Goal: Transaction & Acquisition: Purchase product/service

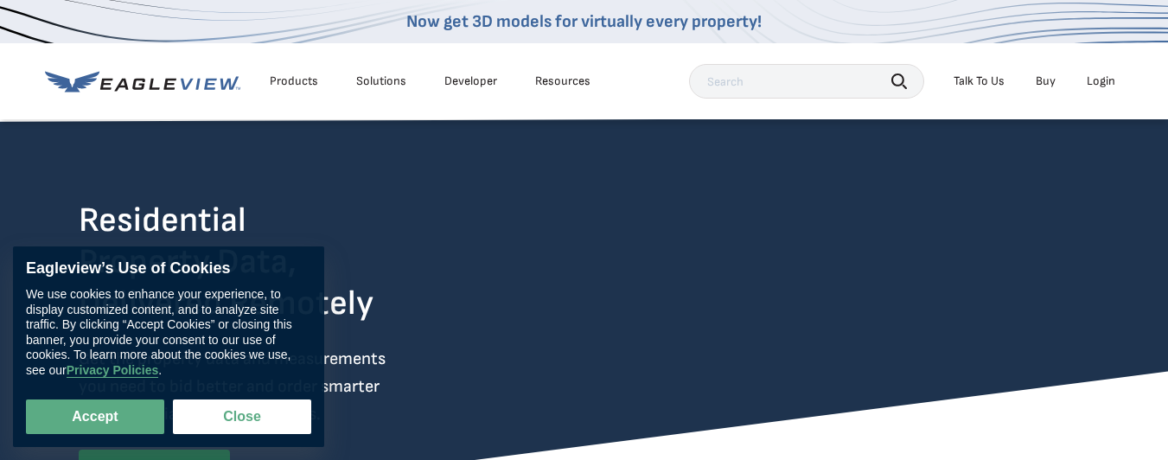
click at [1100, 85] on div "Login" at bounding box center [1101, 81] width 29 height 16
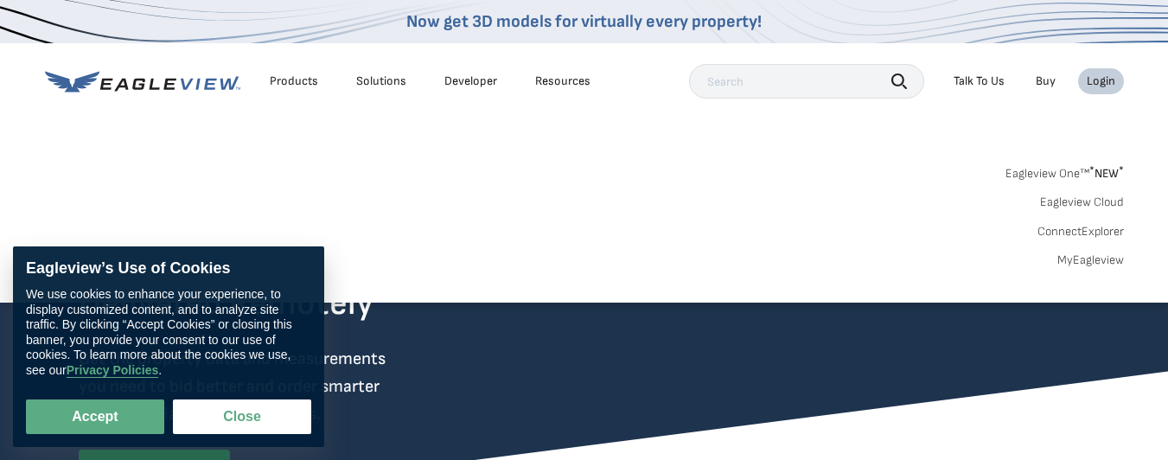
click at [1104, 85] on div "Login" at bounding box center [1101, 81] width 29 height 16
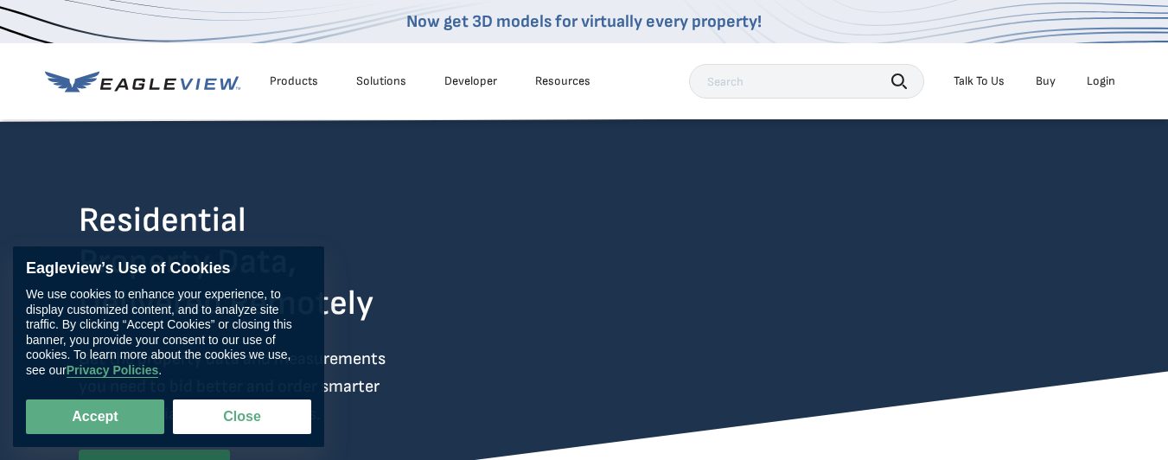
click at [1104, 85] on div "Login" at bounding box center [1101, 81] width 29 height 16
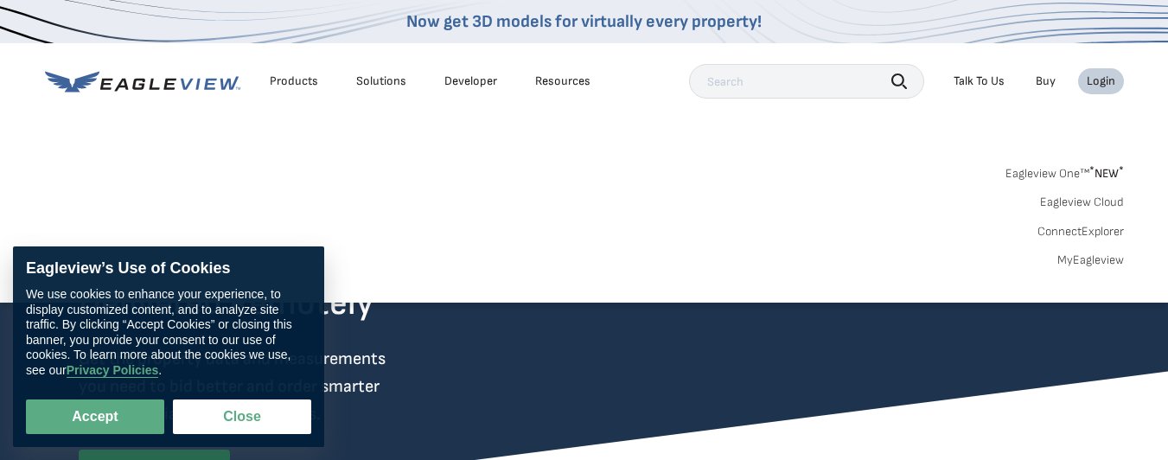
click at [1066, 171] on link "Eagleview One™ * NEW *" at bounding box center [1064, 171] width 118 height 20
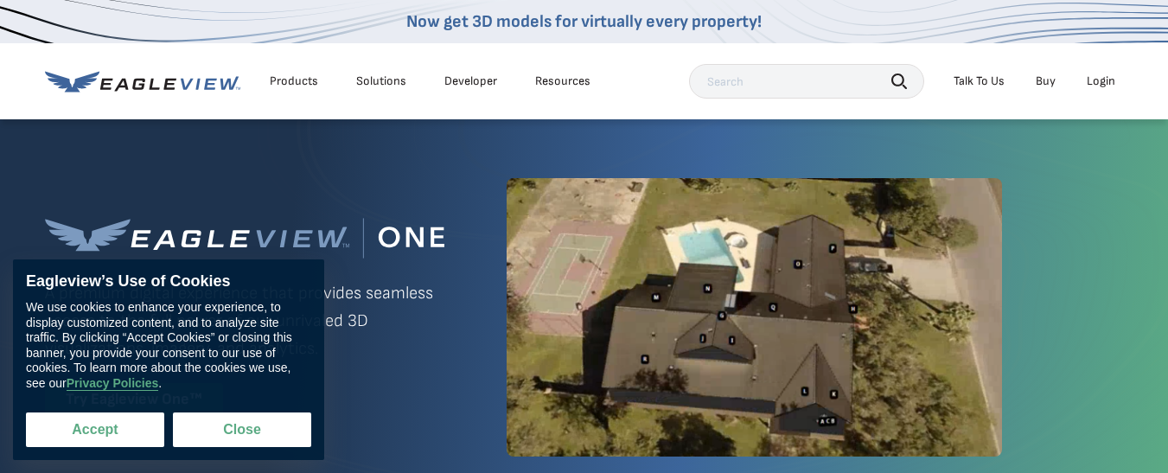
click at [129, 427] on button "Accept" at bounding box center [95, 429] width 138 height 35
checkbox input "true"
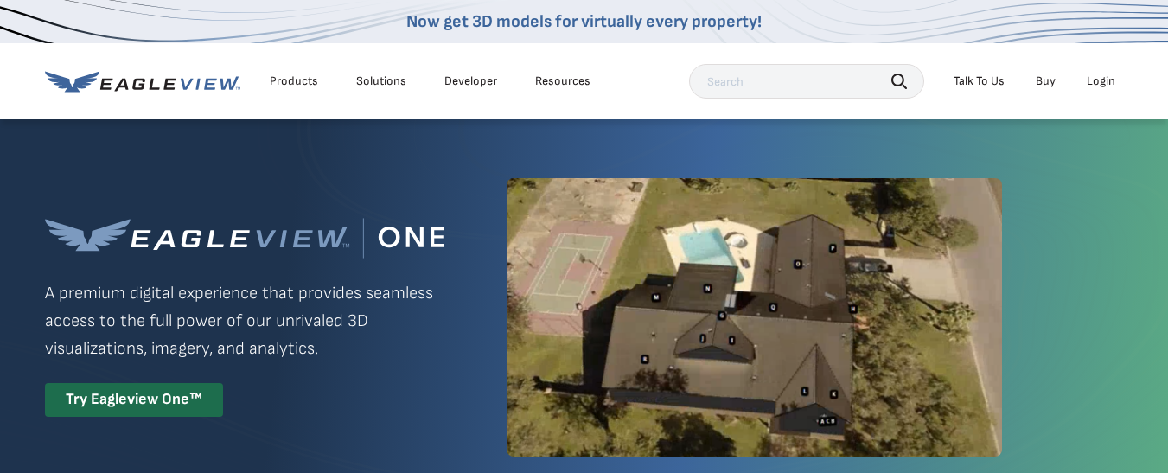
click at [824, 148] on div "Eagleview One™ A premium digital experience that provides seamless access to th…" at bounding box center [584, 317] width 1079 height 399
click at [1098, 73] on div "Login" at bounding box center [1101, 81] width 29 height 16
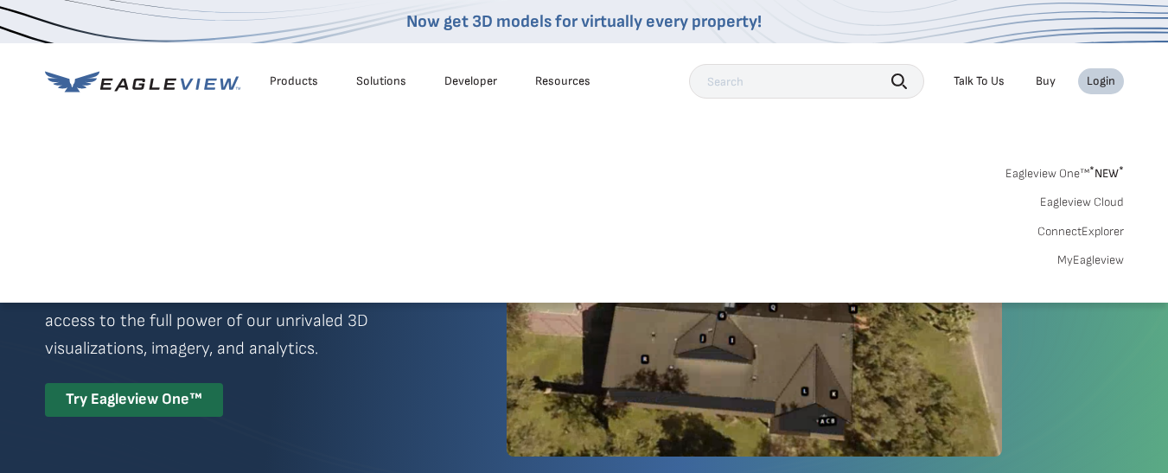
click at [1099, 79] on div "Login" at bounding box center [1101, 81] width 29 height 16
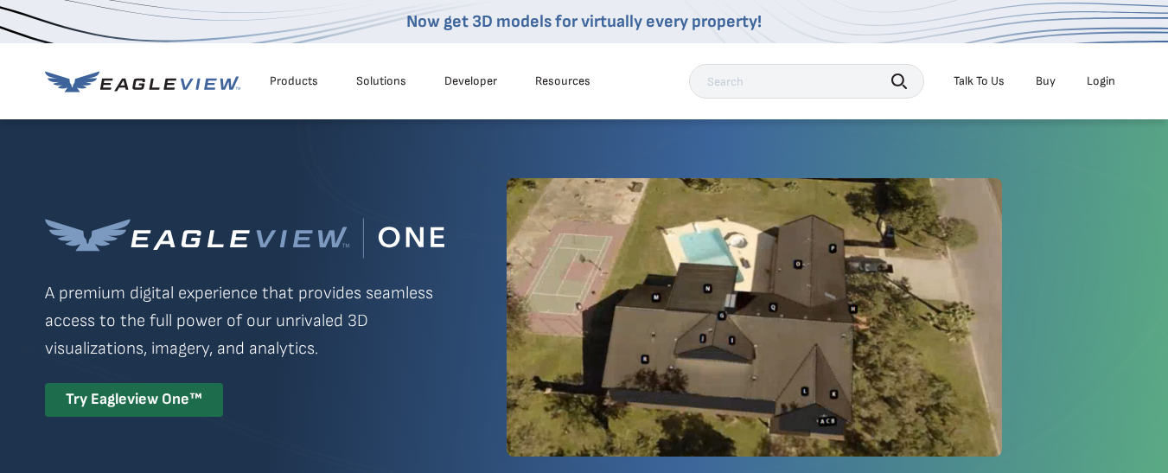
click at [1099, 79] on div "Login" at bounding box center [1101, 81] width 29 height 16
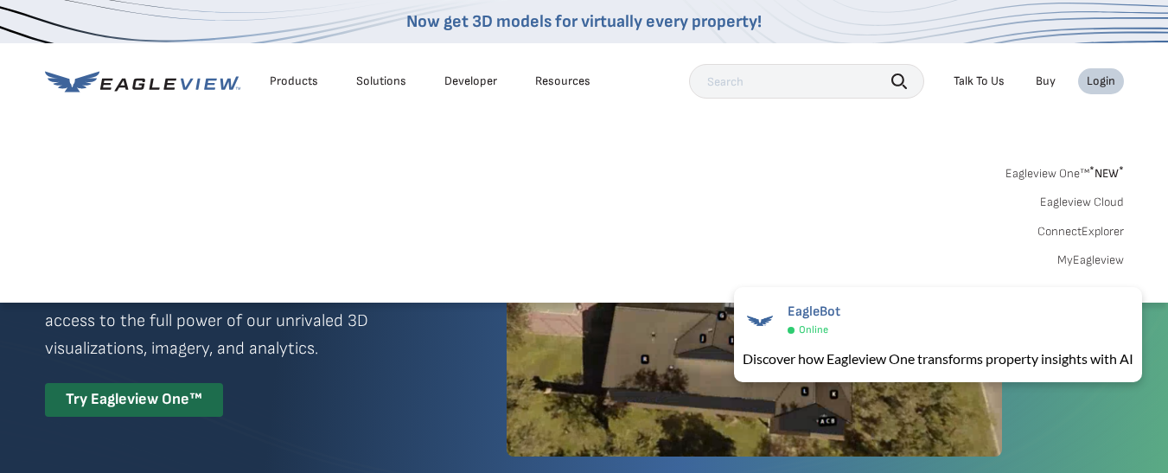
click at [1099, 79] on div "Login" at bounding box center [1101, 81] width 29 height 16
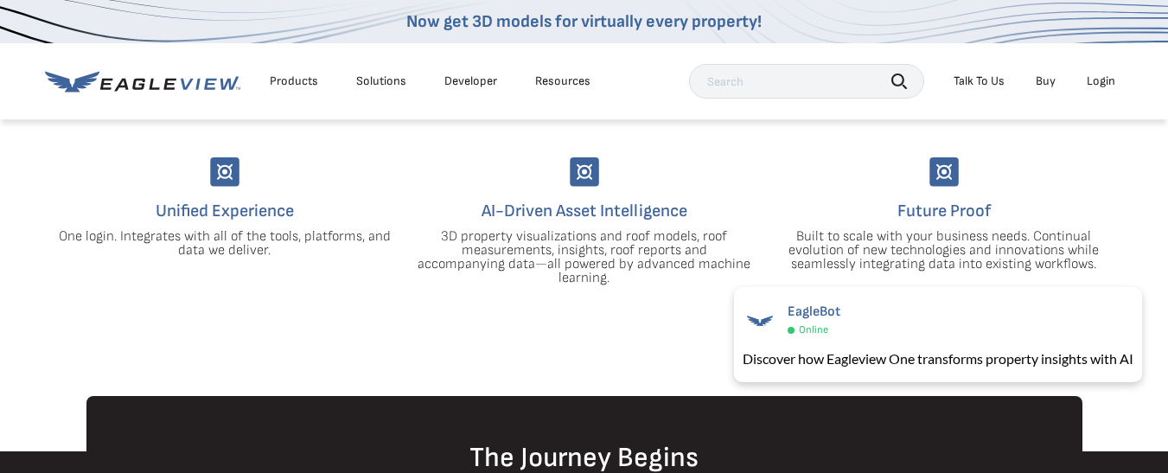
scroll to position [578, 0]
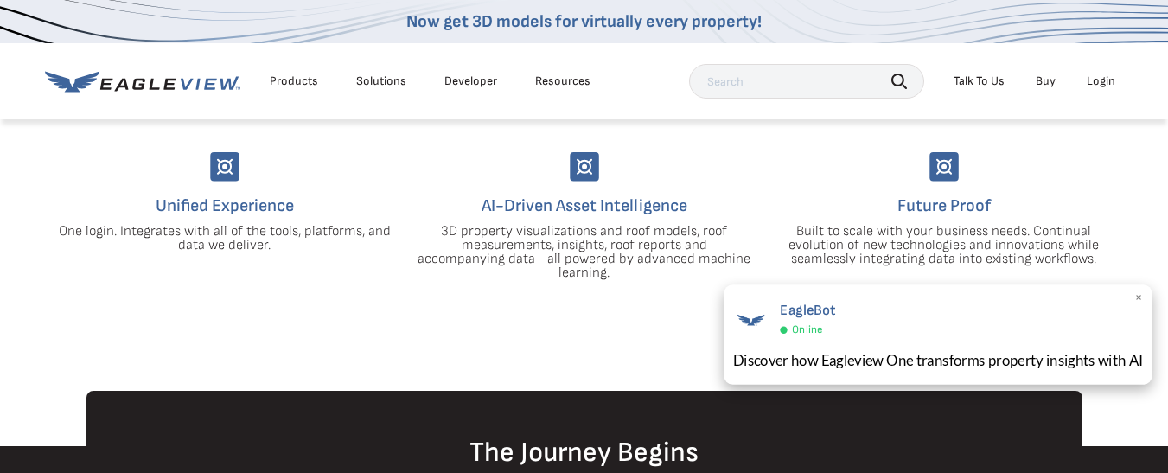
click at [1140, 299] on span "×" at bounding box center [1139, 299] width 10 height 18
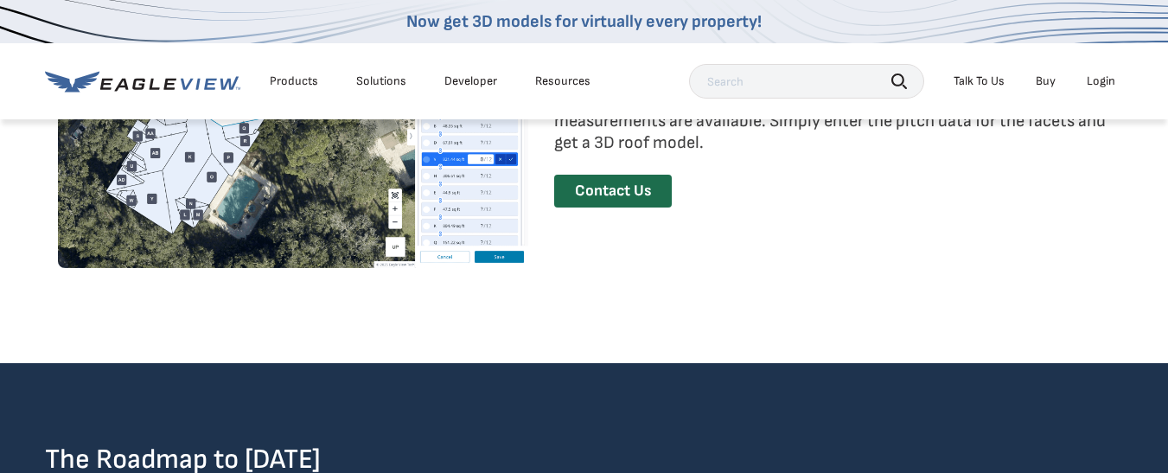
scroll to position [2773, 0]
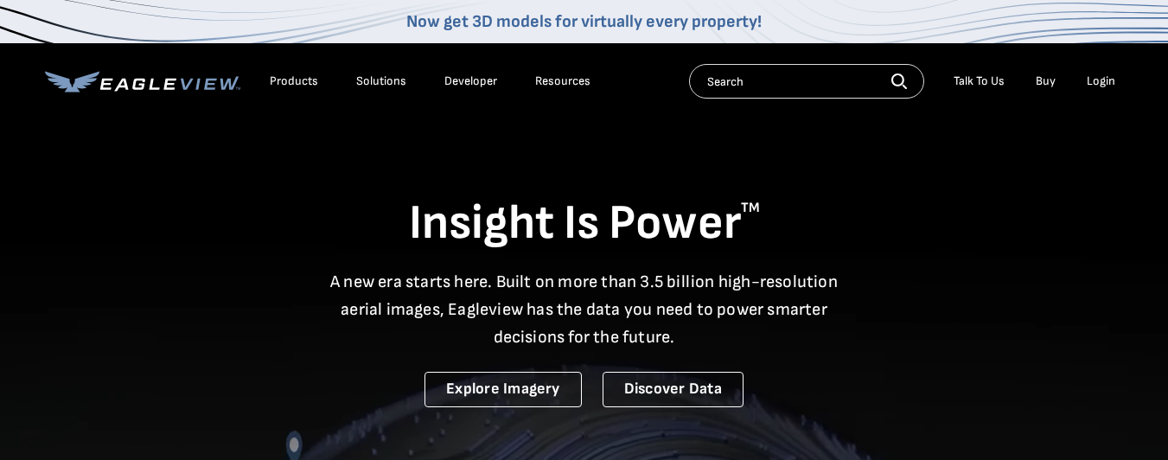
click at [1093, 78] on div "Login" at bounding box center [1101, 81] width 29 height 16
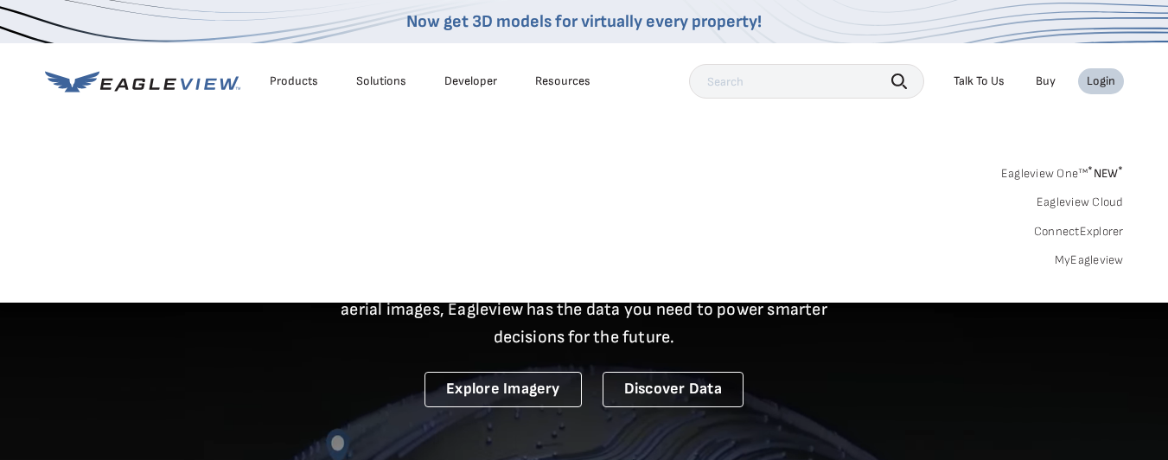
click at [1075, 199] on link "Eagleview Cloud" at bounding box center [1079, 202] width 87 height 16
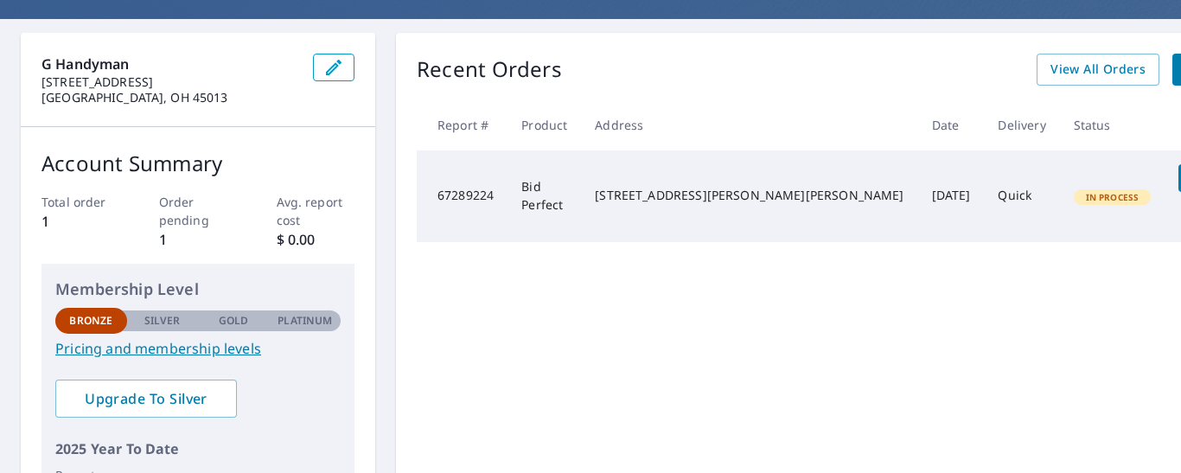
scroll to position [153, 0]
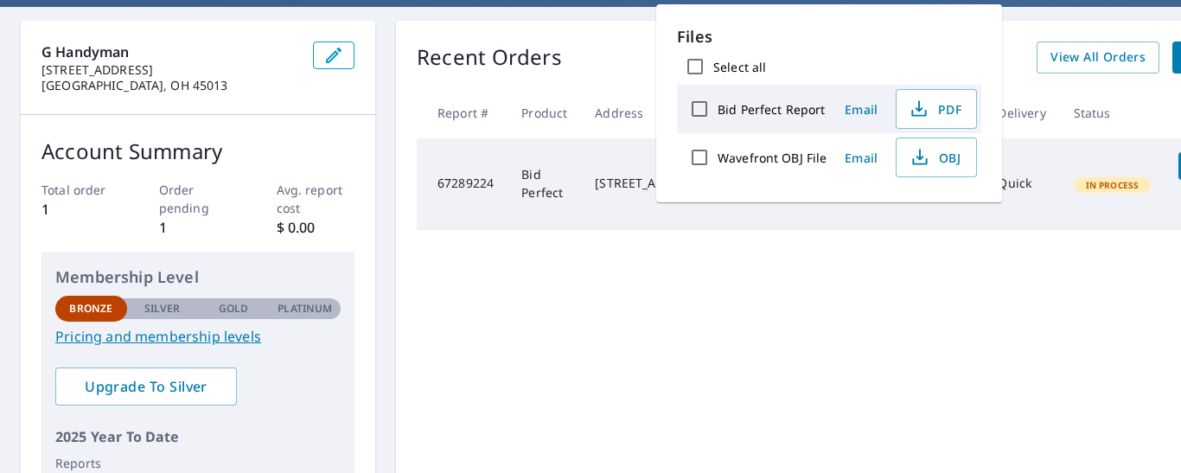
click at [892, 326] on div "Recent Orders View All Orders Start New Order Report # Product Address Date Del…" at bounding box center [858, 283] width 925 height 525
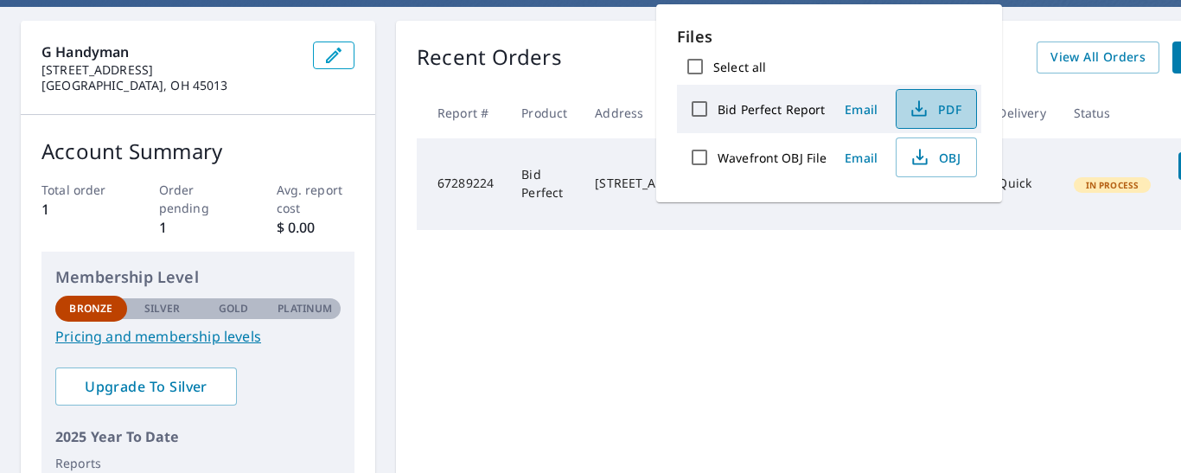
click at [929, 113] on span "PDF" at bounding box center [934, 109] width 55 height 21
click at [805, 156] on label "Wavefront OBJ File" at bounding box center [771, 158] width 109 height 16
click at [717, 156] on input "Wavefront OBJ File" at bounding box center [699, 157] width 36 height 36
checkbox input "true"
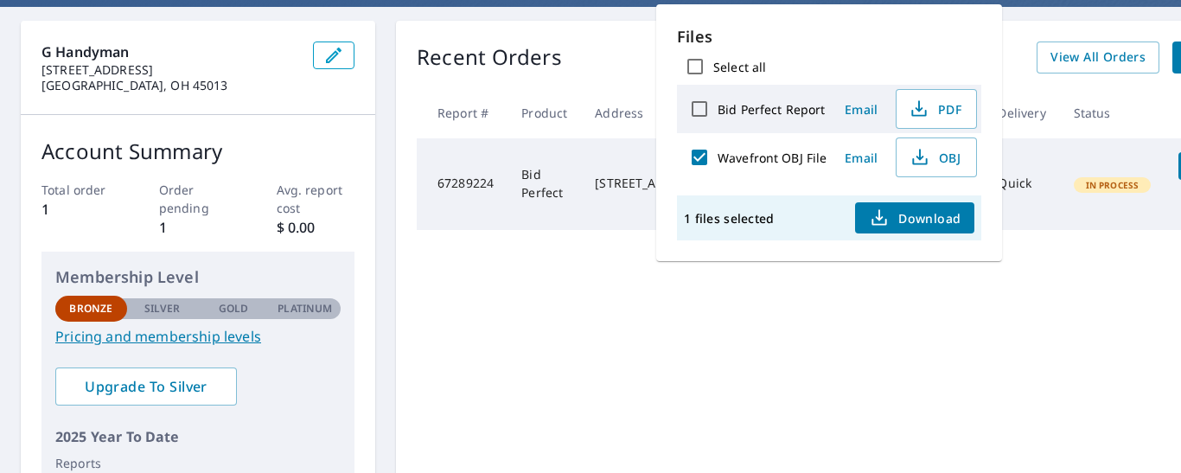
click at [901, 216] on span "Download" at bounding box center [915, 217] width 92 height 21
click at [782, 360] on div "Recent Orders View All Orders Start New Order Report # Product Address Date Del…" at bounding box center [858, 283] width 925 height 525
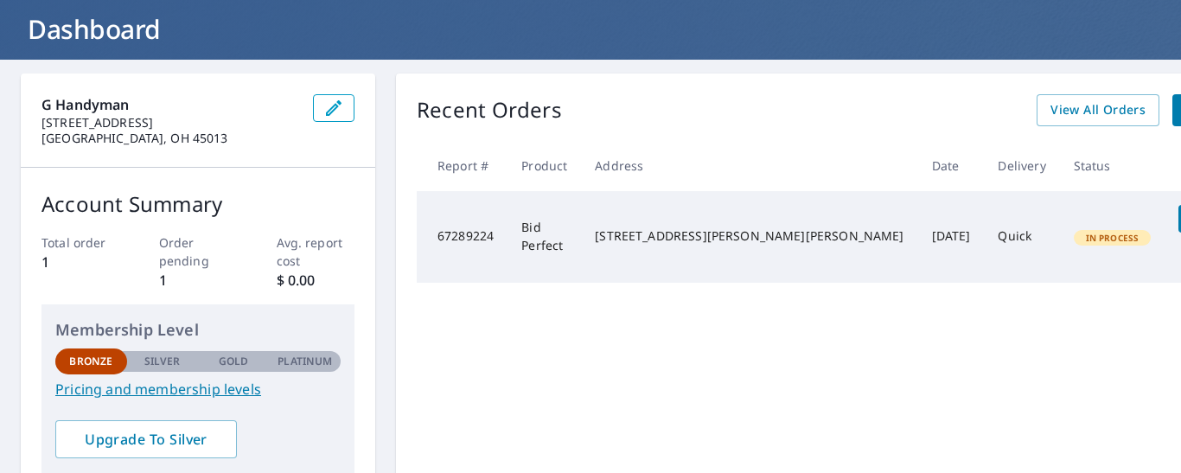
scroll to position [75, 0]
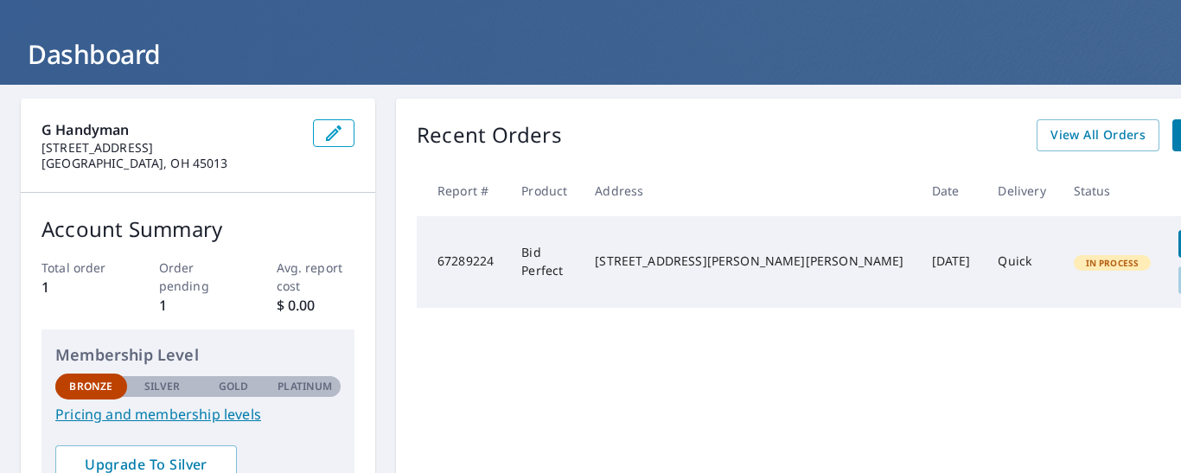
click at [1180, 272] on icon at bounding box center [1202, 280] width 21 height 21
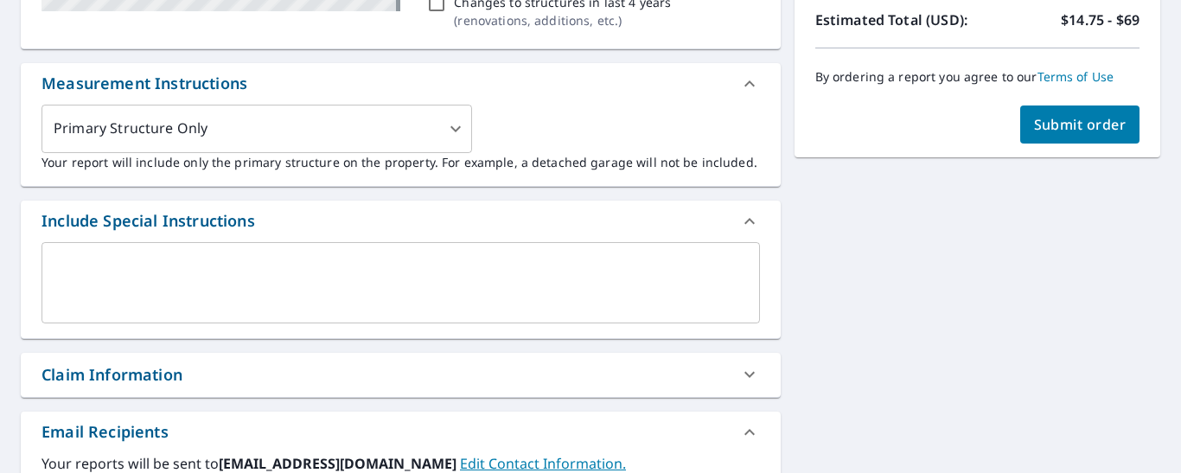
scroll to position [442, 0]
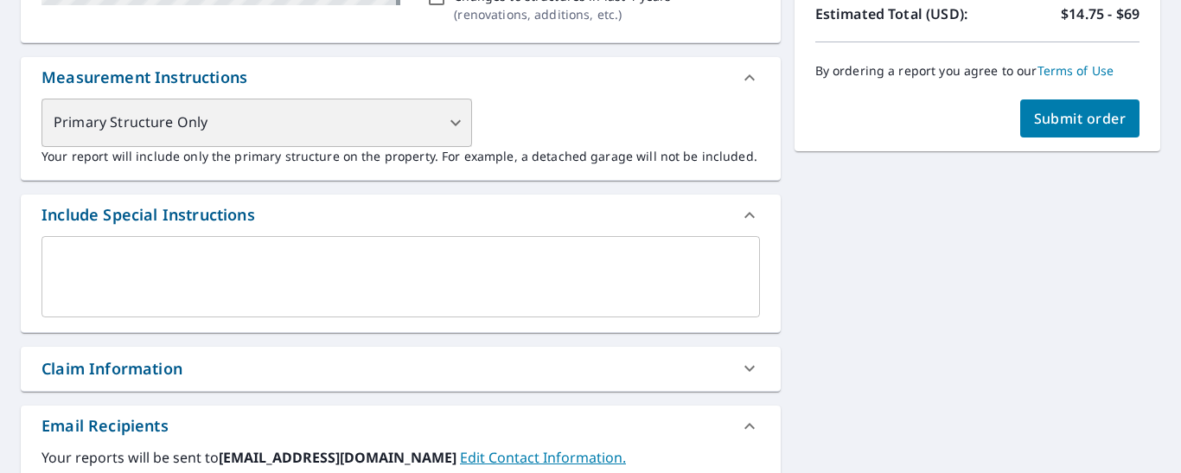
click at [457, 129] on div "Primary Structure Only" at bounding box center [256, 123] width 430 height 48
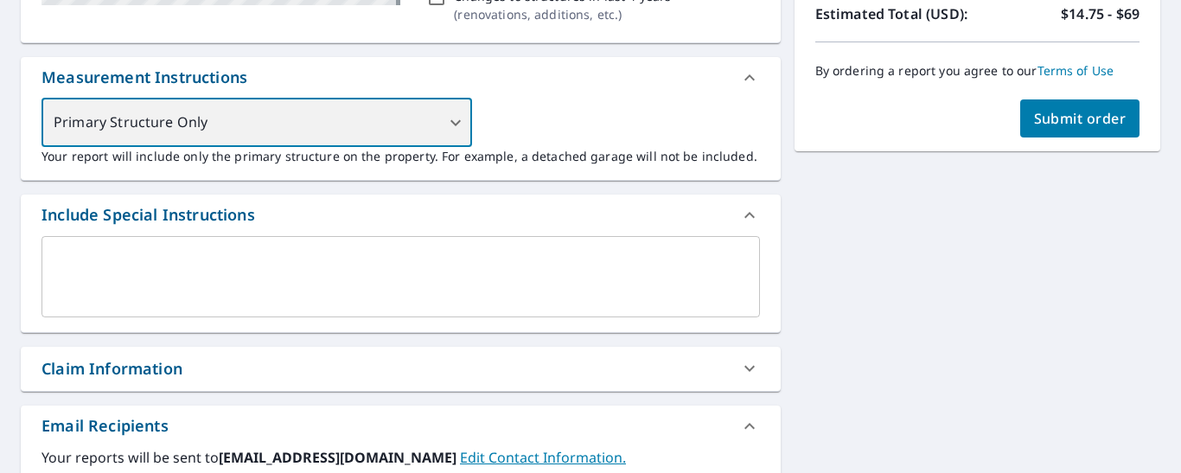
click at [457, 129] on div "Primary Structure Only" at bounding box center [256, 123] width 430 height 48
click at [448, 118] on div "Primary Structure Only" at bounding box center [256, 123] width 430 height 48
click at [449, 119] on div "Primary Structure Only" at bounding box center [256, 123] width 430 height 48
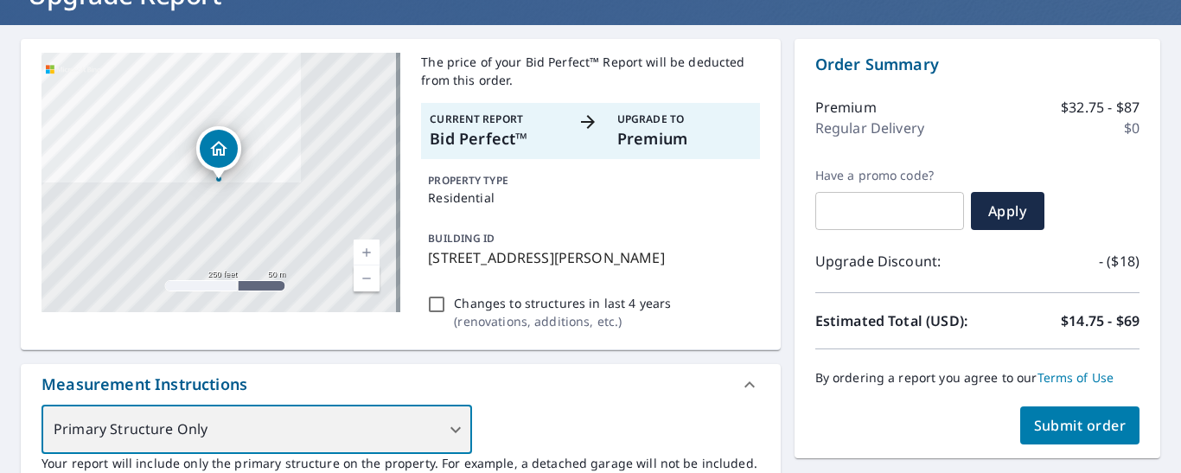
scroll to position [0, 0]
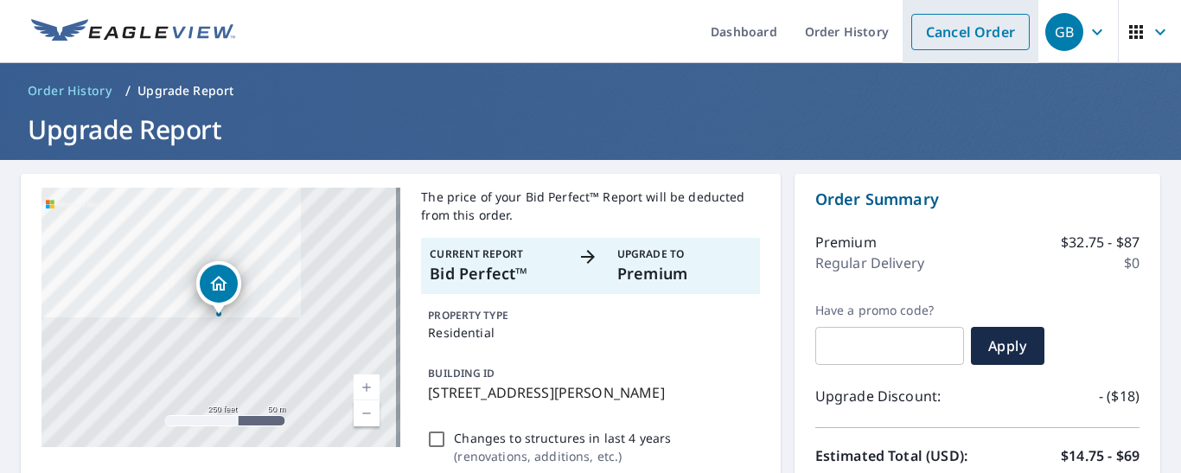
click at [922, 30] on link "Cancel Order" at bounding box center [970, 32] width 118 height 36
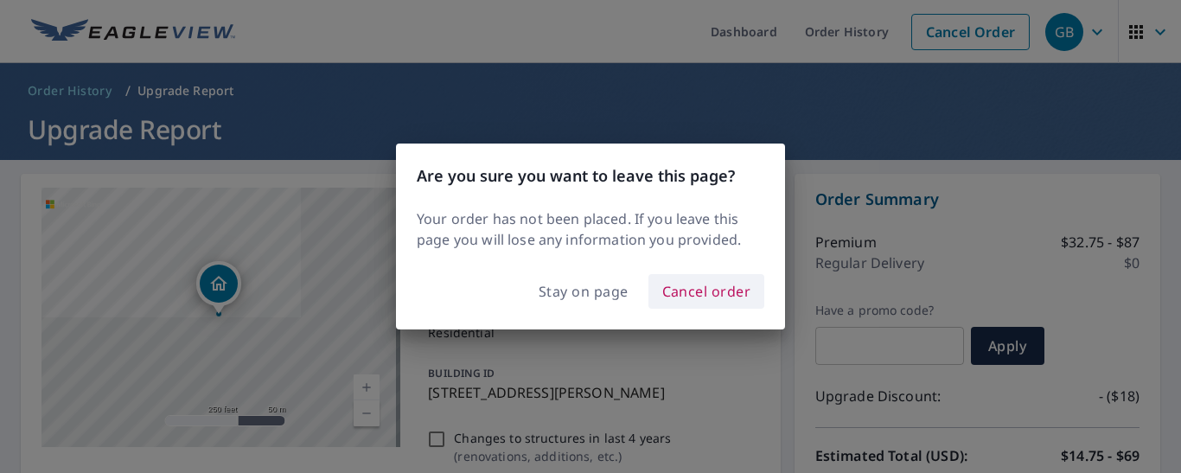
click at [714, 293] on span "Cancel order" at bounding box center [706, 291] width 89 height 24
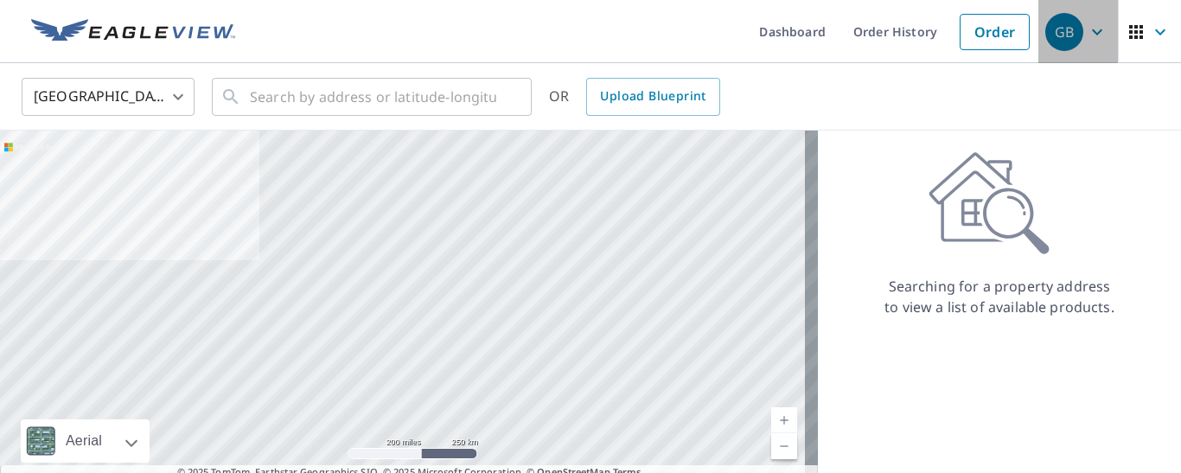
click at [1087, 37] on icon "button" at bounding box center [1097, 32] width 21 height 21
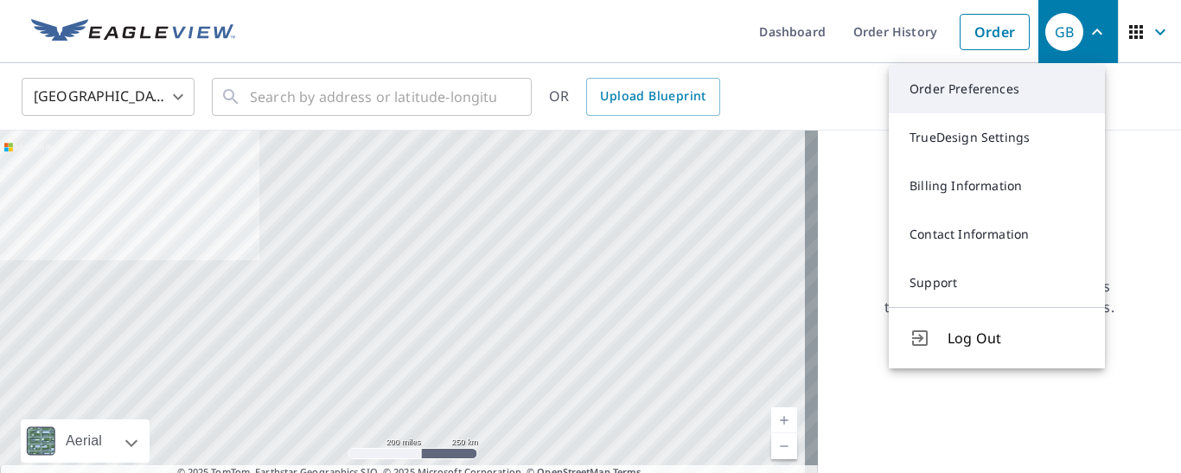
click at [958, 86] on link "Order Preferences" at bounding box center [997, 89] width 216 height 48
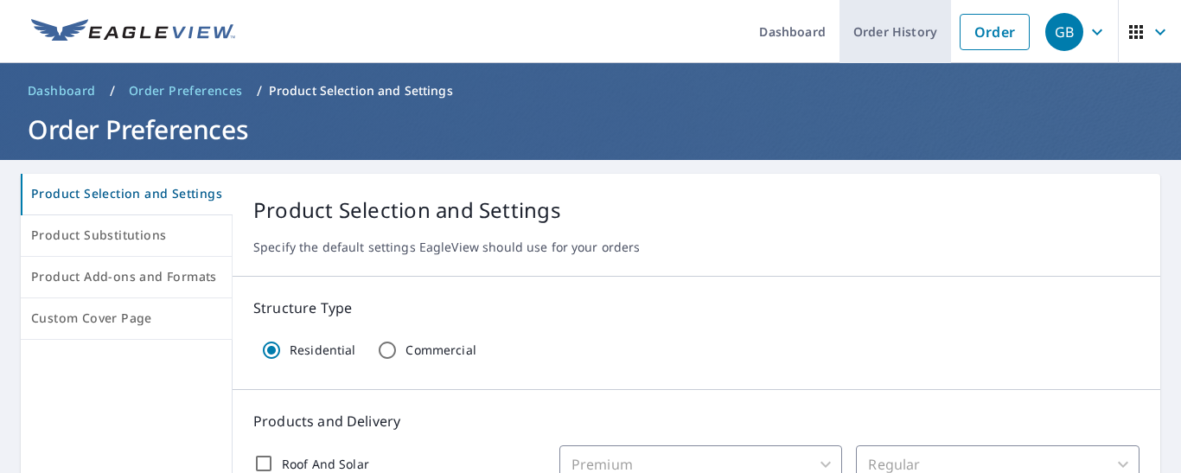
click at [896, 25] on link "Order History" at bounding box center [895, 31] width 112 height 63
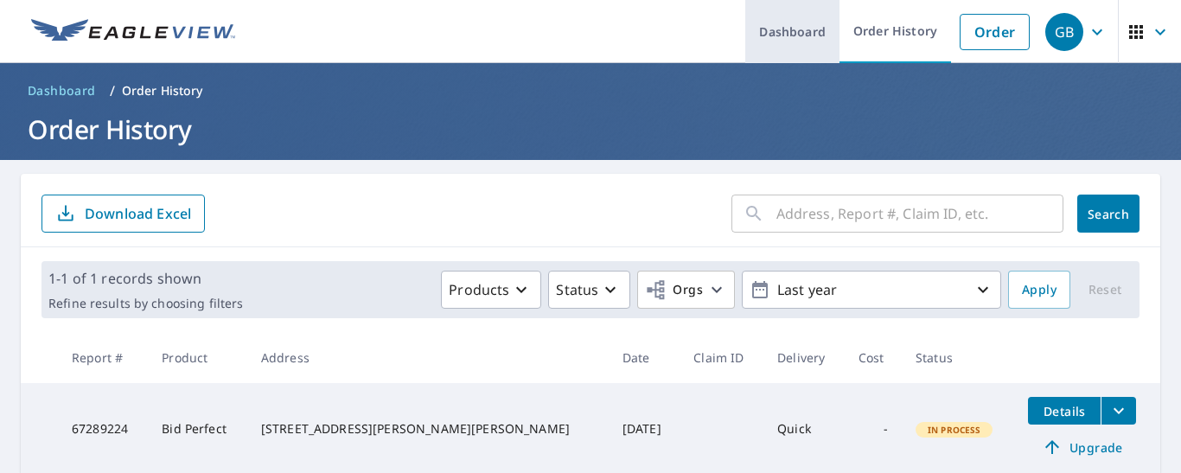
click at [777, 21] on link "Dashboard" at bounding box center [792, 31] width 94 height 63
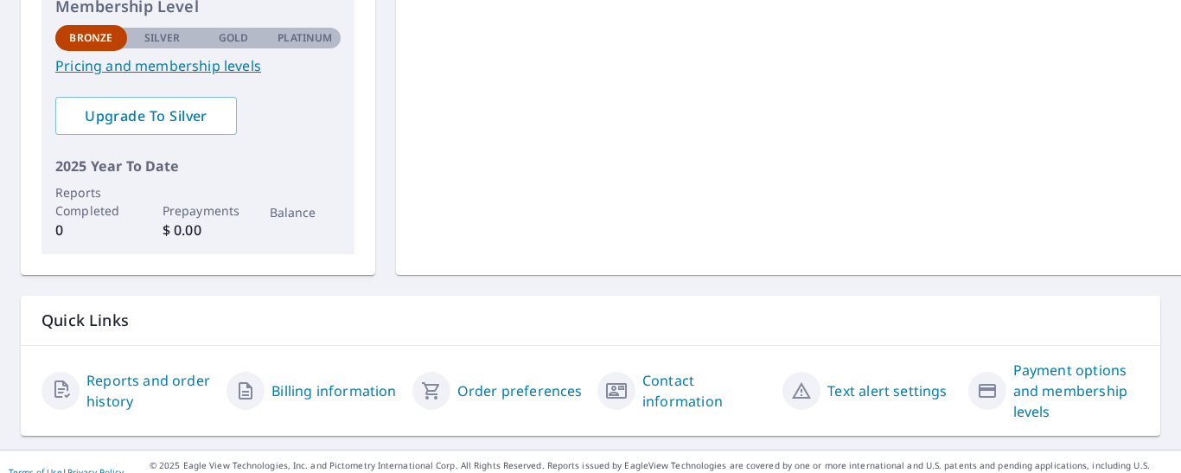
scroll to position [444, 0]
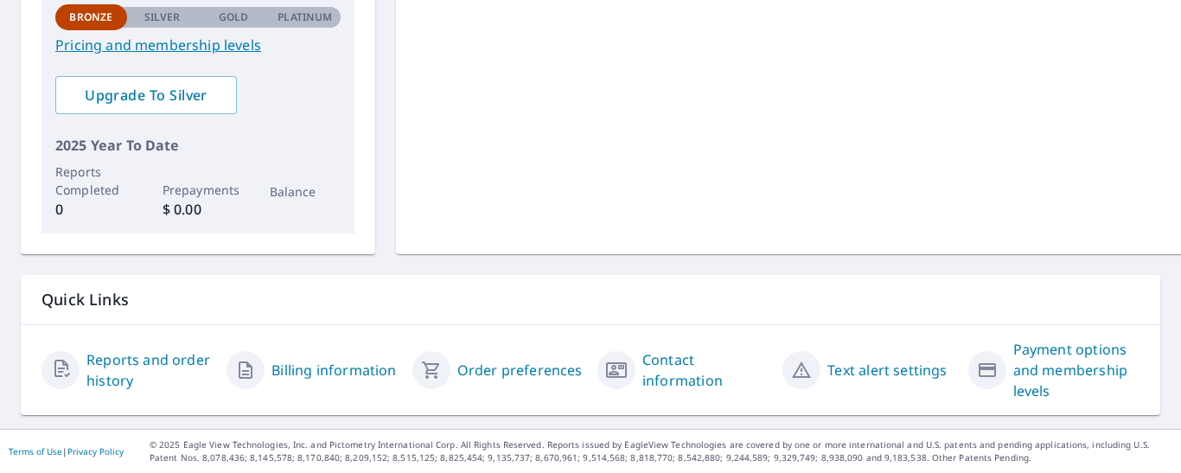
click at [168, 354] on link "Reports and order history" at bounding box center [149, 369] width 126 height 41
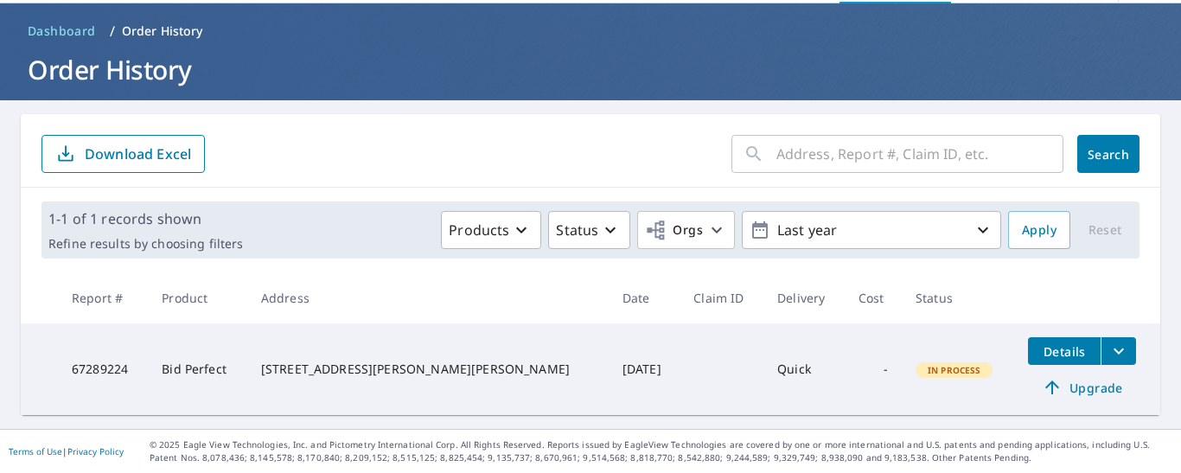
scroll to position [60, 0]
click at [917, 372] on span "In Process" at bounding box center [954, 370] width 74 height 12
click at [1108, 358] on icon "filesDropdownBtn-67289224" at bounding box center [1118, 351] width 21 height 21
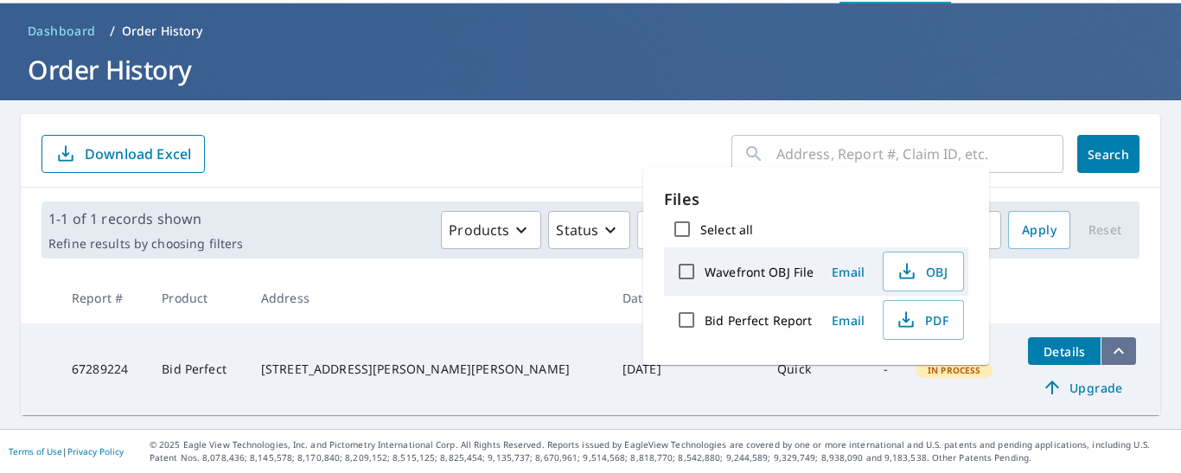
click at [1108, 358] on icon "filesDropdownBtn-67289224" at bounding box center [1118, 351] width 21 height 21
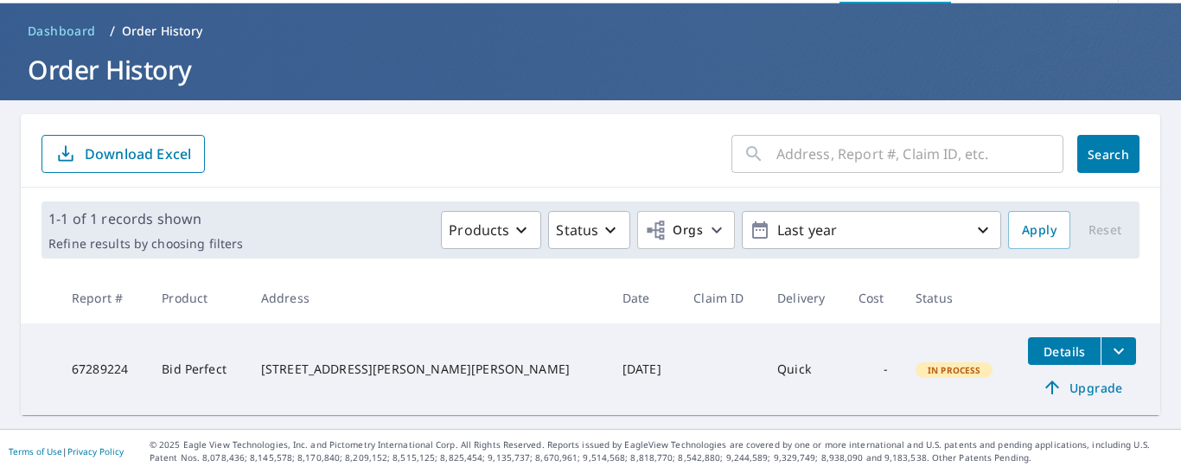
click at [1038, 345] on span "Details" at bounding box center [1064, 351] width 52 height 16
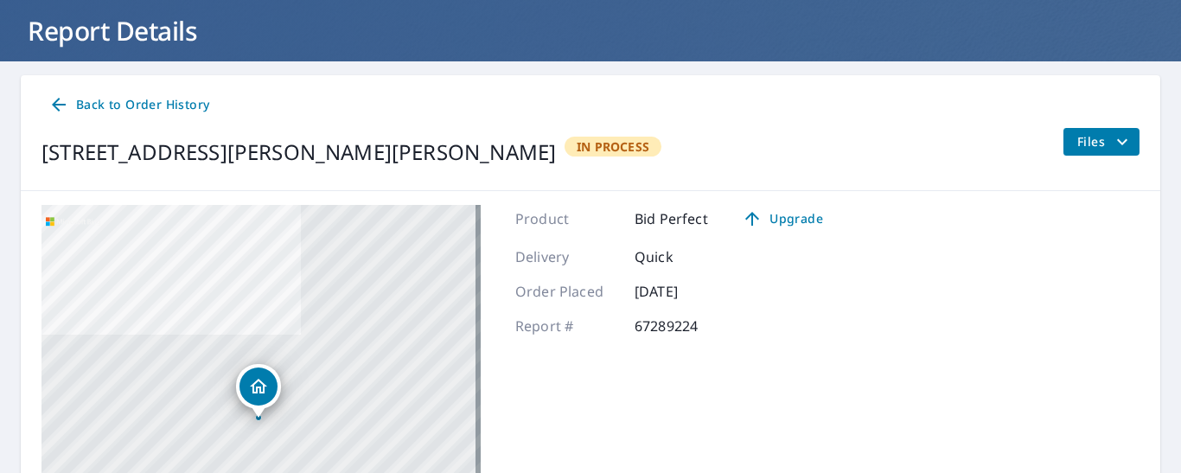
scroll to position [98, 0]
click at [1122, 149] on button "Files" at bounding box center [1100, 143] width 77 height 28
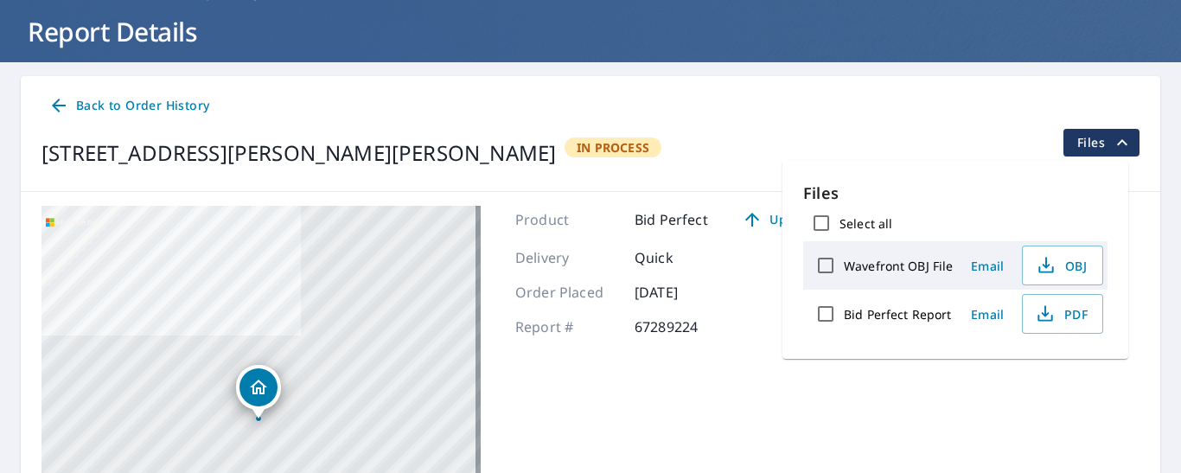
click at [961, 140] on div "6380 Robert E Lee Dr Fairfield, OH 45014 In Process Files" at bounding box center [590, 153] width 1098 height 48
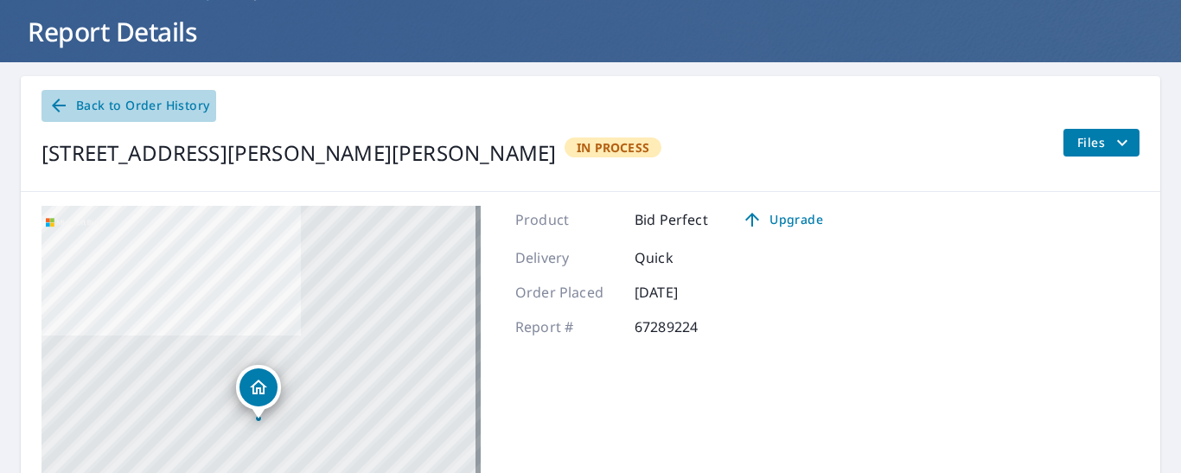
click at [163, 109] on span "Back to Order History" at bounding box center [128, 106] width 161 height 22
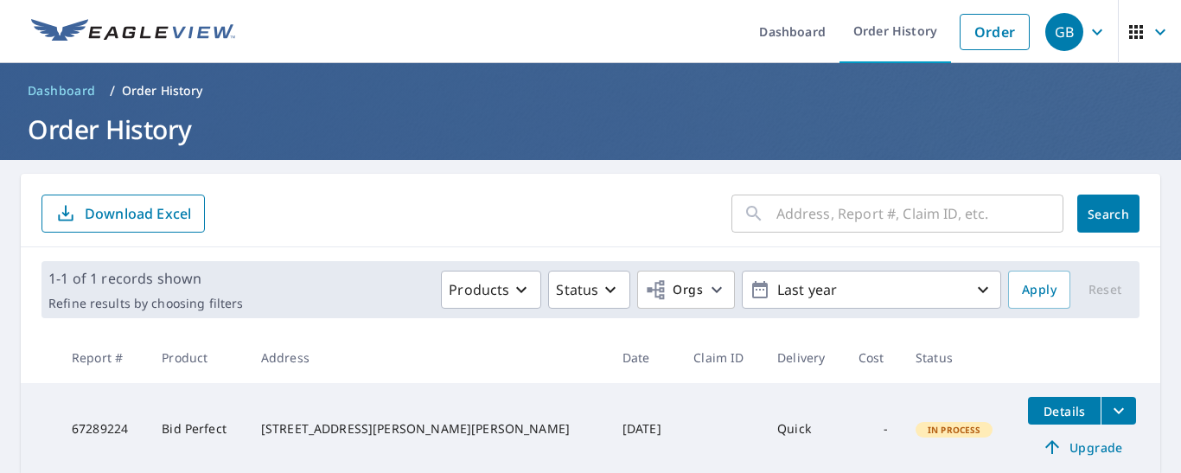
scroll to position [60, 0]
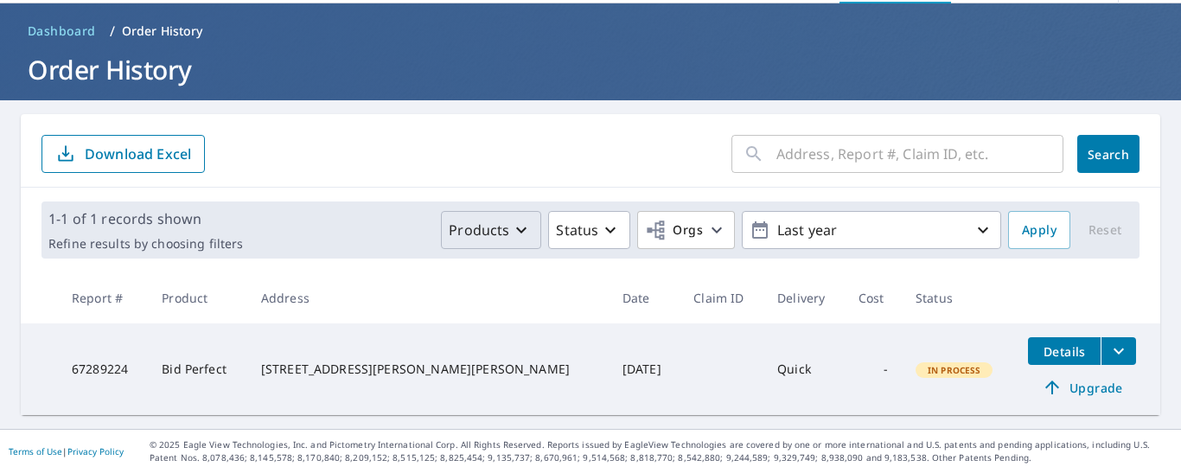
click at [520, 239] on icon "button" at bounding box center [521, 230] width 21 height 21
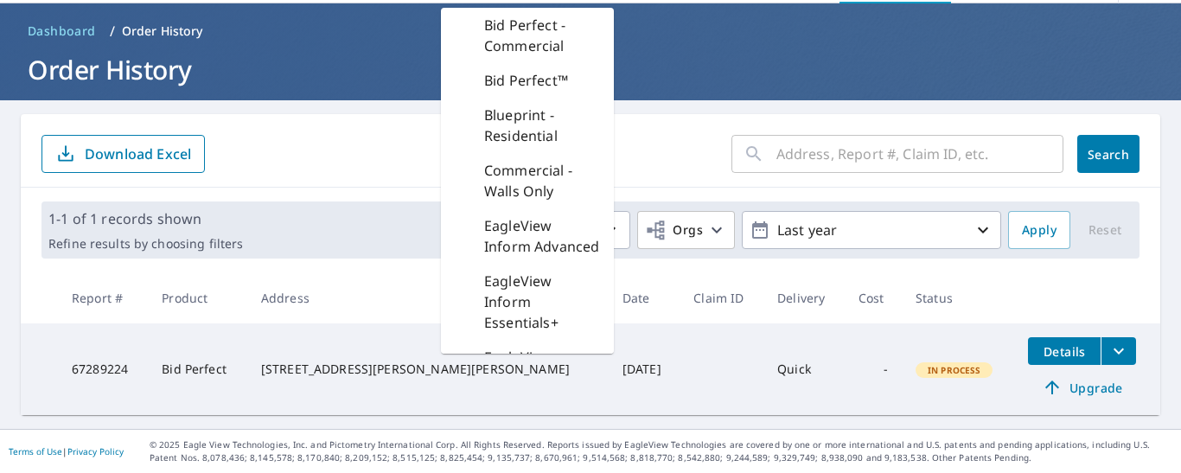
click at [393, 169] on form "​ Search Download Excel" at bounding box center [590, 154] width 1098 height 38
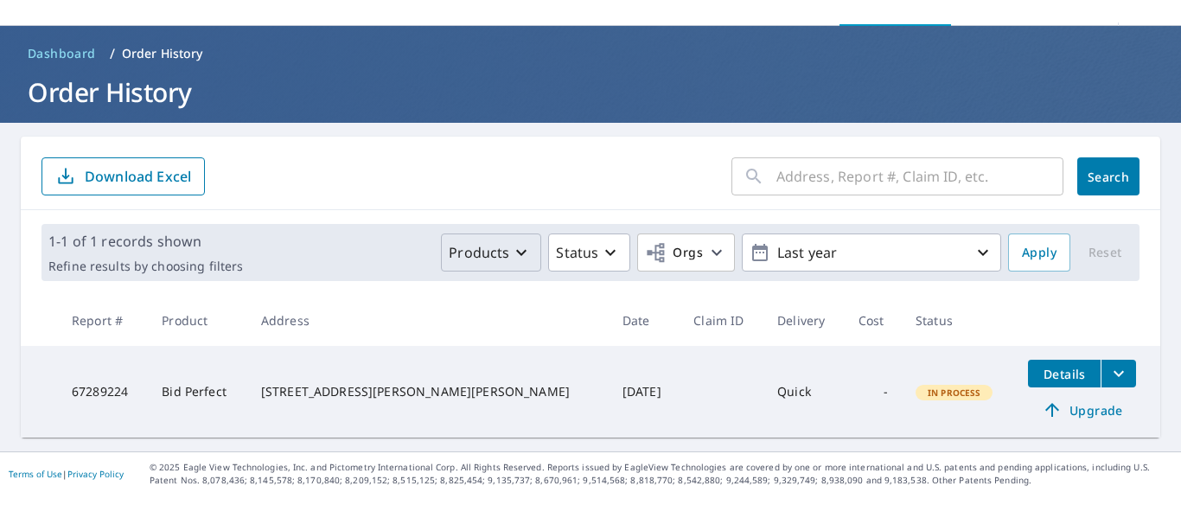
scroll to position [0, 0]
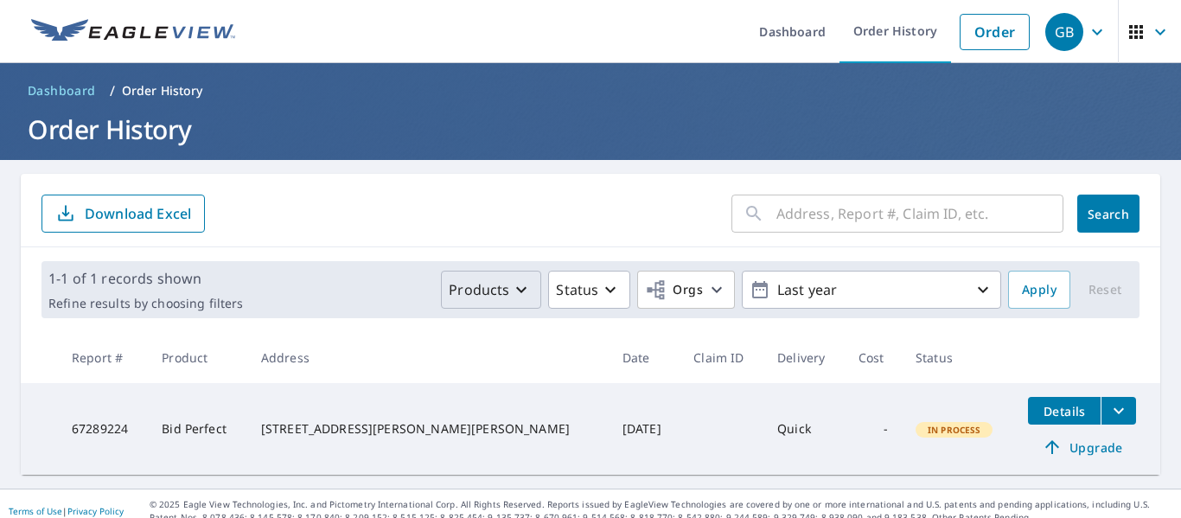
click at [1150, 36] on icon "button" at bounding box center [1160, 32] width 21 height 21
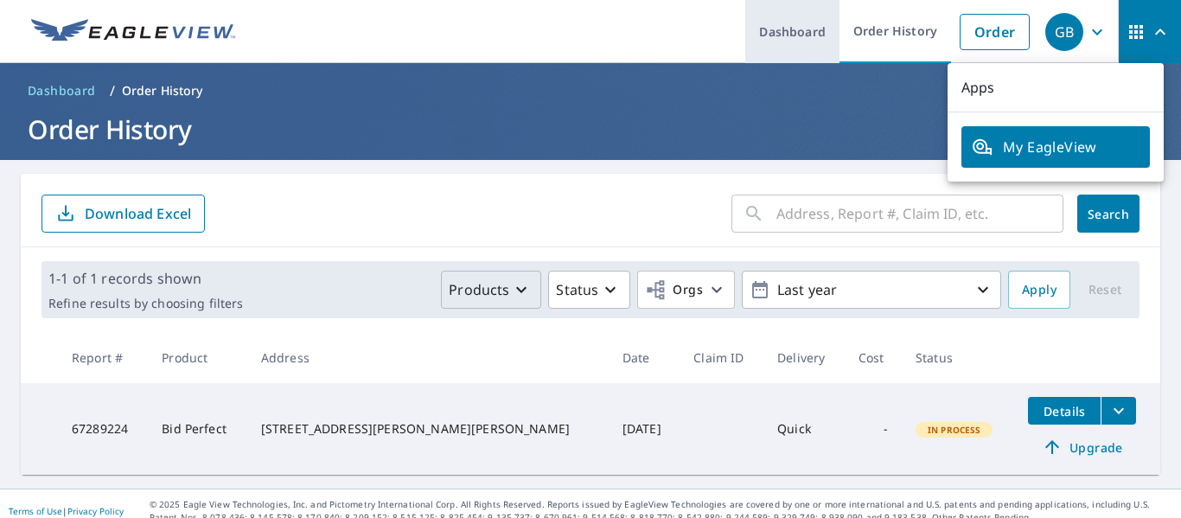
click at [819, 36] on link "Dashboard" at bounding box center [792, 31] width 94 height 63
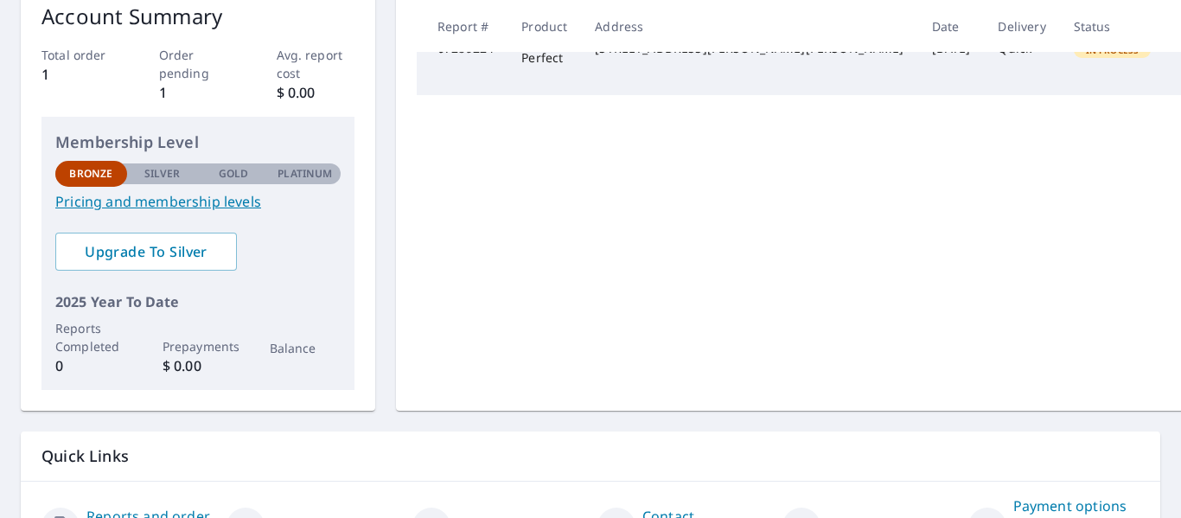
scroll to position [328, 0]
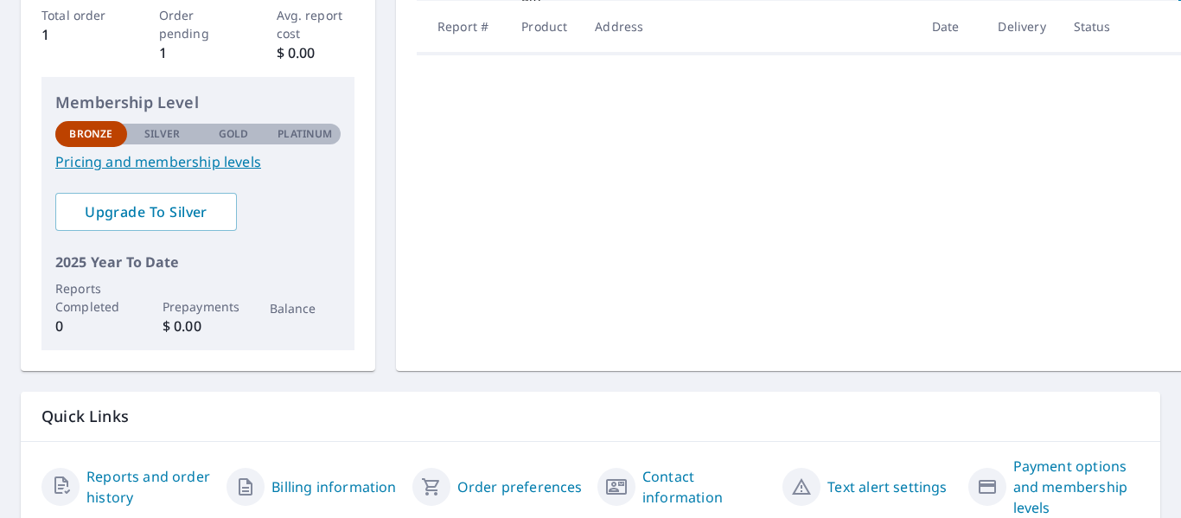
click at [185, 159] on link "Pricing and membership levels" at bounding box center [197, 161] width 285 height 21
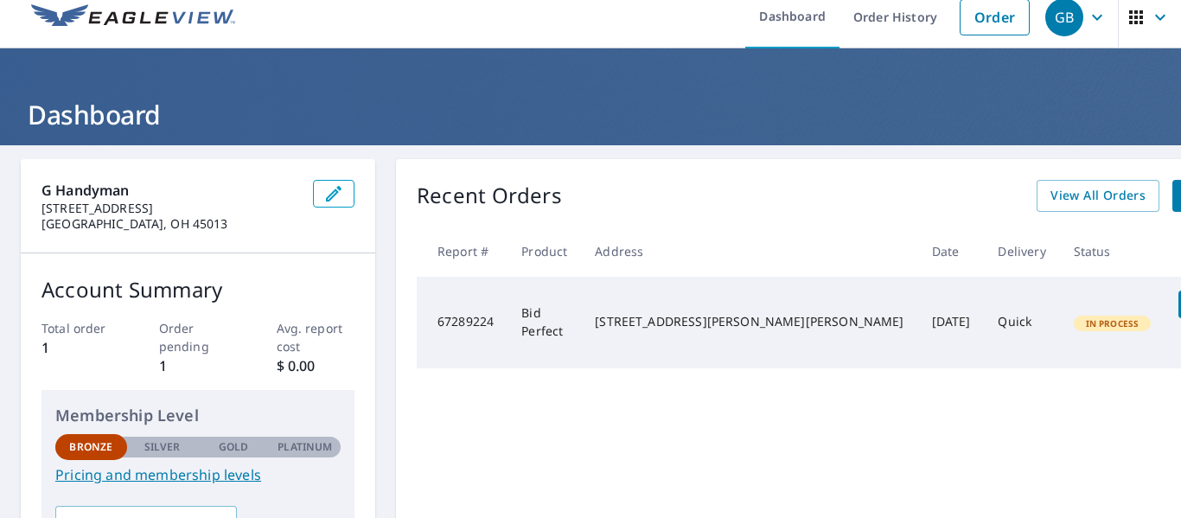
scroll to position [0, 0]
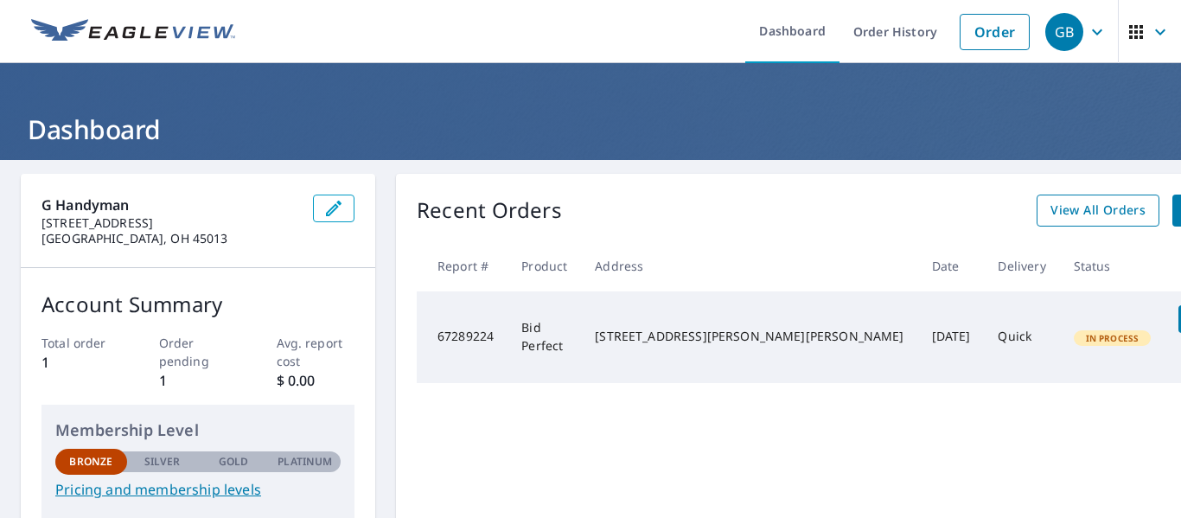
click at [1050, 210] on span "View All Orders" at bounding box center [1097, 211] width 95 height 22
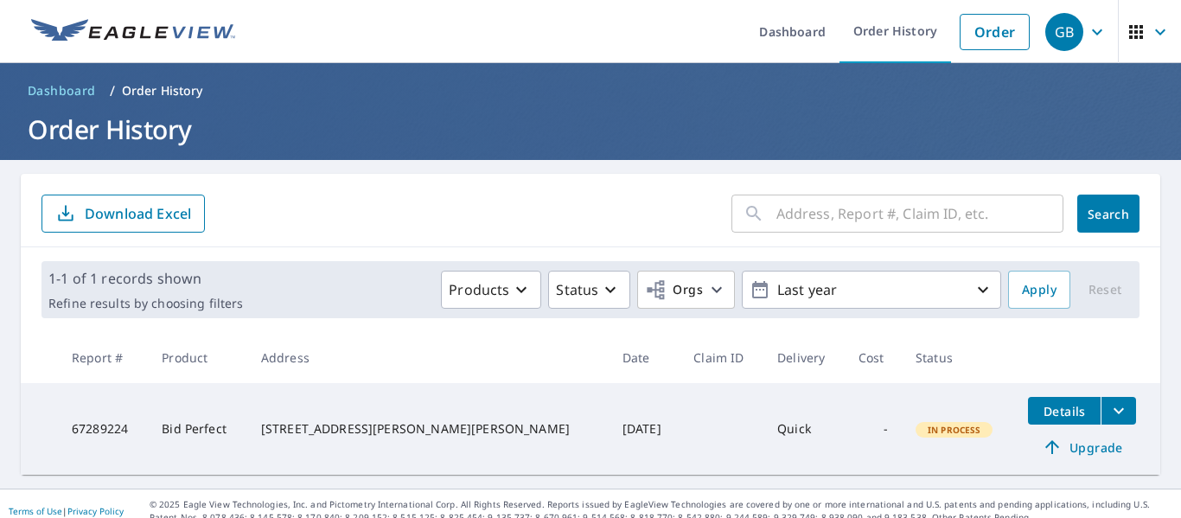
scroll to position [15, 0]
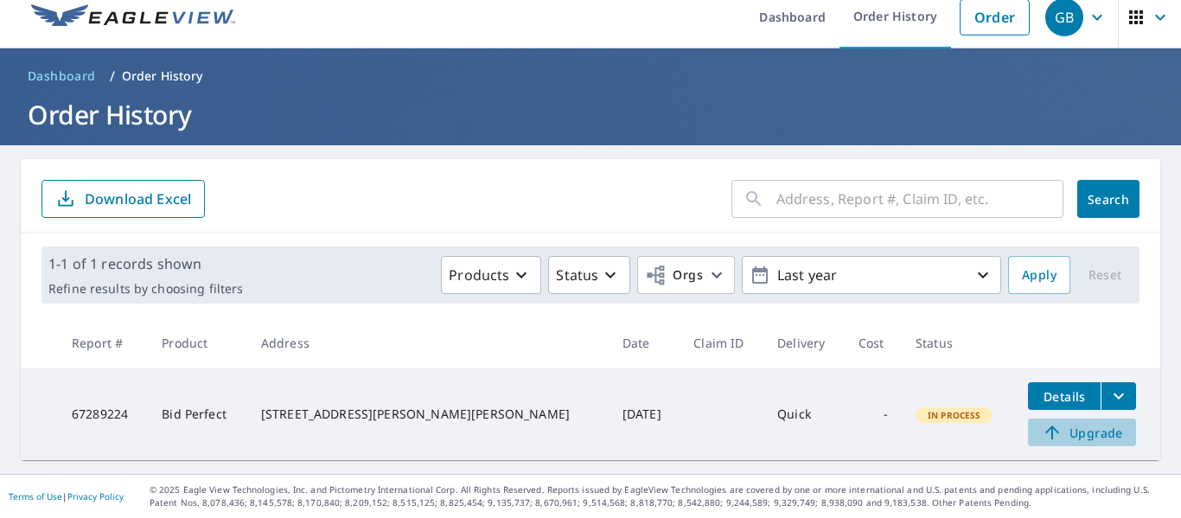
click at [1040, 433] on span "Upgrade" at bounding box center [1081, 432] width 87 height 21
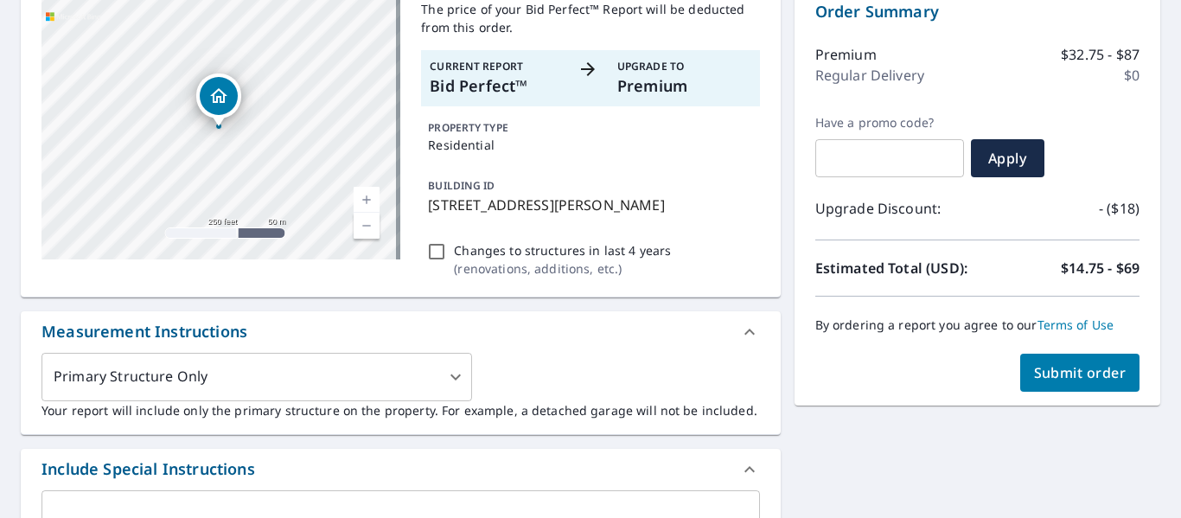
scroll to position [187, 0]
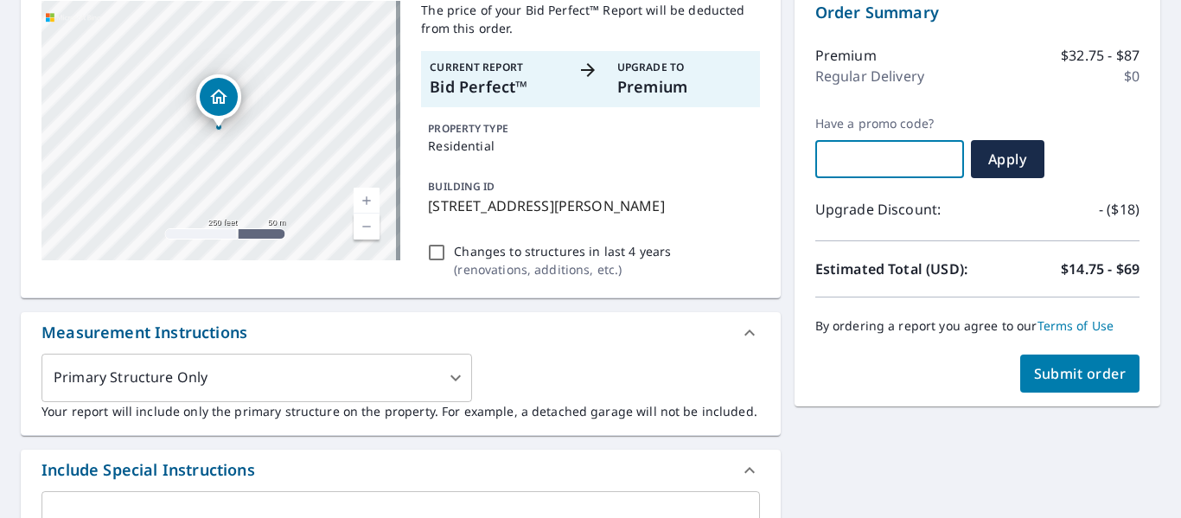
click at [902, 153] on input "text" at bounding box center [889, 159] width 149 height 48
click at [985, 151] on span "Apply" at bounding box center [1008, 159] width 46 height 19
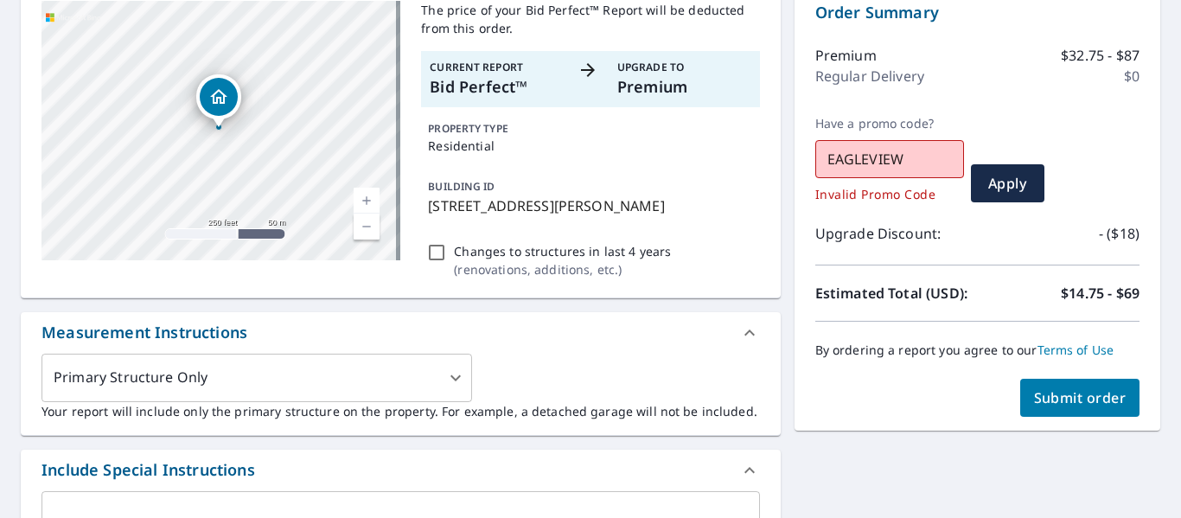
click at [937, 156] on input "EAGLEVIEW" at bounding box center [889, 159] width 149 height 48
type input "E"
click at [985, 182] on span "Apply" at bounding box center [1008, 183] width 46 height 19
click at [933, 158] on input "COUPER10" at bounding box center [889, 159] width 149 height 48
type input "C"
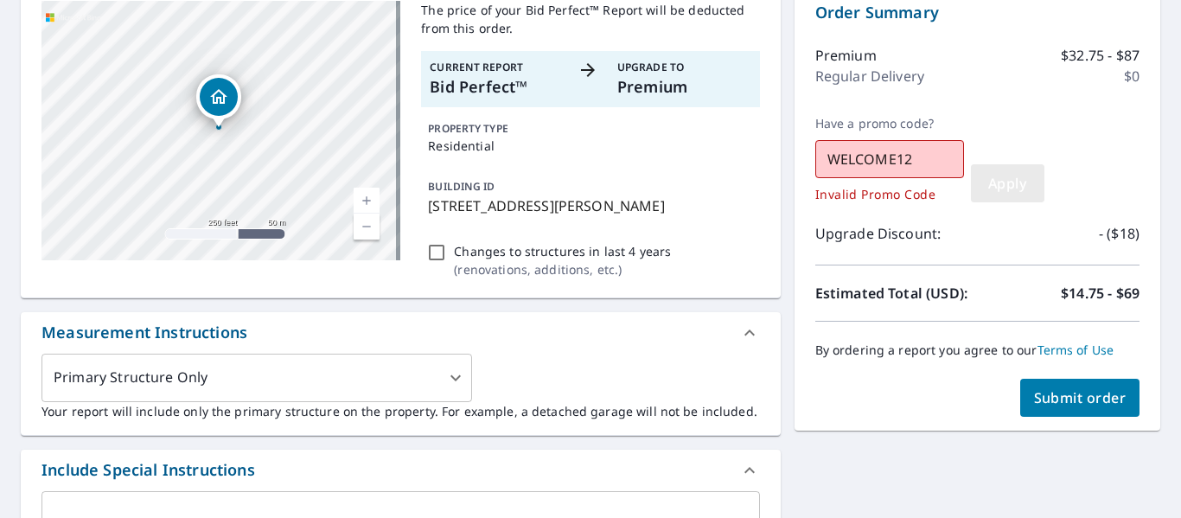
click at [971, 173] on button "Apply" at bounding box center [1007, 183] width 73 height 38
click at [942, 163] on input "WELCOME12" at bounding box center [889, 159] width 149 height 48
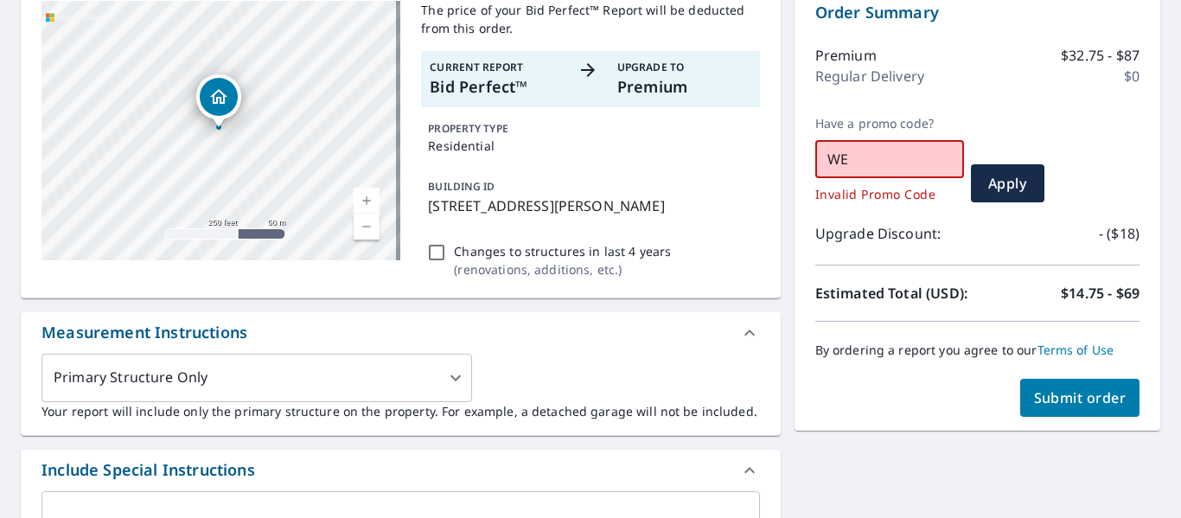
type input "W"
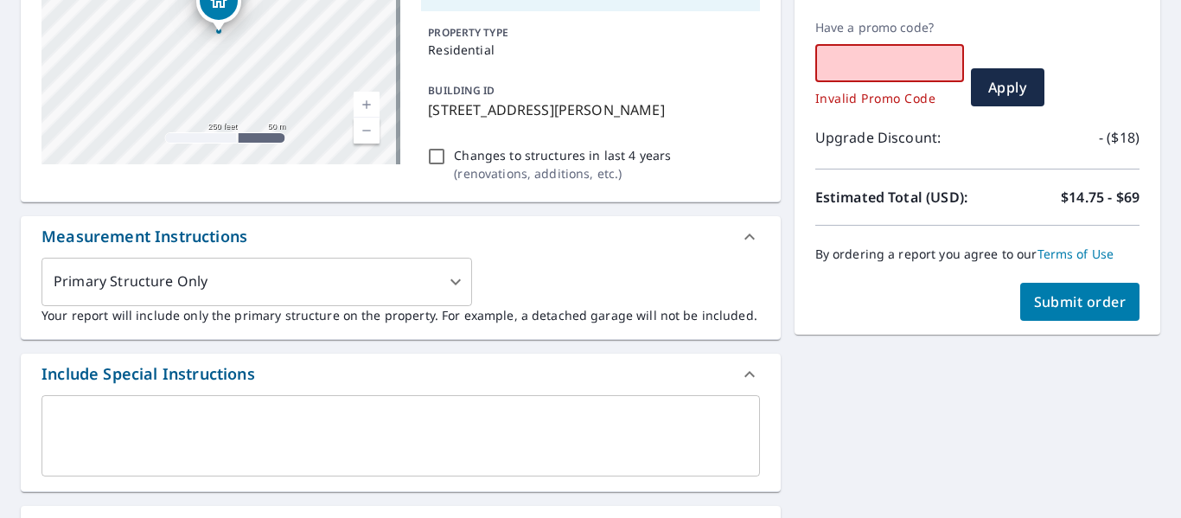
scroll to position [284, 0]
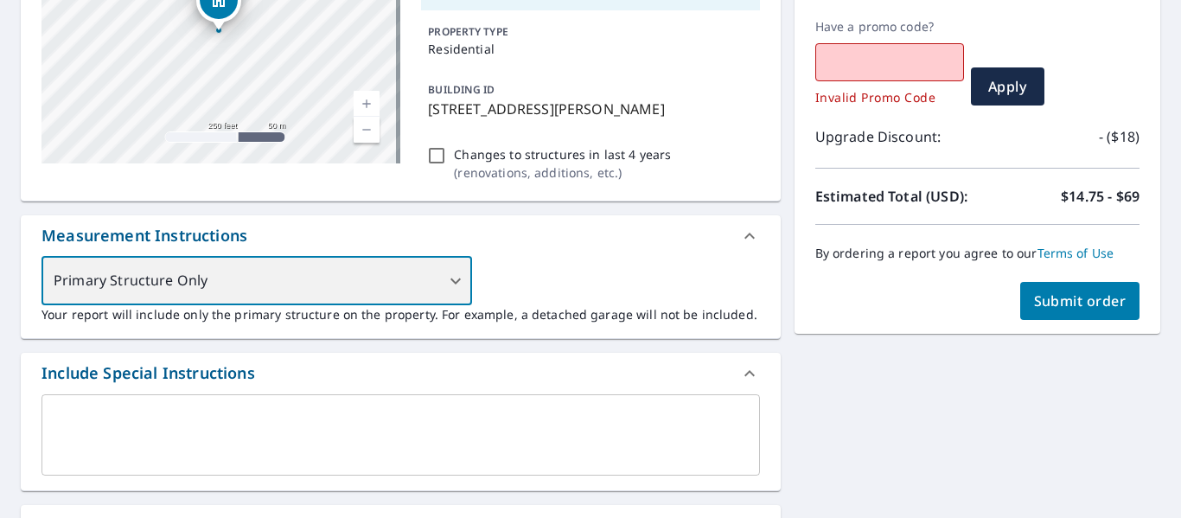
click at [442, 274] on div "Primary Structure Only" at bounding box center [256, 281] width 430 height 48
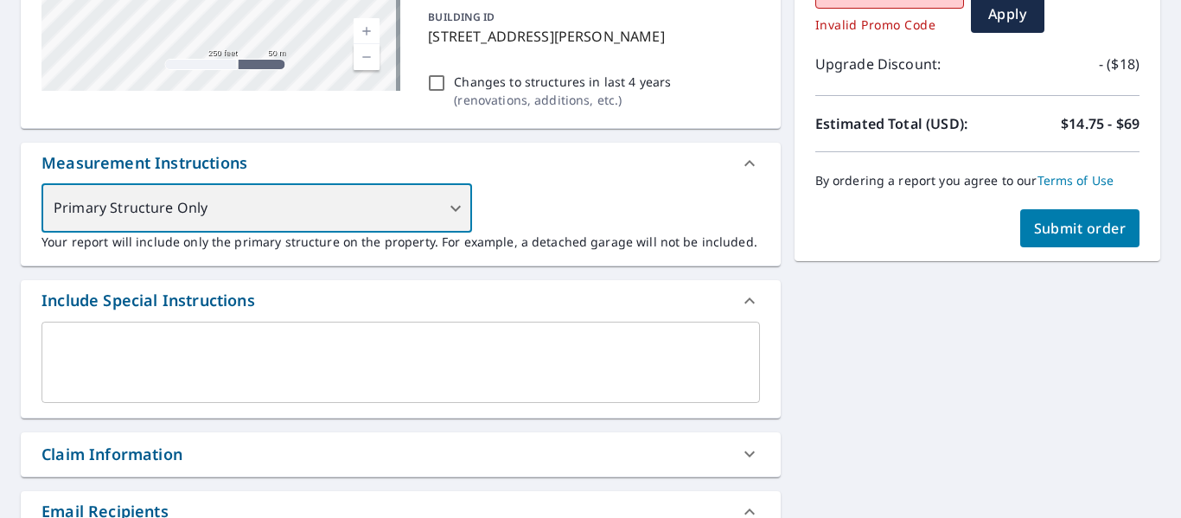
scroll to position [365, 0]
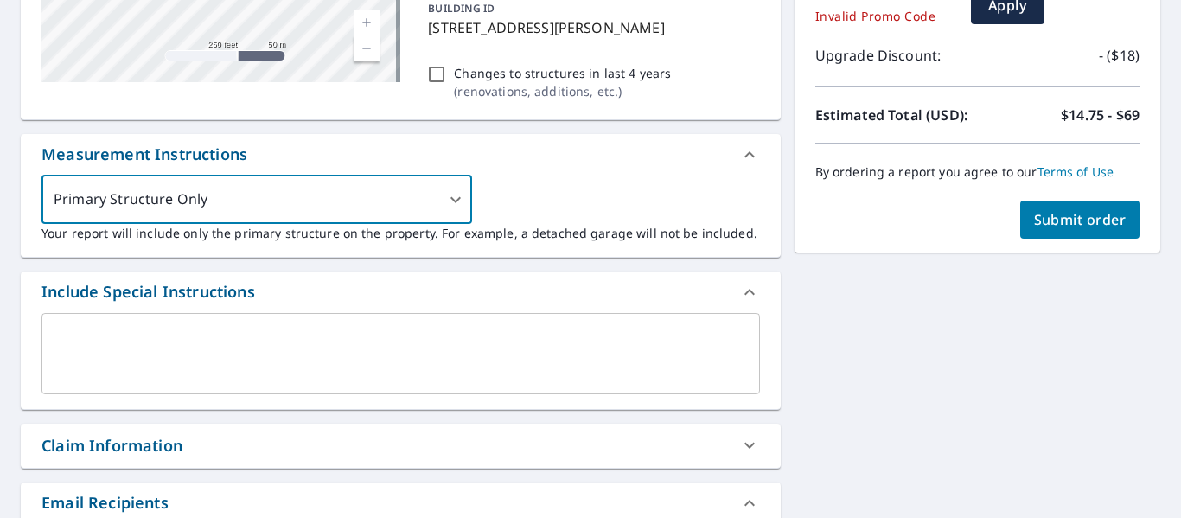
click at [435, 353] on textarea at bounding box center [401, 352] width 694 height 49
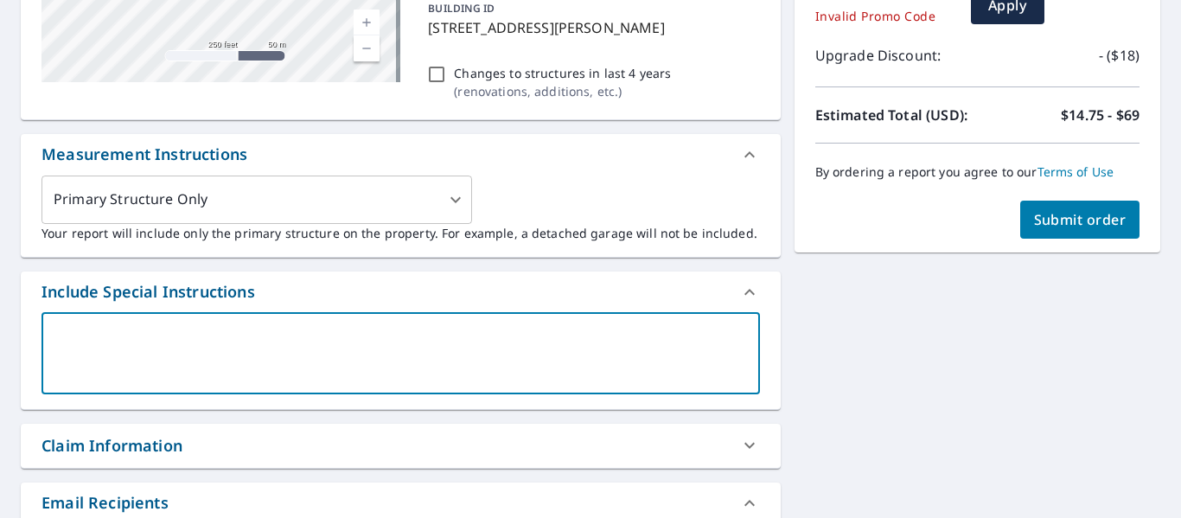
type textarea "C"
type textarea "x"
type textarea "CN"
type textarea "x"
type textarea "C"
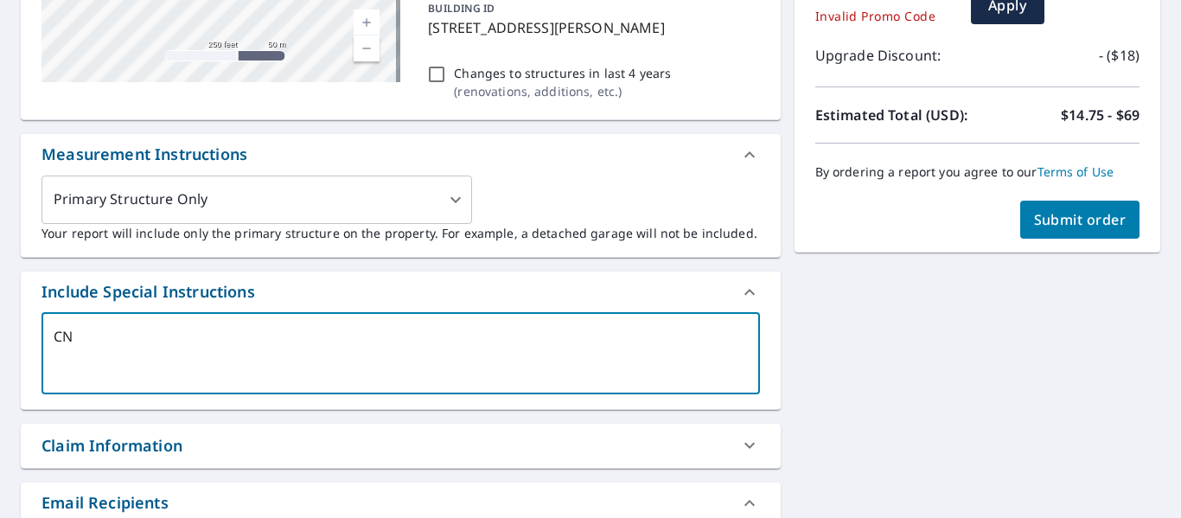
type textarea "x"
type textarea "Cn"
type textarea "x"
type textarea "C"
type textarea "x"
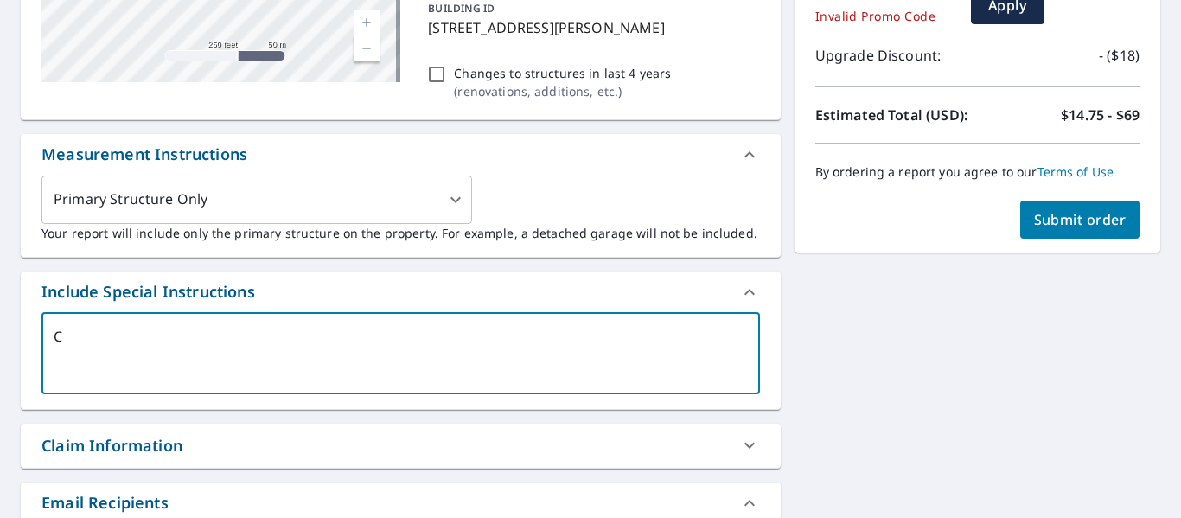
type textarea "Ca"
type textarea "x"
type textarea "Can"
type textarea "x"
type textarea "Can"
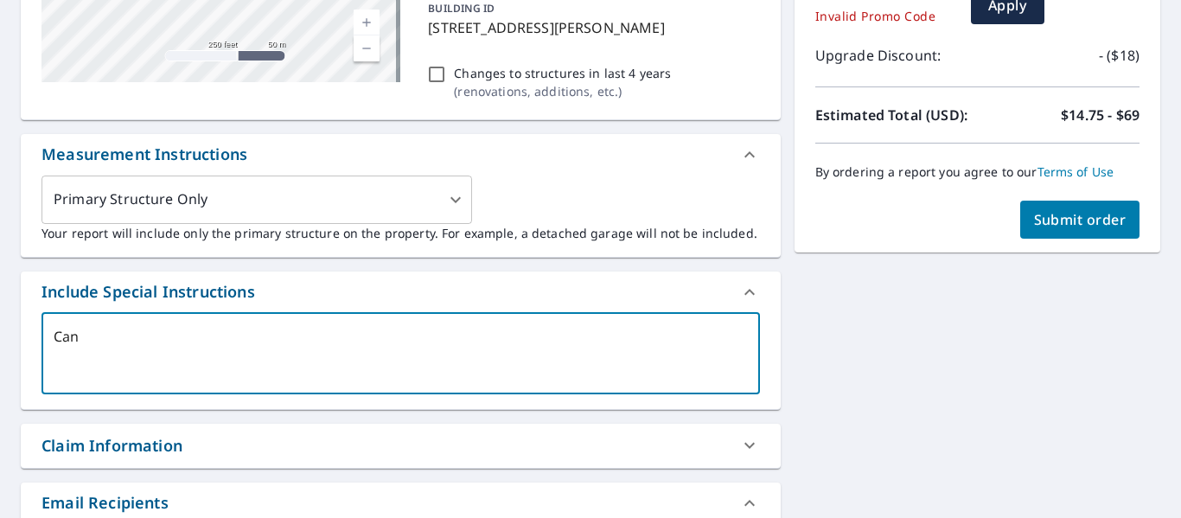
type textarea "x"
type textarea "Can w"
type textarea "x"
type textarea "Can we"
type textarea "x"
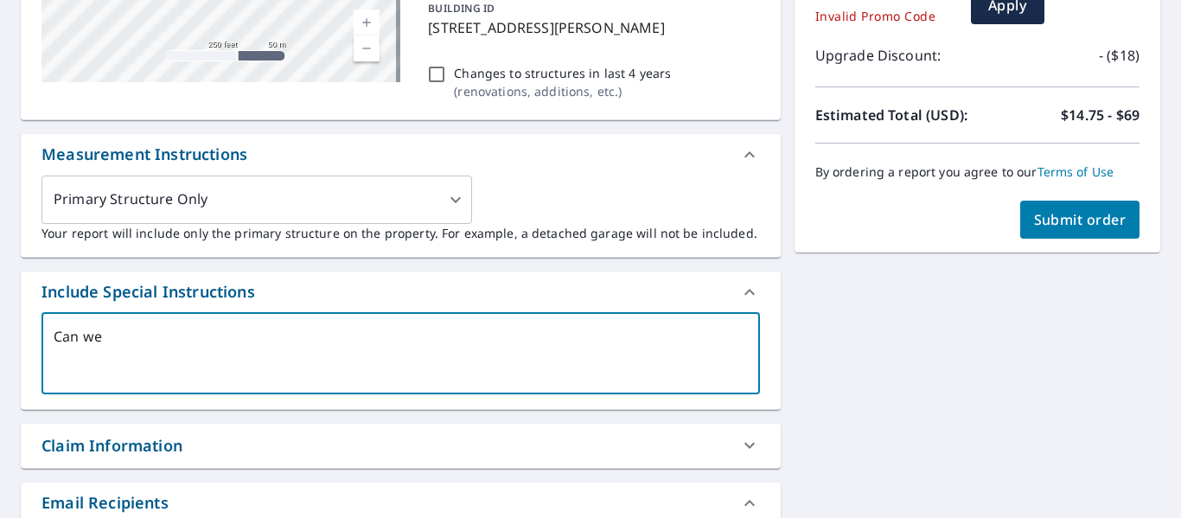
type textarea "Can we"
type textarea "x"
type textarea "Can we g"
type textarea "x"
type textarea "Can we ge"
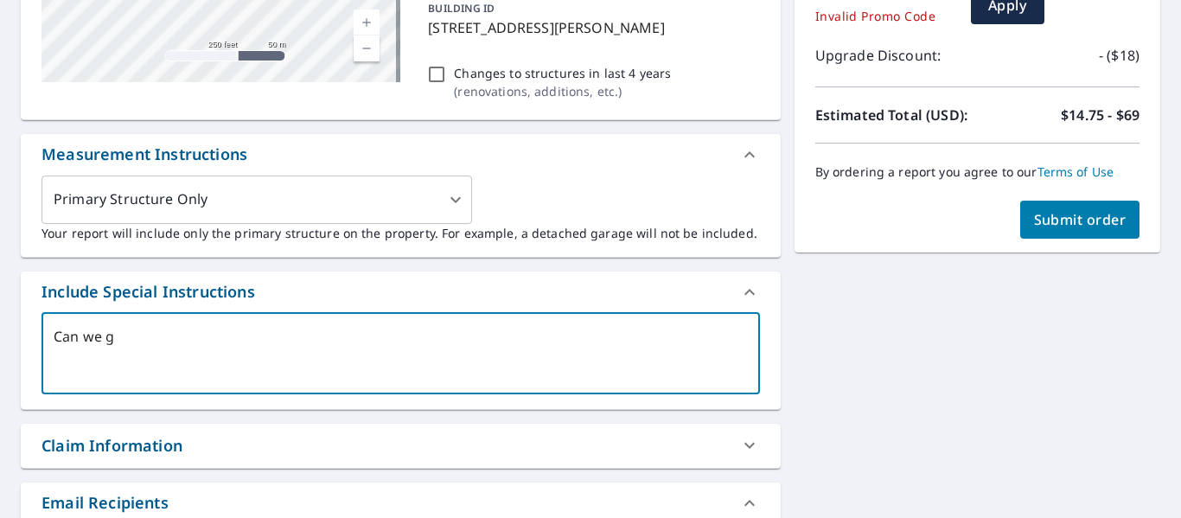
type textarea "x"
type textarea "Can we get"
type textarea "x"
type textarea "Can we get"
type textarea "x"
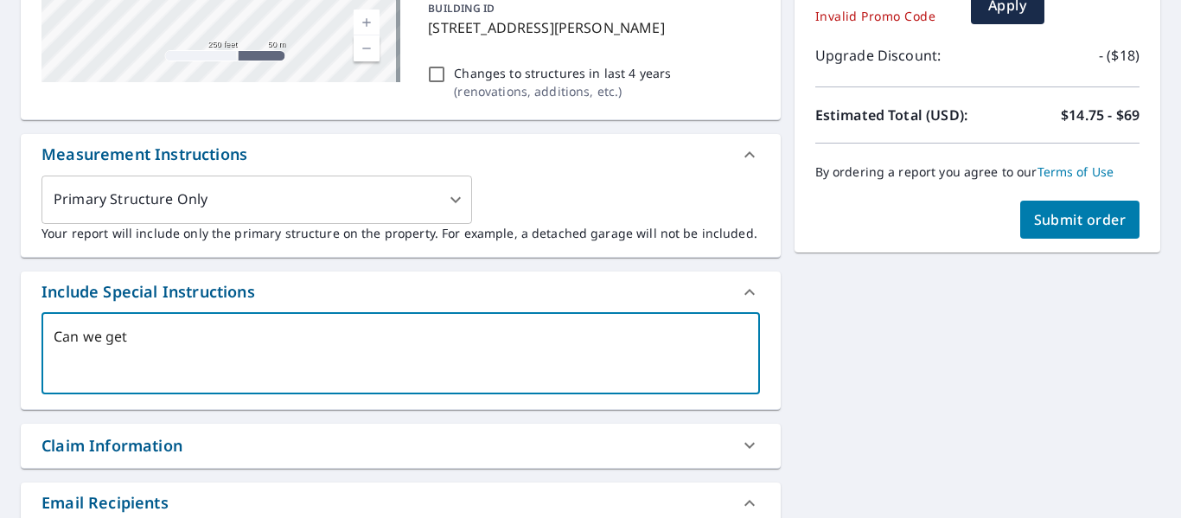
type textarea "Can we get t"
type textarea "x"
type textarea "Can we get th"
type textarea "x"
type textarea "Can we get the"
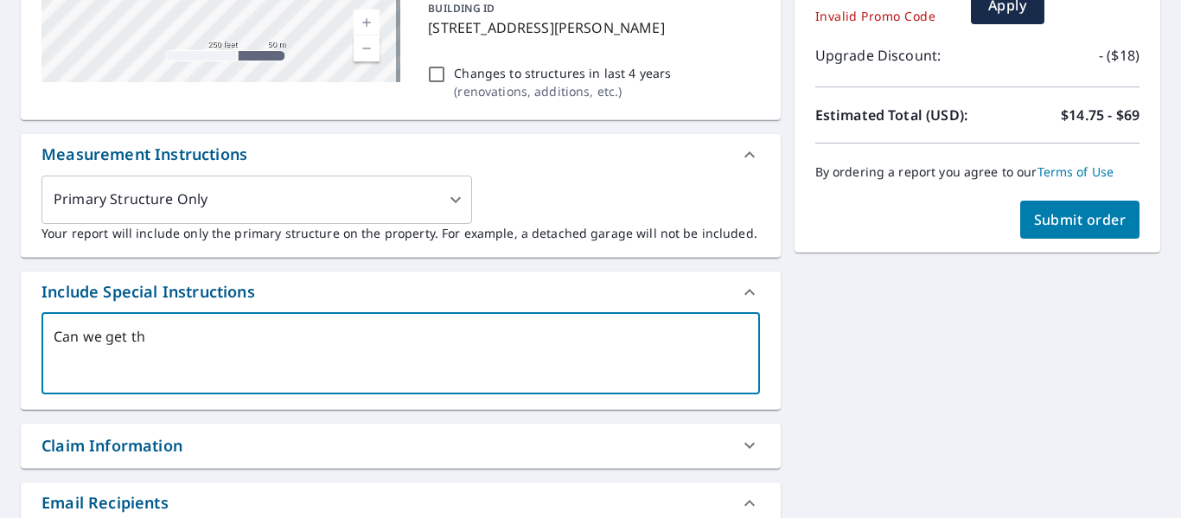
type textarea "x"
type textarea "Can we get the"
type textarea "x"
type textarea "Can we get the m"
type textarea "x"
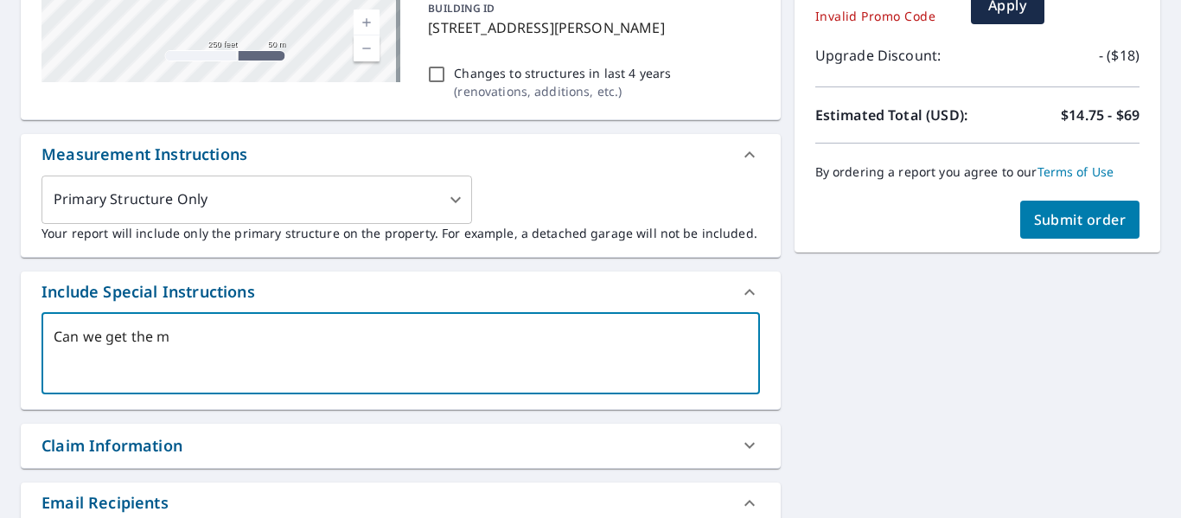
type textarea "Can we get the me"
type textarea "x"
type textarea "Can we get the mea"
type textarea "x"
type textarea "Can we get the meag"
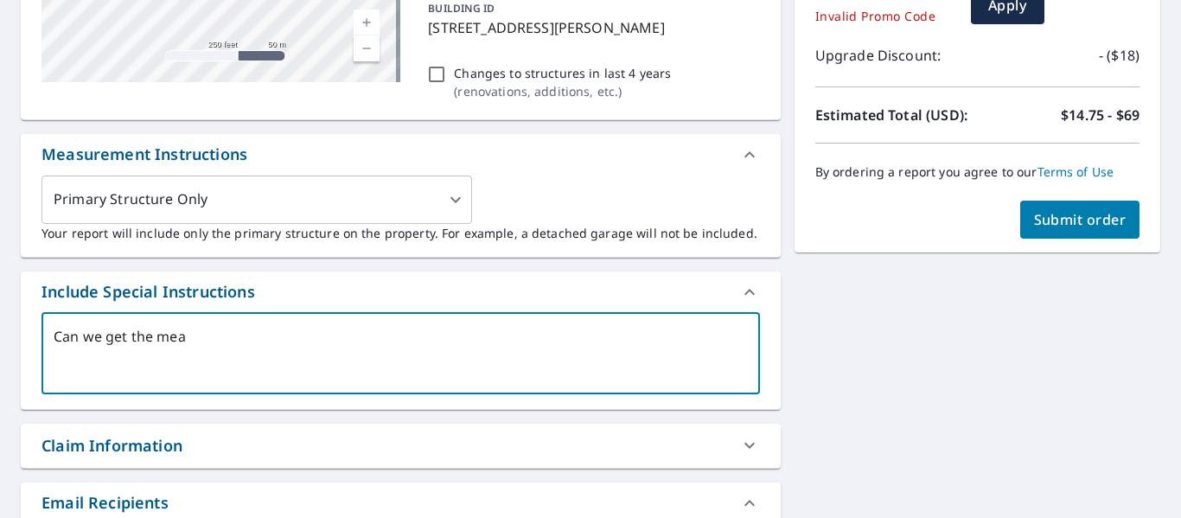
type textarea "x"
type textarea "Can we get the mea"
type textarea "x"
type textarea "Can we get the meas"
type textarea "x"
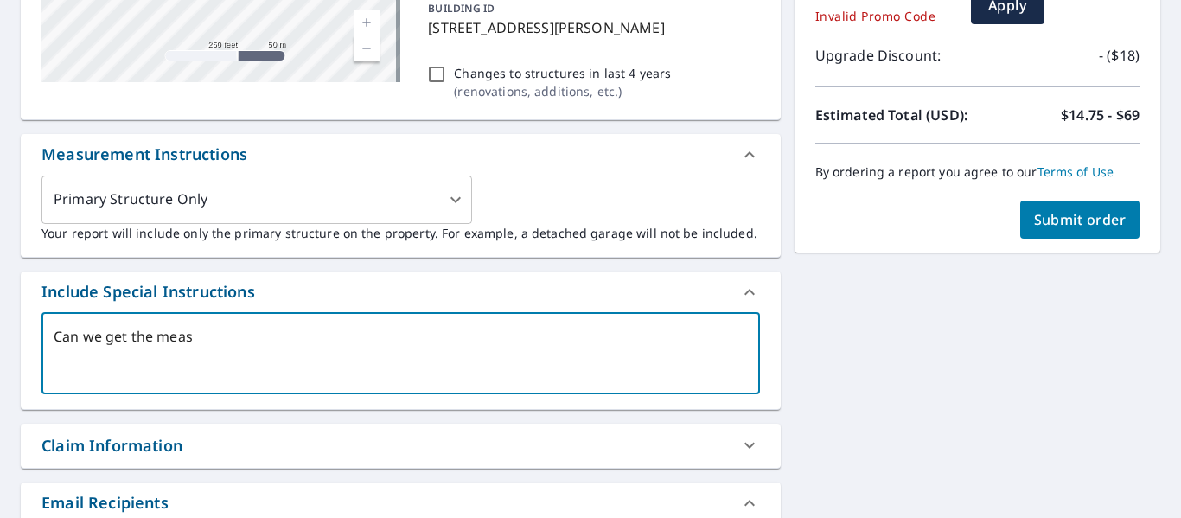
type textarea "Can we get the measu"
type textarea "x"
type textarea "Can we get the measur"
type textarea "x"
type textarea "Can we get the measure"
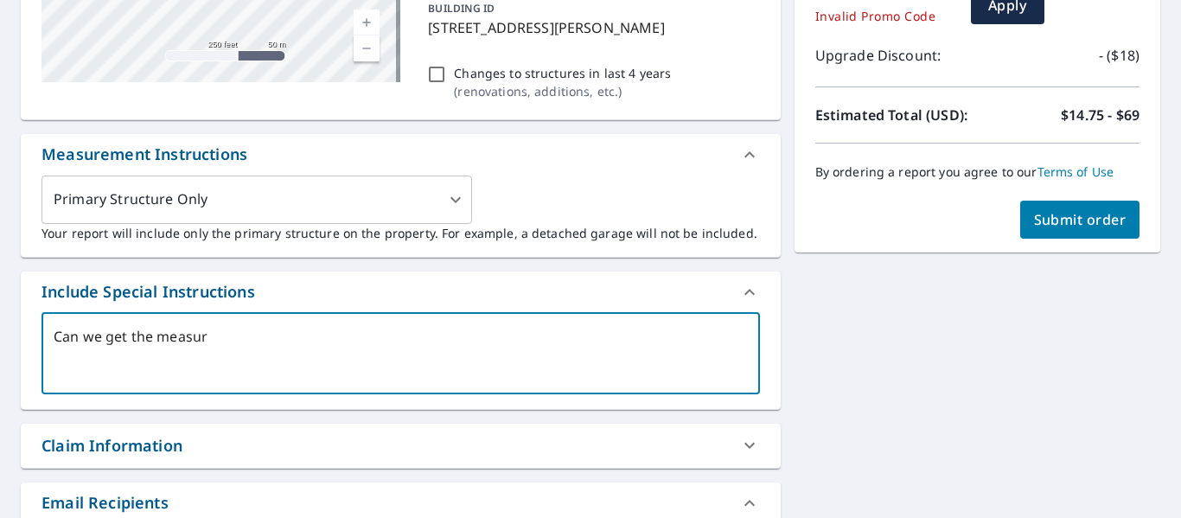
type textarea "x"
type textarea "Can we get the measurem"
type textarea "x"
type textarea "Can we get the measureme"
type textarea "x"
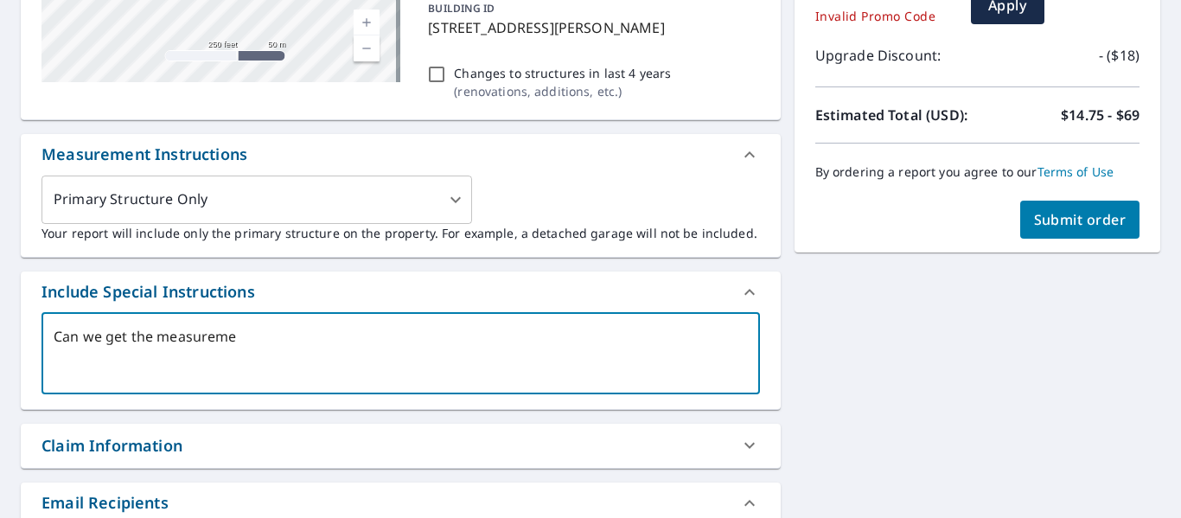
type textarea "Can we get the measuremen"
type textarea "x"
type textarea "Can we get the measurement"
type textarea "x"
type textarea "Can we get the measurements"
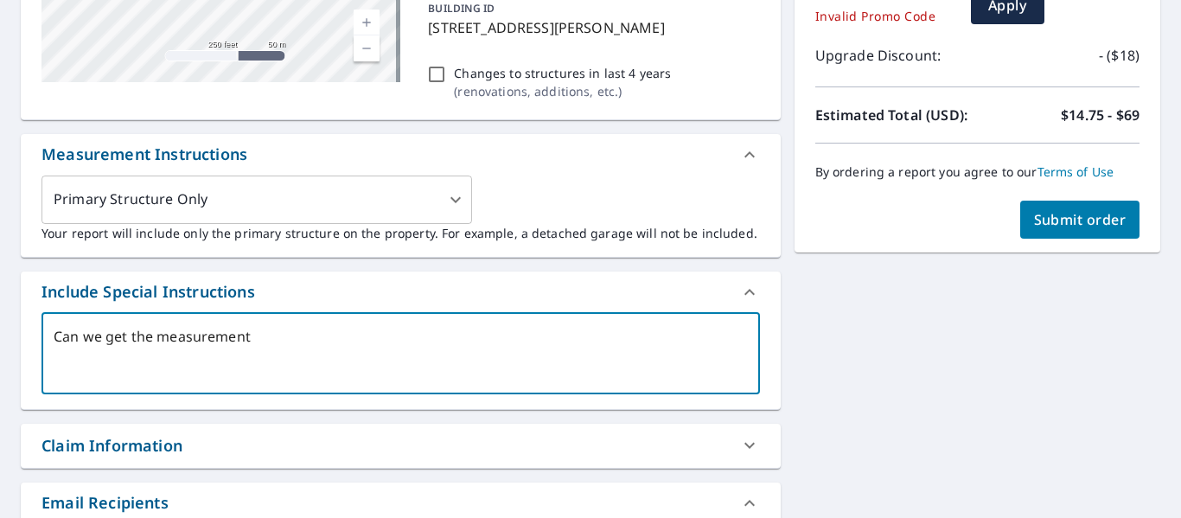
type textarea "x"
type textarea "Can we get the measurements"
type textarea "x"
type textarea "Can we get the measurements f"
type textarea "x"
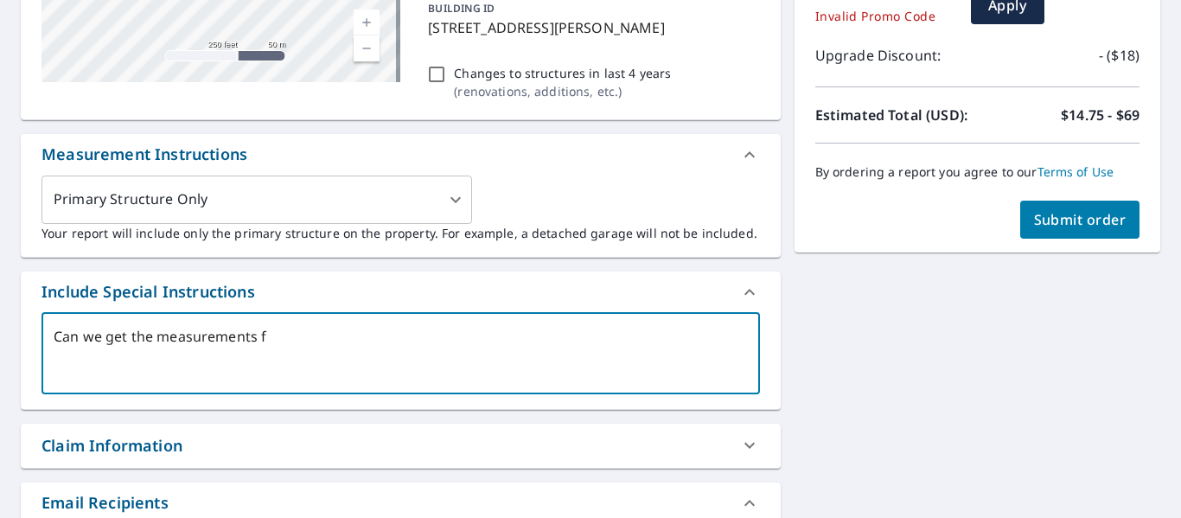
type textarea "Can we get the measurements fo"
type textarea "x"
type textarea "Can we get the measurements for"
type textarea "x"
type textarea "Can we get the measurements for"
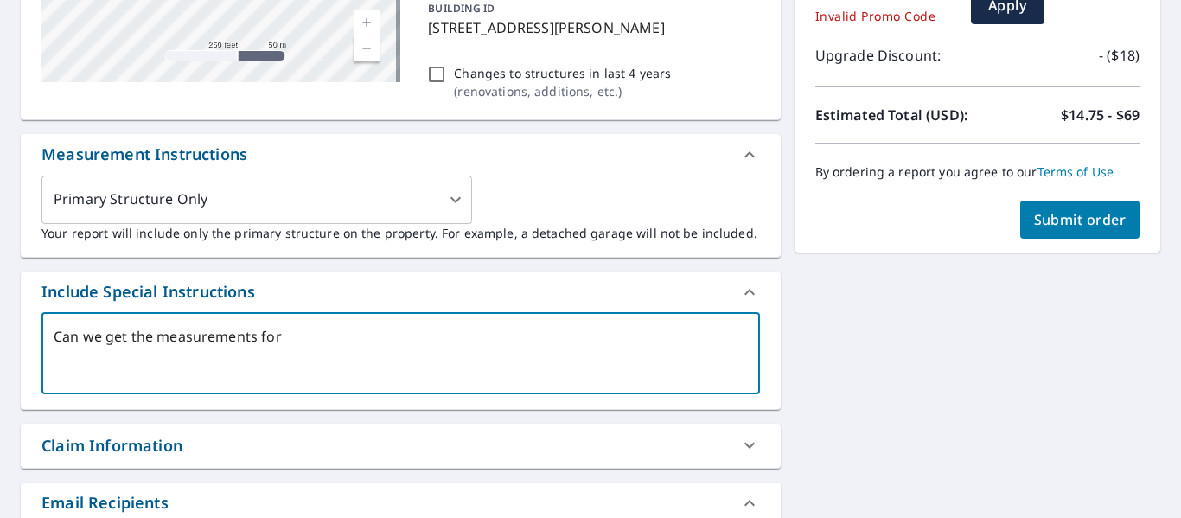
type textarea "x"
type textarea "Can we get the measurements for t"
type textarea "x"
type textarea "Can we get the measurements for th"
type textarea "x"
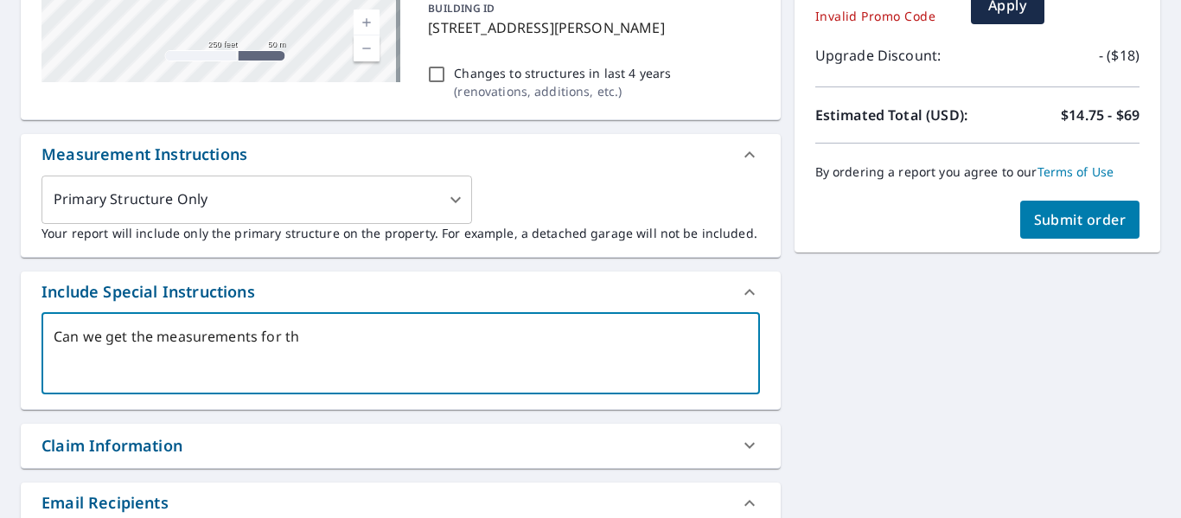
type textarea "Can we get the measurements for the"
type textarea "x"
type textarea "Can we get the measurements for the"
type textarea "x"
type textarea "Can we get the measurements for the h"
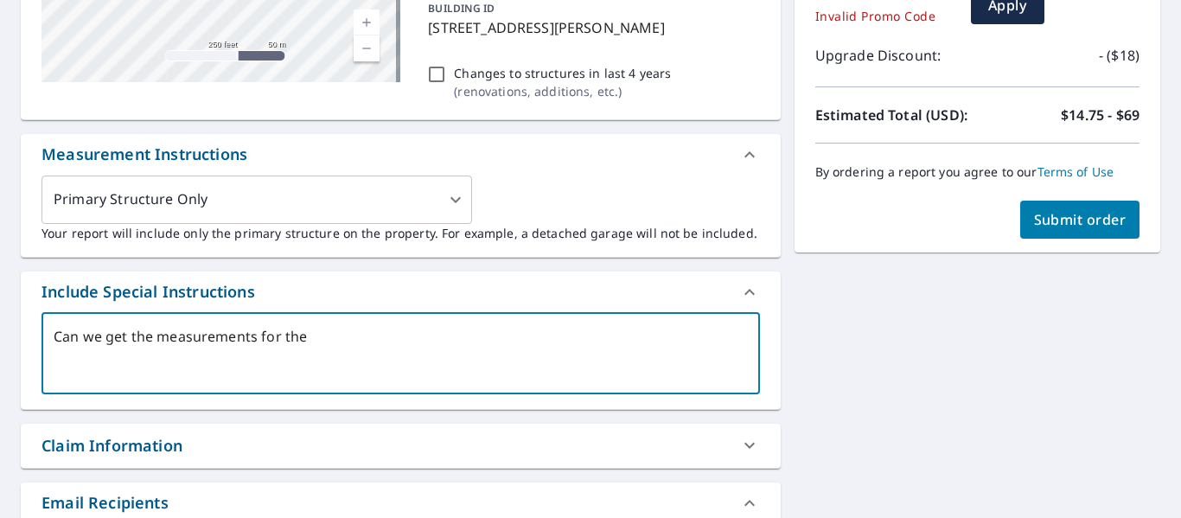
type textarea "x"
type textarea "Can we get the measurements for the hi"
type textarea "x"
type textarea "Can we get the measurements for the hip"
type textarea "x"
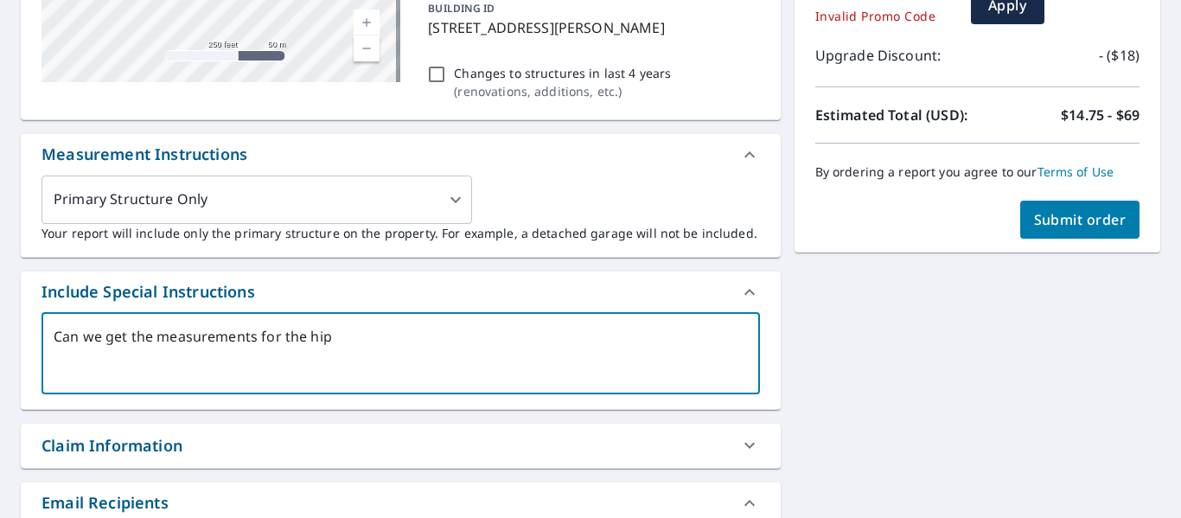
type textarea "Can we get the measurements for the hips"
type textarea "x"
type textarea "Can we get the measurements for the hips"
type textarea "x"
type textarea "Can we get the measurements for the hips a"
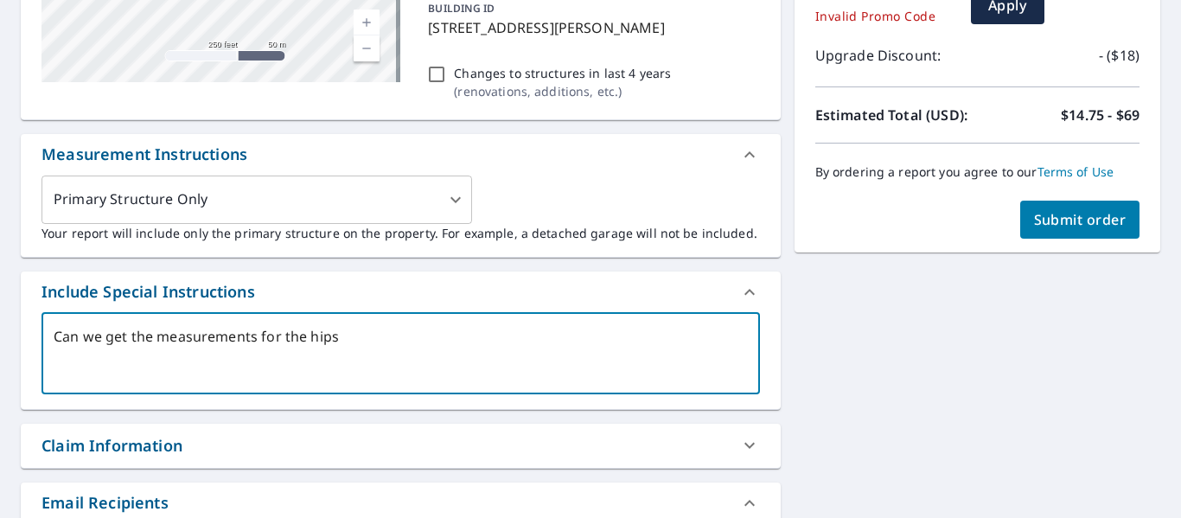
type textarea "x"
type textarea "Can we get the measurements for the hips an"
type textarea "x"
type textarea "Can we get the measurements for the hips ans"
type textarea "x"
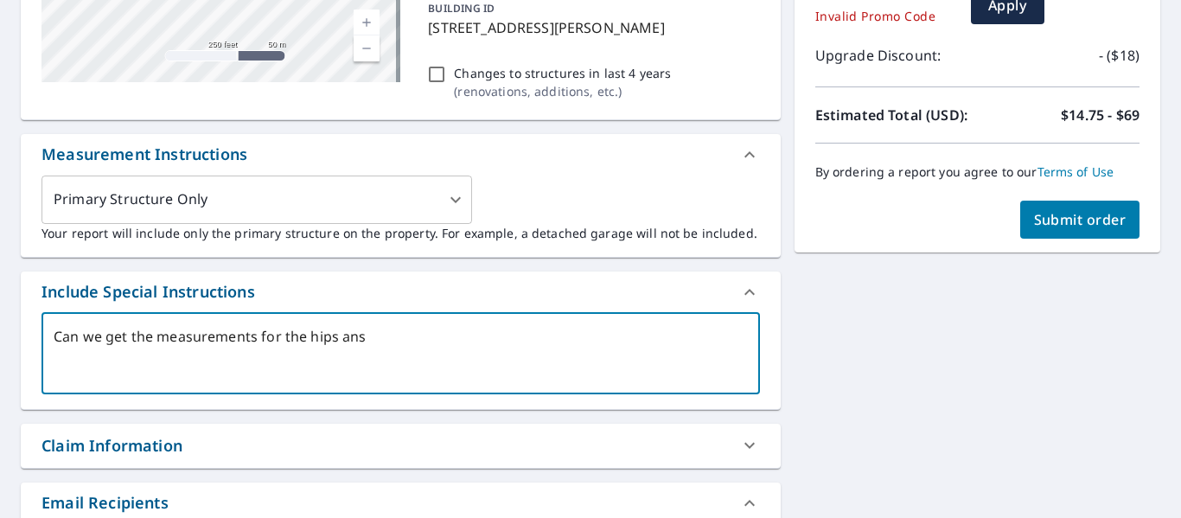
type textarea "Can we get the measurements for the hips ans"
type textarea "x"
type textarea "Can we get the measurements for the hips ans"
type textarea "x"
type textarea "Can we get the measurements for the hips an"
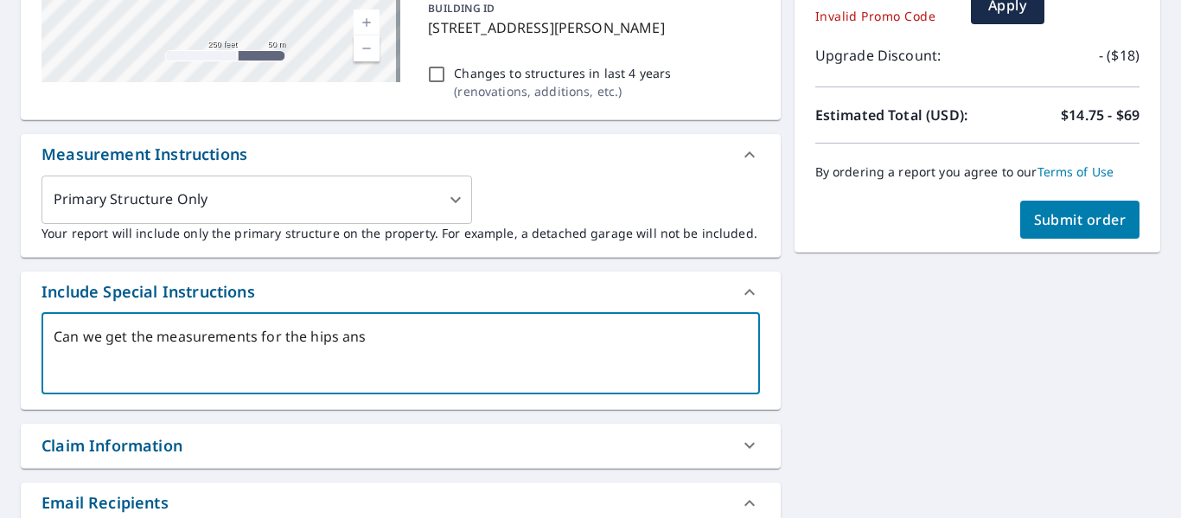
type textarea "x"
type textarea "Can we get the measurements for the hips and"
type textarea "x"
type textarea "Can we get the measurements for the hips and"
type textarea "x"
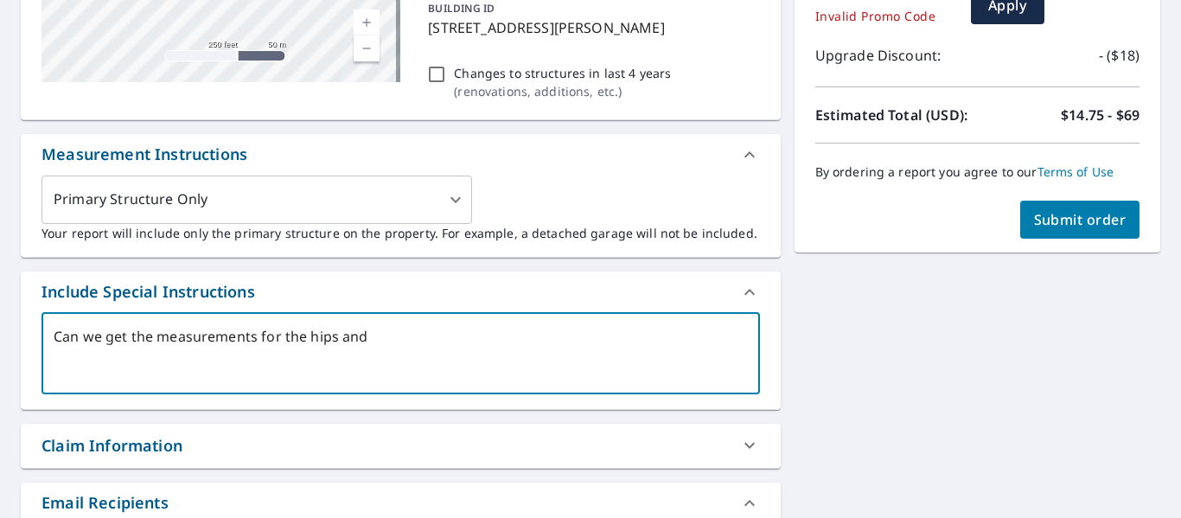
type textarea "Can we get the measurements for the hips and t"
type textarea "x"
type textarea "Can we get the measurements for the hips and th"
type textarea "x"
type textarea "Can we get the measurements for the hips and the"
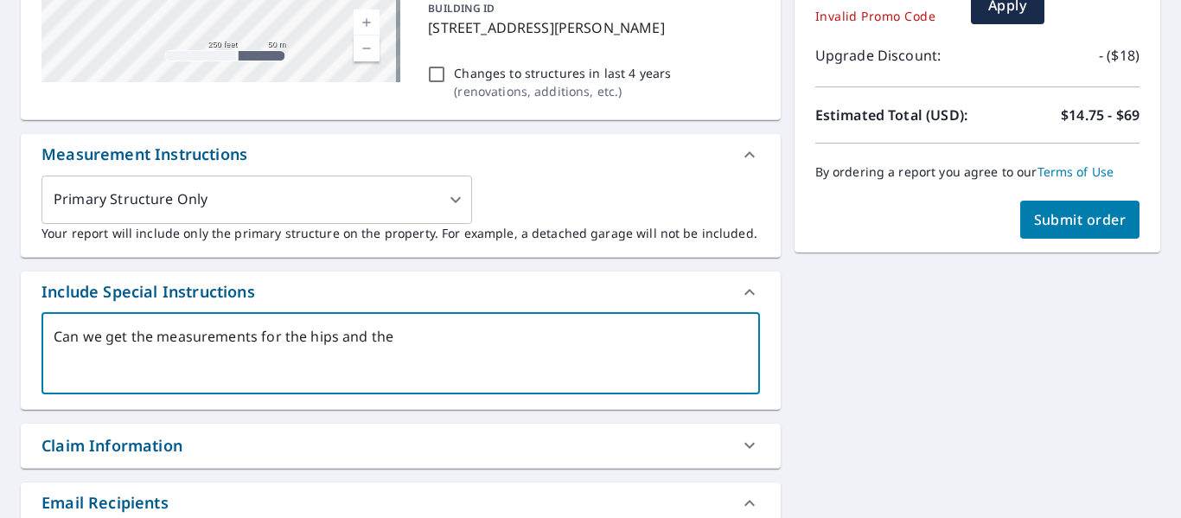
type textarea "x"
type textarea "Can we get the measurements for the hips and the"
type textarea "x"
type textarea "Can we get the measurements for the hips and the p"
type textarea "x"
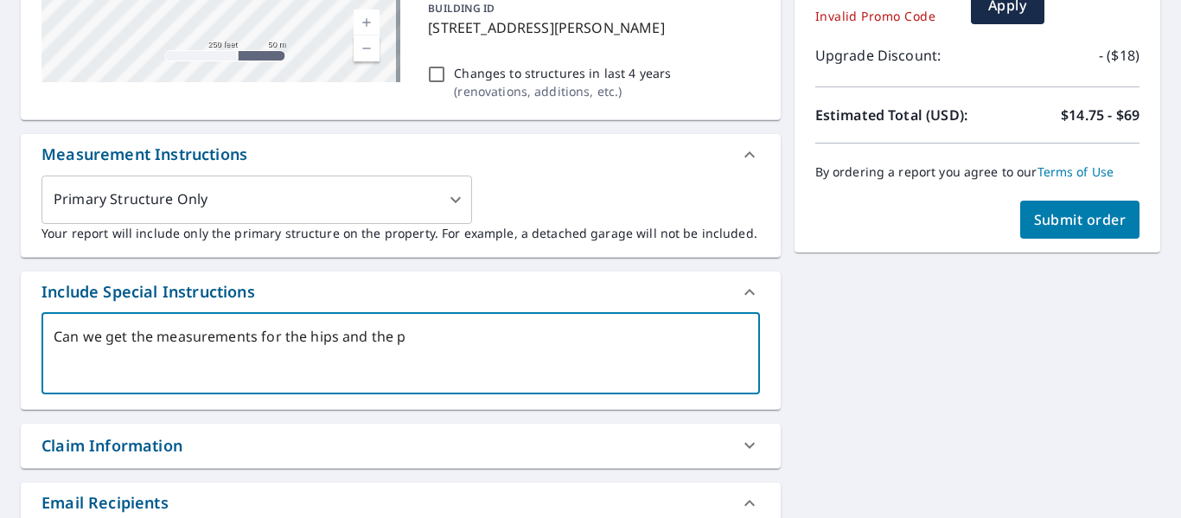
type textarea "Can we get the measurements for the hips and the pe"
type textarea "x"
type textarea "Can we get the measurements for the hips and the pea"
type textarea "x"
type textarea "Can we get the measurements for the hips and the peak"
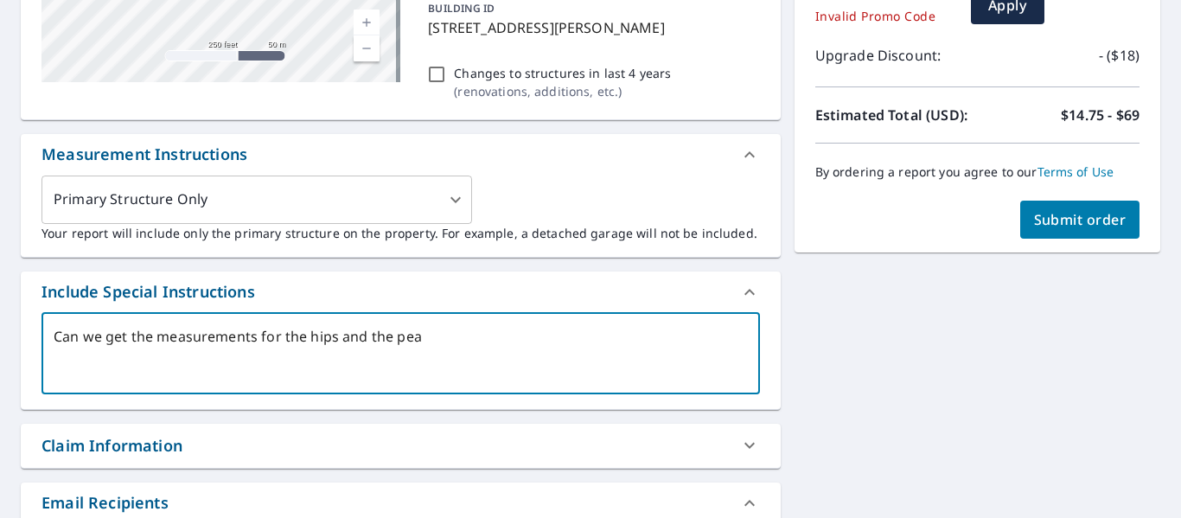
type textarea "x"
type textarea "Can we get the measurements for the hips and the peaks"
type textarea "x"
type textarea "Can we get the measurements for the hips and the peaks"
type textarea "x"
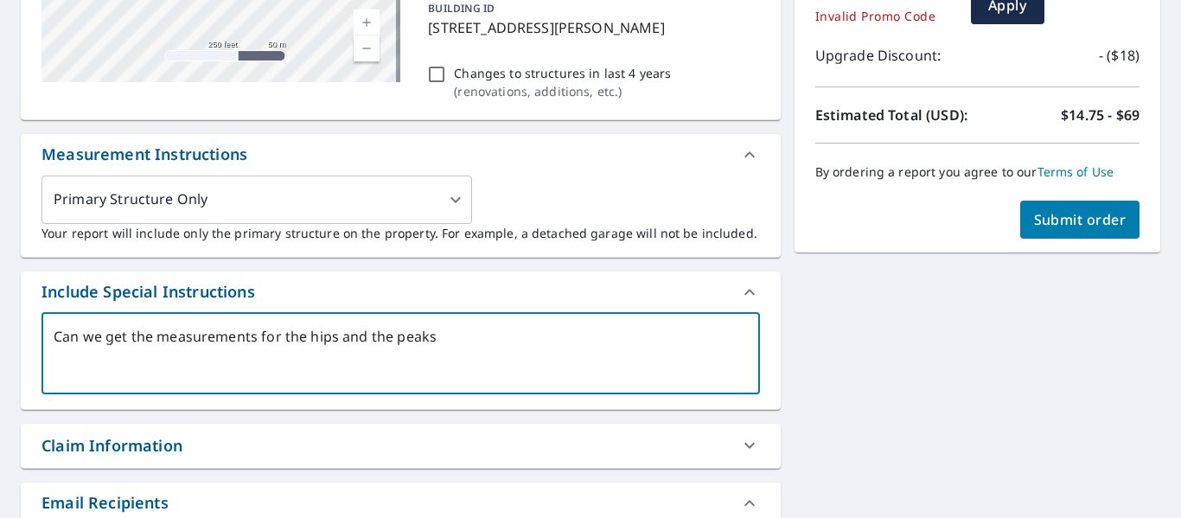
type textarea "Can we get the measurements for the hips and the peaks s"
type textarea "x"
type textarea "Can we get the measurements for the hips and the peaks so"
type textarea "x"
type textarea "Can we get the measurements for the hips and the peaks so"
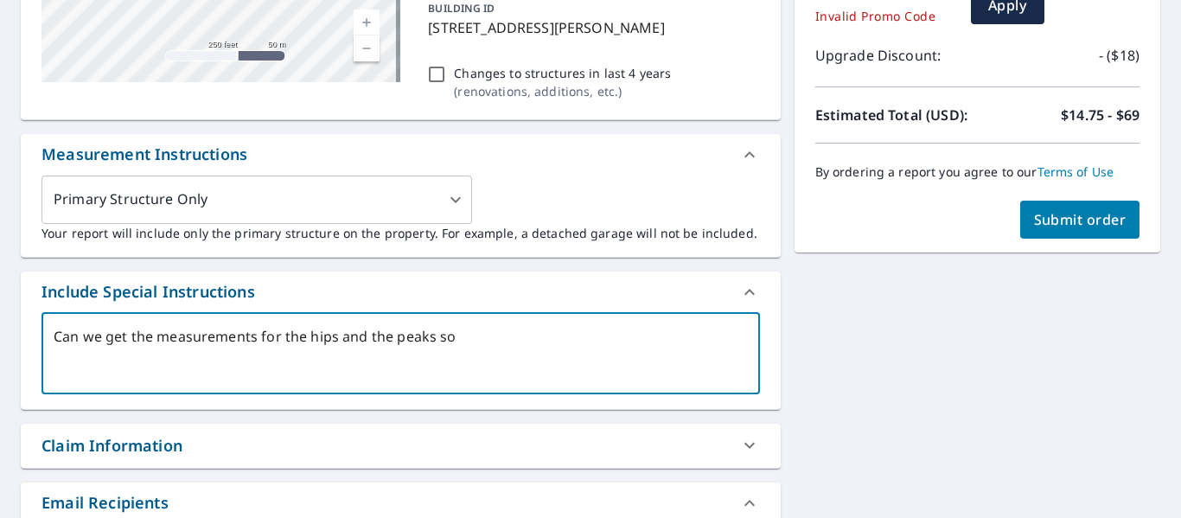
type textarea "x"
type textarea "Can we get the measurements for the hips and the peaks so i"
type textarea "x"
type textarea "Can we get the measurements for the hips and the peaks so i"
type textarea "x"
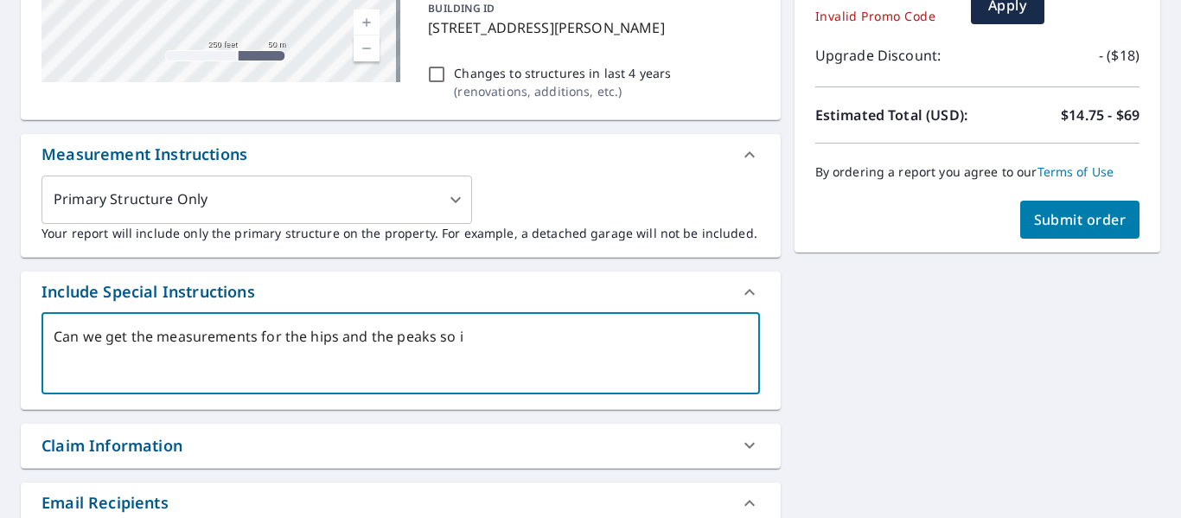
type textarea "Can we get the measurements for the hips and the peaks so i k"
type textarea "x"
type textarea "Can we get the measurements for the hips and the peaks so i kn"
type textarea "x"
type textarea "Can we get the measurements for the hips and the peaks so i kno"
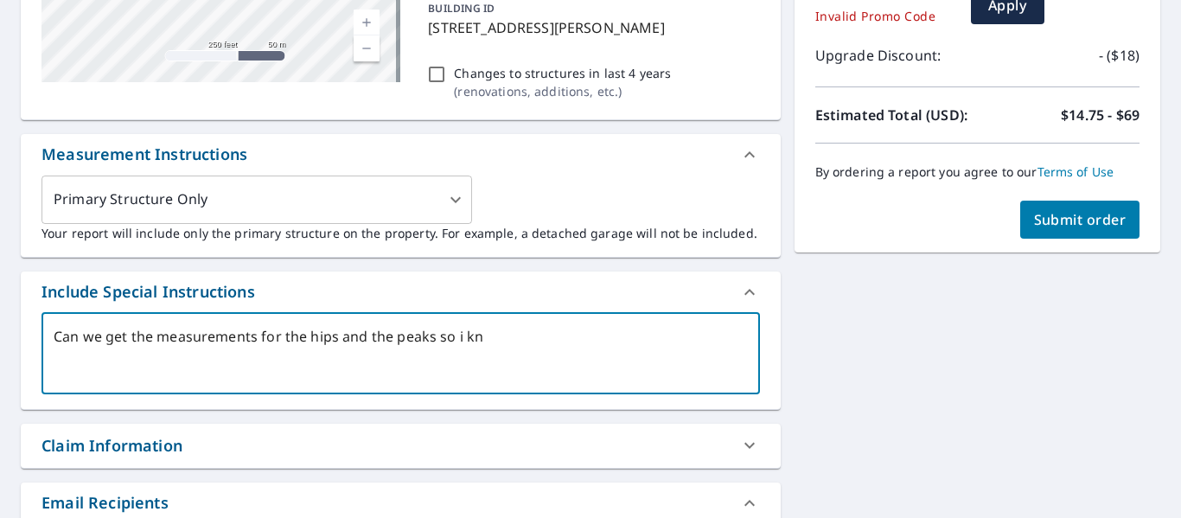
type textarea "x"
type textarea "Can we get the measurements for the hips and the peaks so i know"
type textarea "x"
type textarea "Can we get the measurements for the hips and the peaks so i know"
type textarea "x"
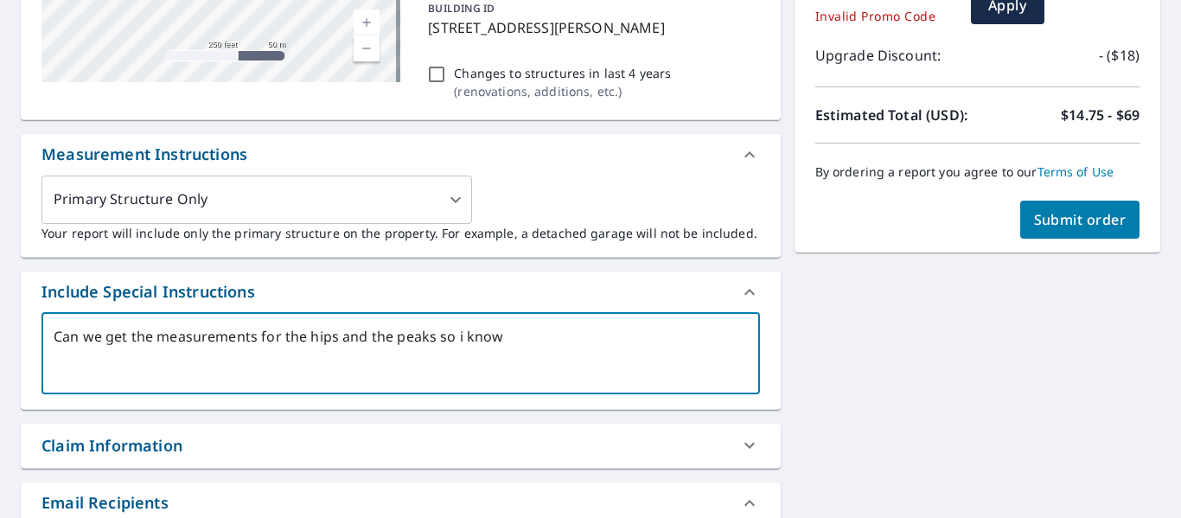
type textarea "Can we get the measurements for the hips and the peaks so i know h"
type textarea "x"
type textarea "Can we get the measurements for the hips and the peaks so i know ho"
type textarea "x"
type textarea "Can we get the measurements for the hips and the peaks so i know how"
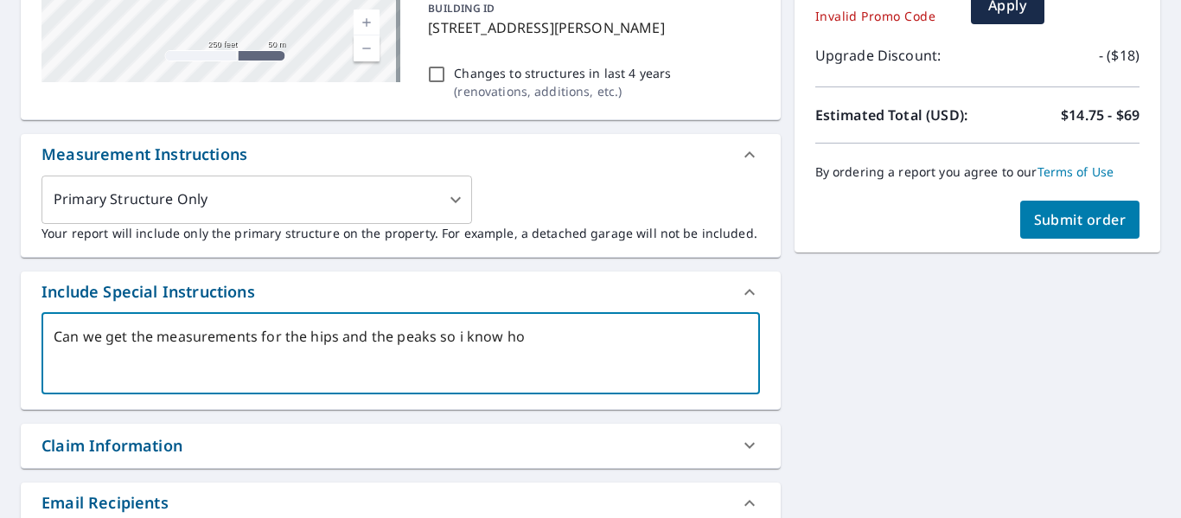
type textarea "x"
type textarea "Can we get the measurements for the hips and the peaks so i know how"
type textarea "x"
type textarea "Can we get the measurements for the hips and the peaks so i know how m"
type textarea "x"
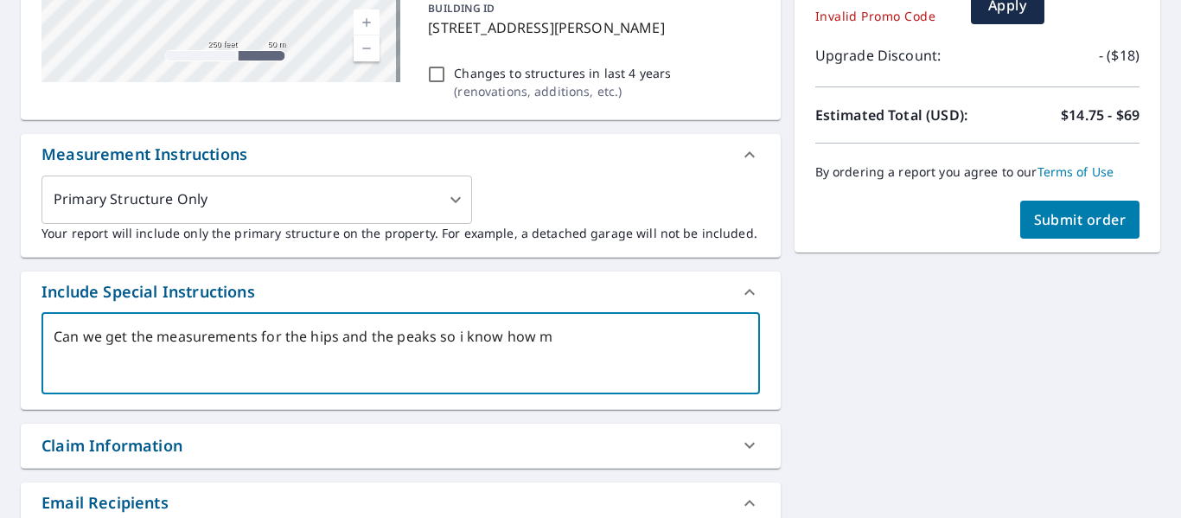
type textarea "Can we get the measurements for the hips and the peaks so i know how mu"
type textarea "x"
type textarea "Can we get the measurements for the hips and the peaks so i know how muc"
type textarea "x"
type textarea "Can we get the measurements for the hips and the peaks so i know how much"
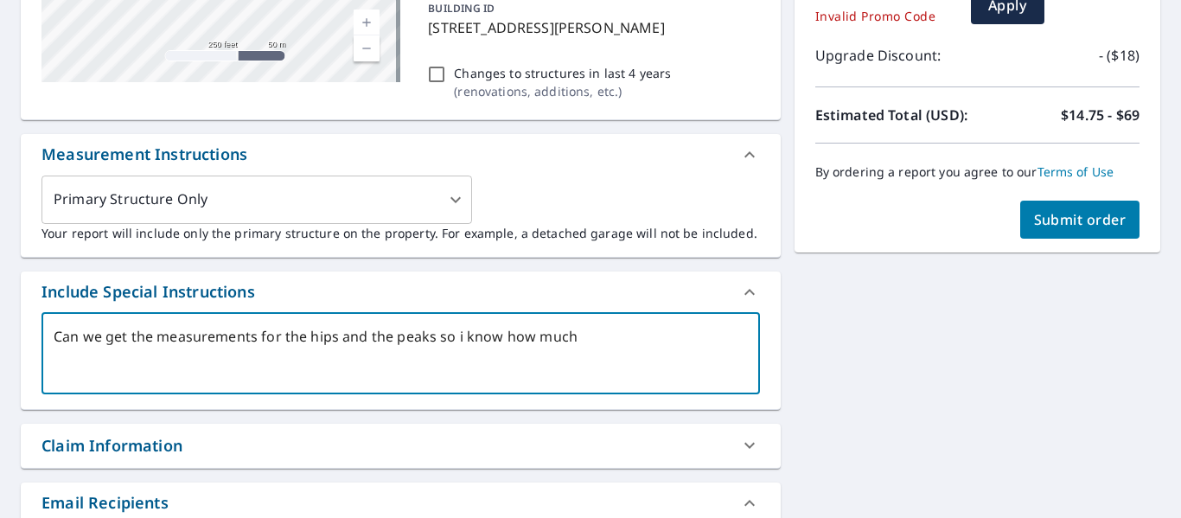
type textarea "x"
type textarea "Can we get the measurements for the hips and the peaks so i know how much"
type textarea "x"
type textarea "Can we get the measurements for the hips and the peaks so i know how much r"
type textarea "x"
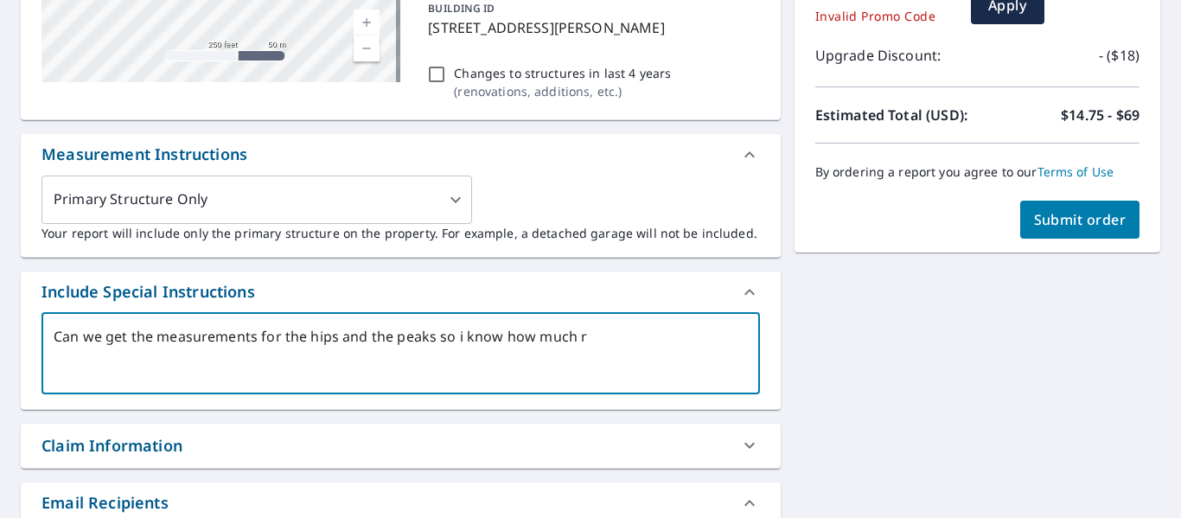
type textarea "Can we get the measurements for the hips and the peaks so i know how much ri"
type textarea "x"
type textarea "Can we get the measurements for the hips and the peaks so i know how much rid"
type textarea "x"
type textarea "Can we get the measurements for the hips and the peaks so i know how much ridg"
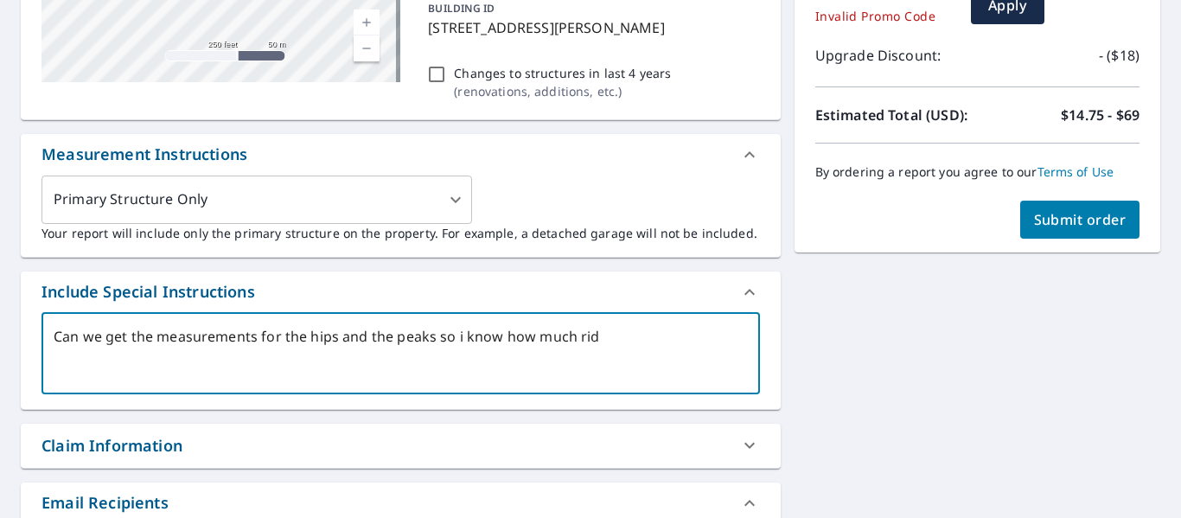
type textarea "x"
type textarea "Can we get the measurements for the hips and the peaks so i know how much ridge"
type textarea "x"
type textarea "Can we get the measurements for the hips and the peaks so i know how much ridge"
type textarea "x"
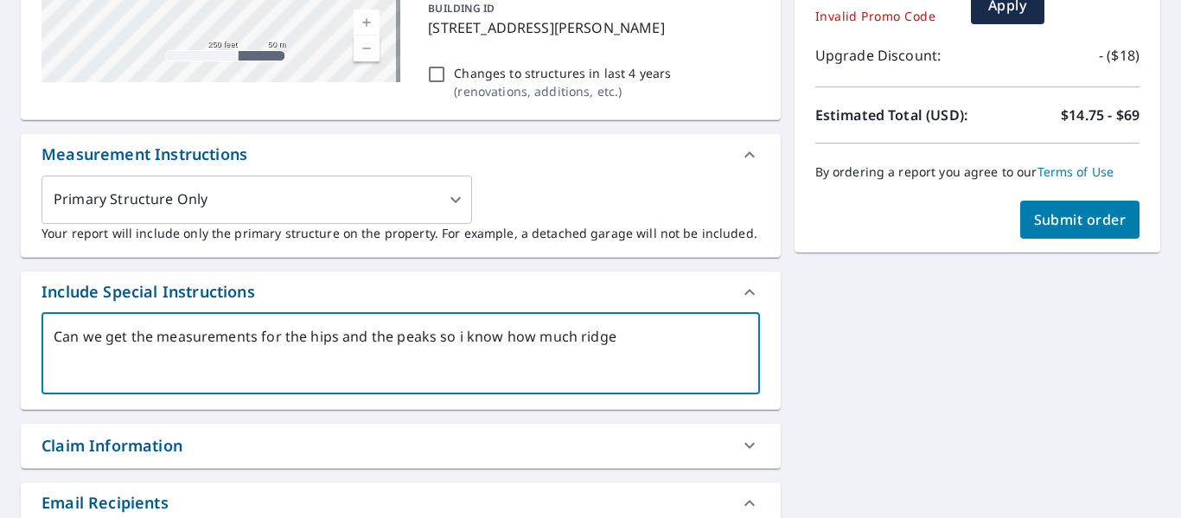
type textarea "Can we get the measurements for the hips and the peaks so i know how much ridge…"
type textarea "x"
type textarea "Can we get the measurements for the hips and the peaks so i know how much ridge…"
type textarea "x"
type textarea "Can we get the measurements for the hips and the peaks so i know how much ridge…"
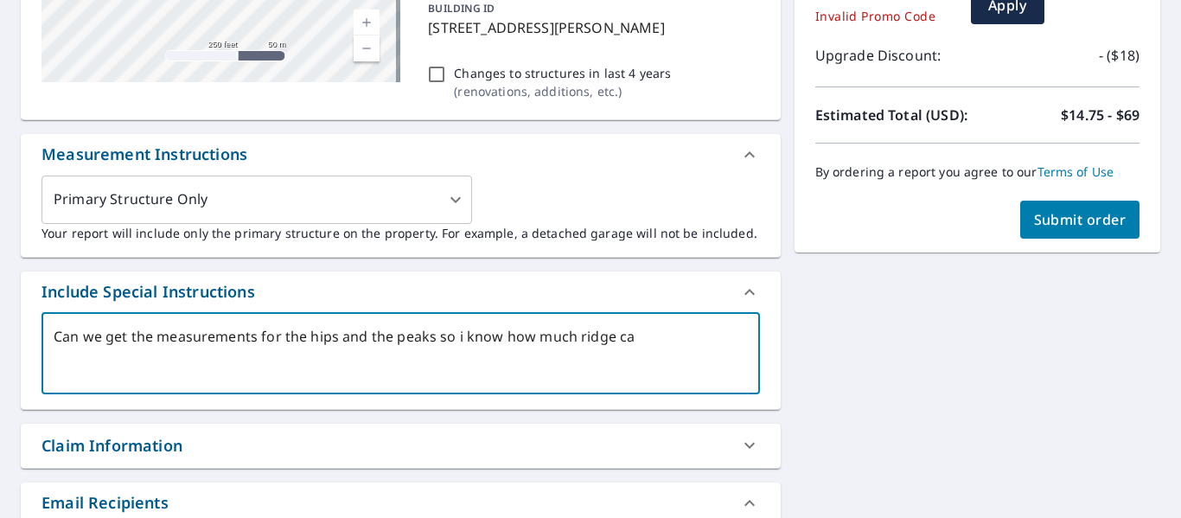
type textarea "x"
type textarea "Can we get the measurements for the hips and the peaks so i know how much ridge…"
type textarea "x"
type textarea "Can we get the measurements for the hips and the peaks so i know how much ridge…"
type textarea "x"
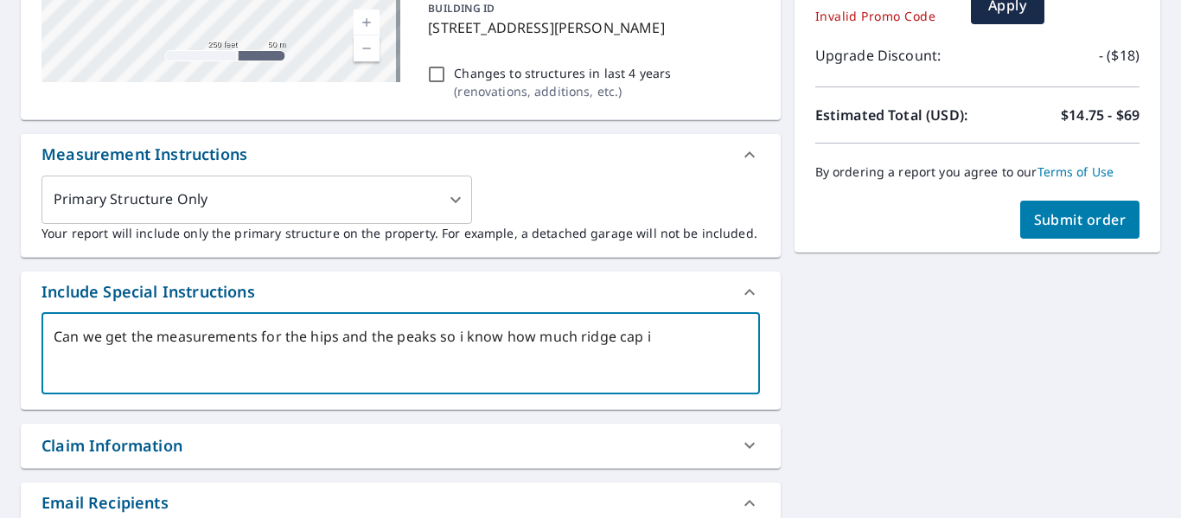
type textarea "Can we get the measurements for the hips and the peaks so i know how much ridge…"
type textarea "x"
type textarea "Can we get the measurements for the hips and the peaks so i know how much ridge…"
type textarea "x"
type textarea "Can we get the measurements for the hips and the peaks so i know how much ridge…"
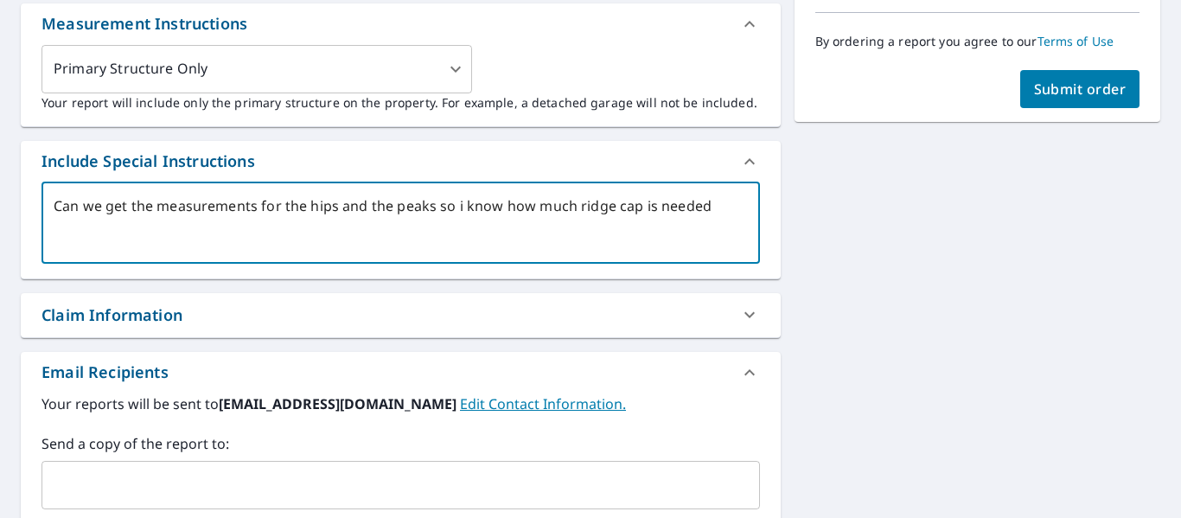
scroll to position [499, 0]
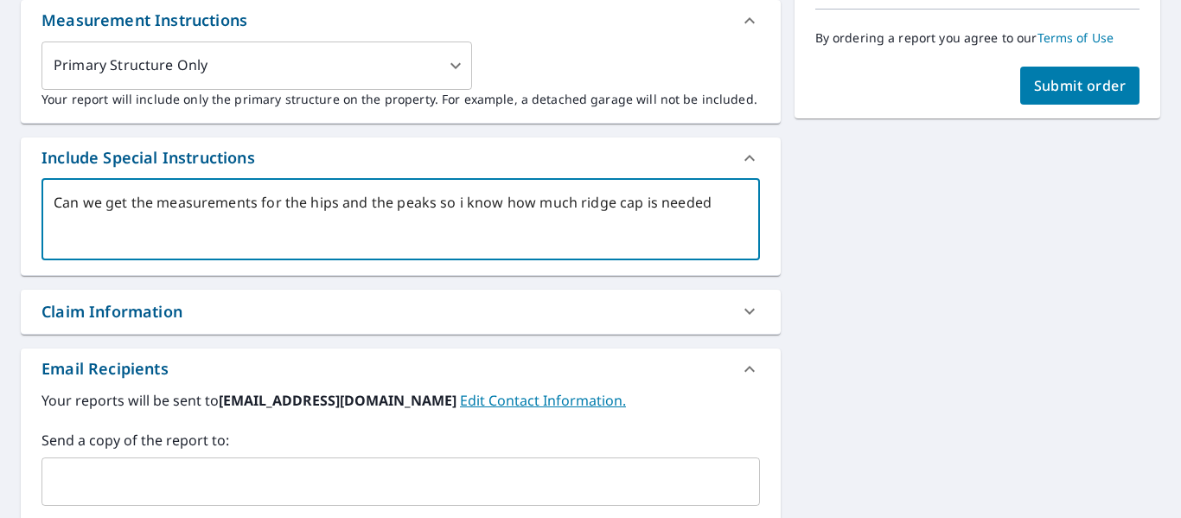
click at [712, 303] on div "Claim Information" at bounding box center [384, 311] width 687 height 23
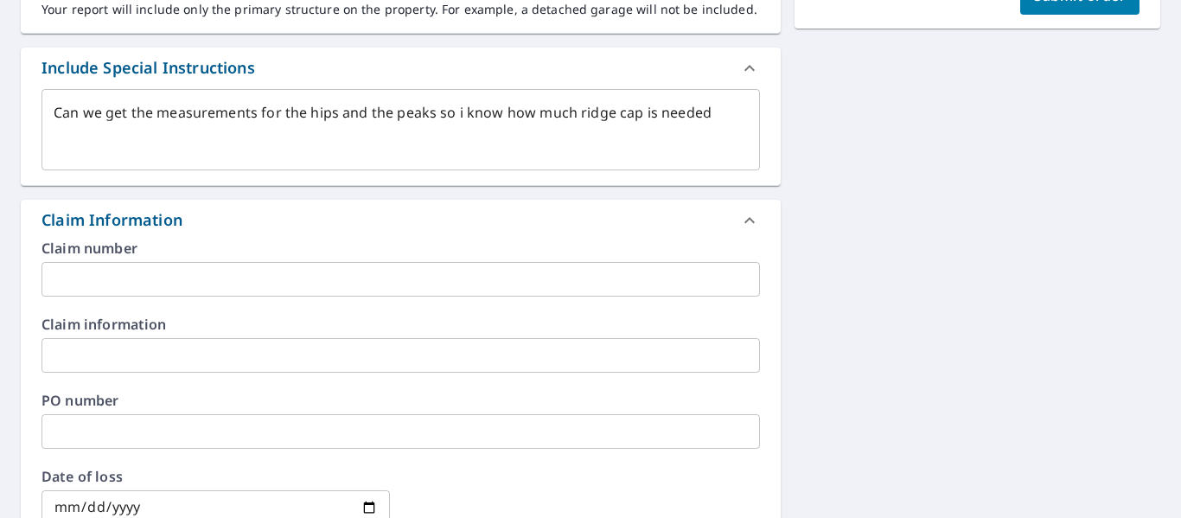
scroll to position [630, 0]
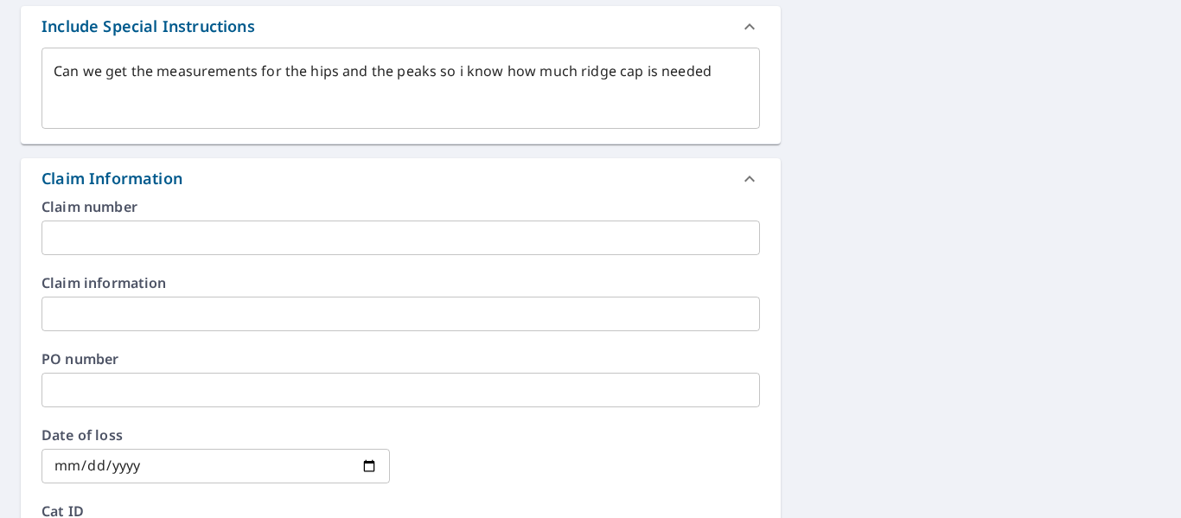
click at [739, 187] on icon at bounding box center [749, 179] width 21 height 21
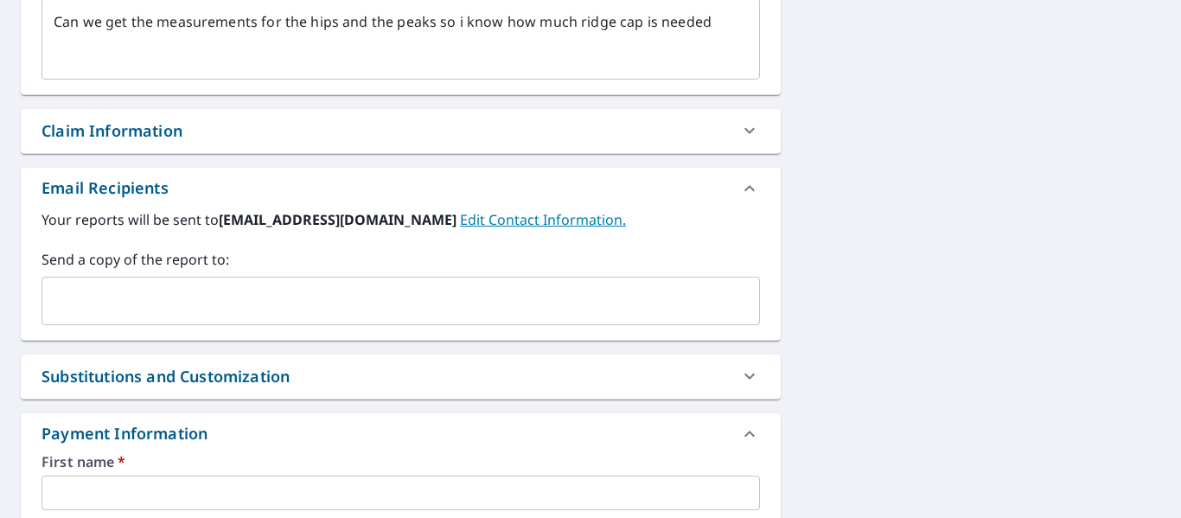
scroll to position [680, 0]
click at [534, 320] on div "​" at bounding box center [400, 300] width 718 height 48
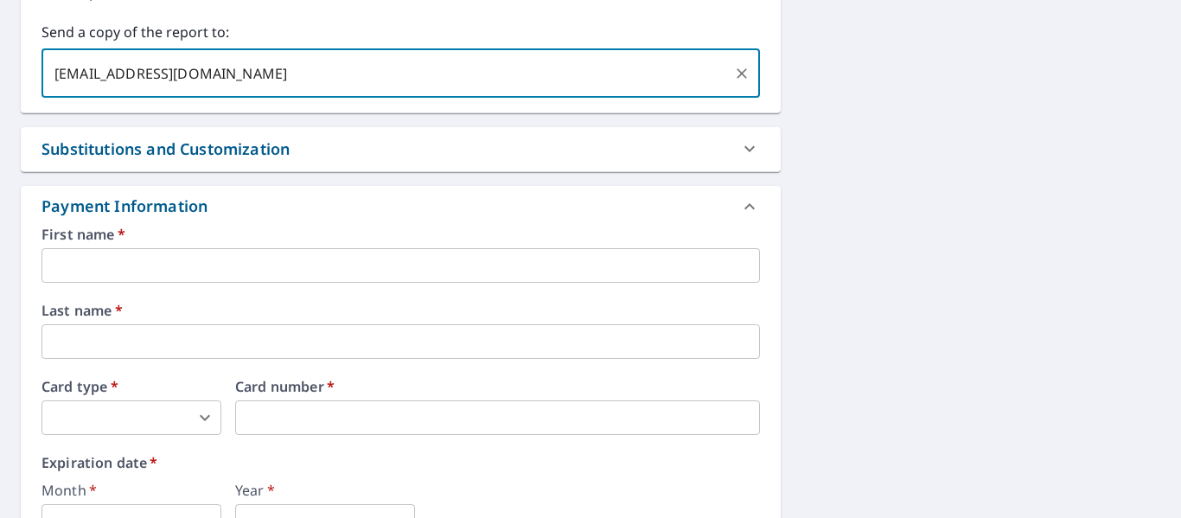
scroll to position [908, 0]
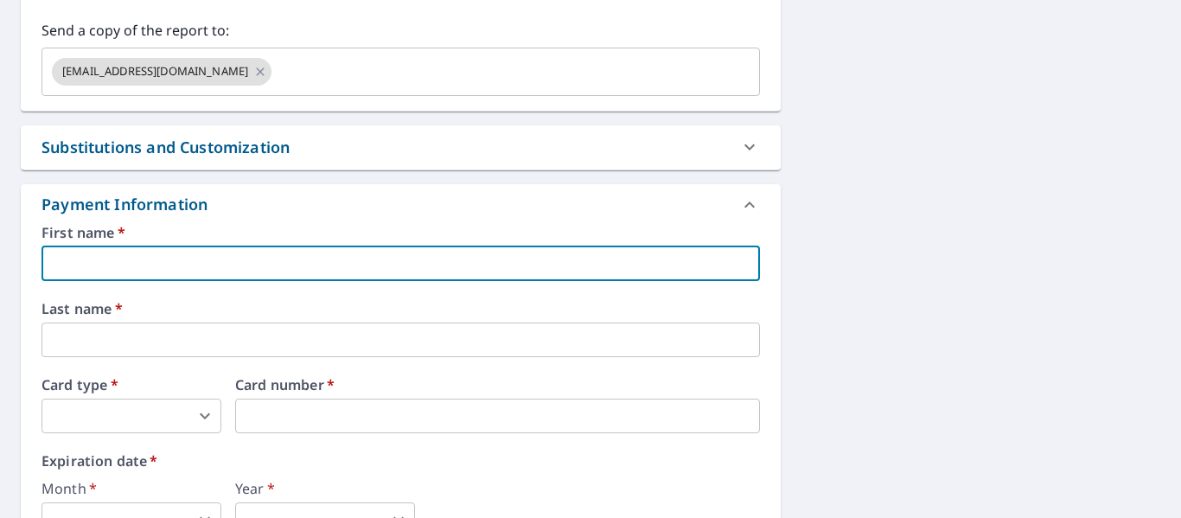
click at [532, 259] on input "text" at bounding box center [400, 263] width 718 height 35
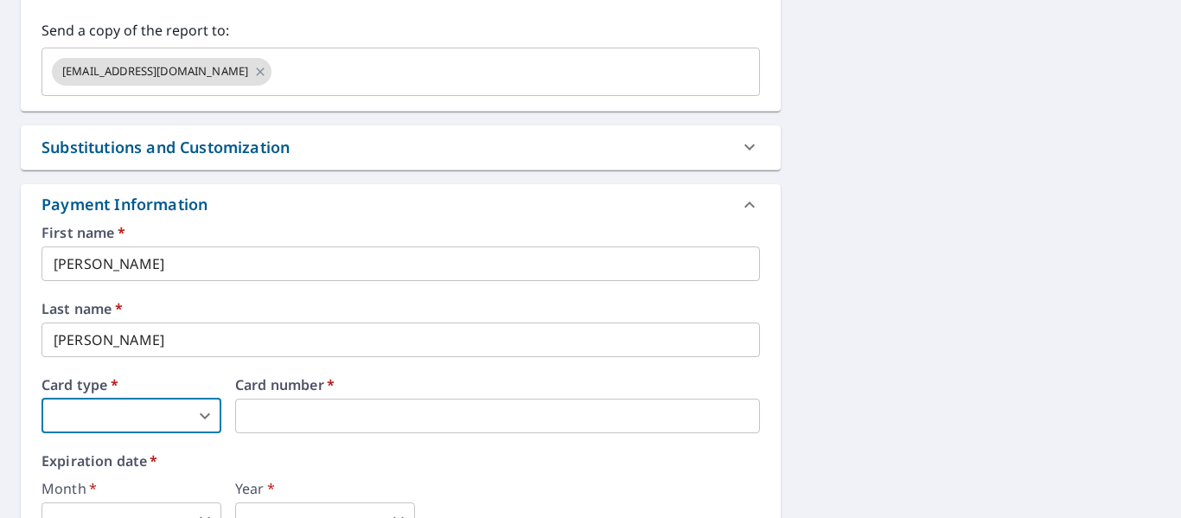
click at [213, 427] on body "GB GB Dashboard Order History Cancel Order GB Order History / Upgrade Report Up…" at bounding box center [590, 259] width 1181 height 518
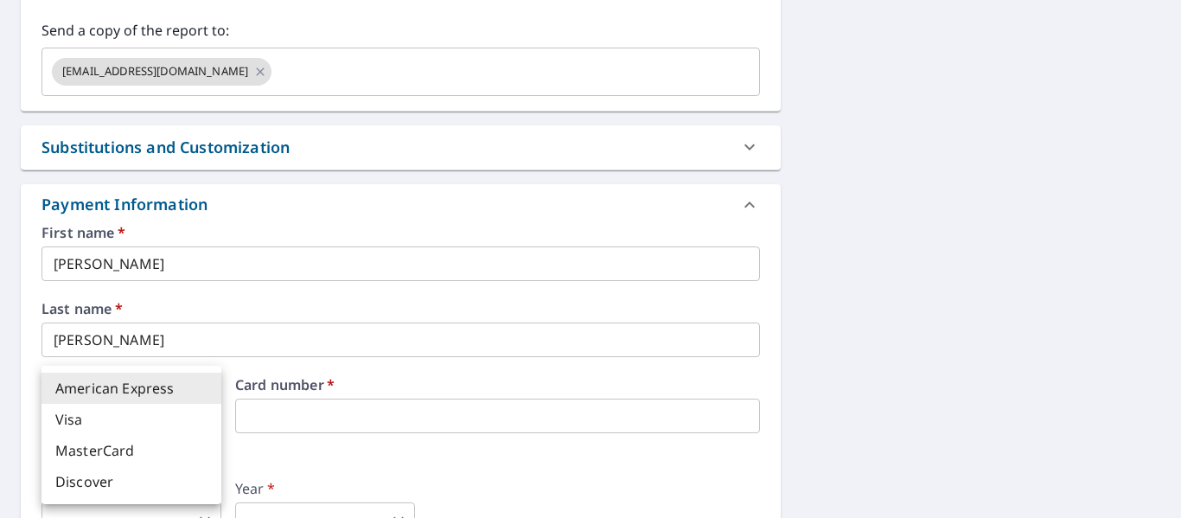
click at [155, 453] on li "MasterCard" at bounding box center [131, 450] width 180 height 31
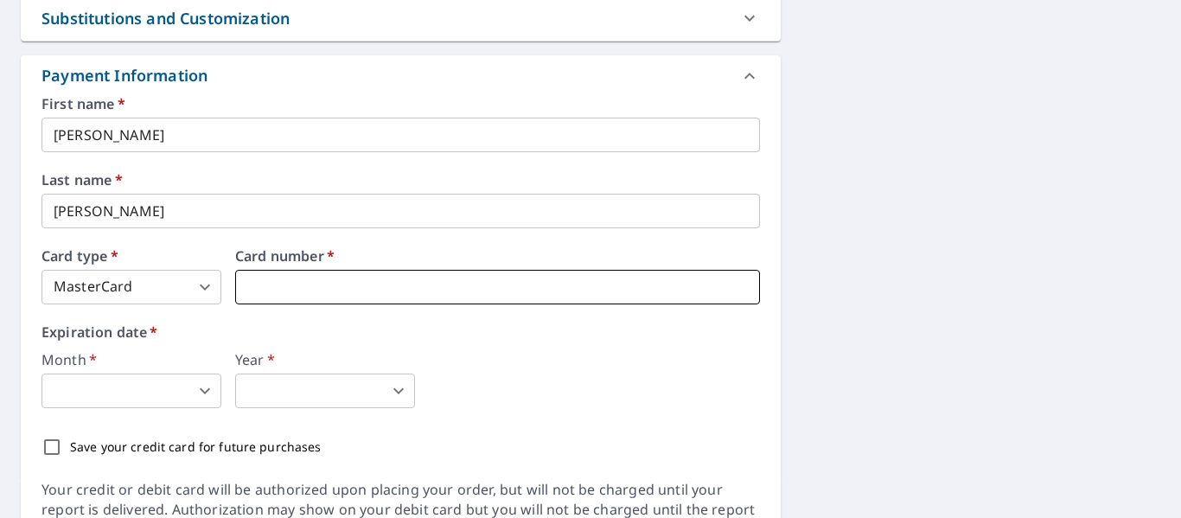
scroll to position [1038, 0]
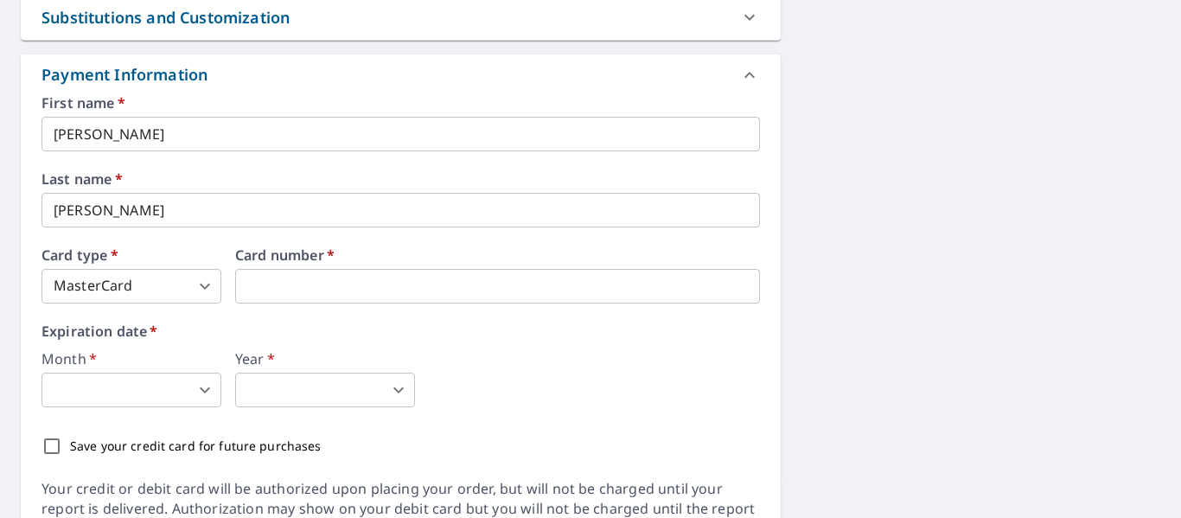
click at [198, 392] on body "GB GB Dashboard Order History Cancel Order GB Order History / Upgrade Report Up…" at bounding box center [590, 259] width 1181 height 518
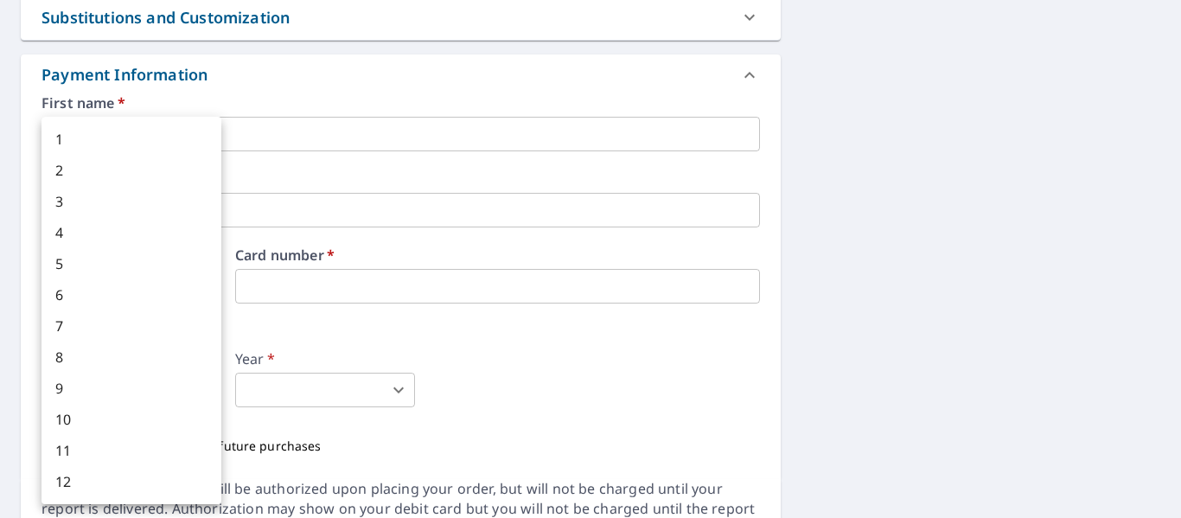
click at [157, 392] on li "9" at bounding box center [131, 388] width 180 height 31
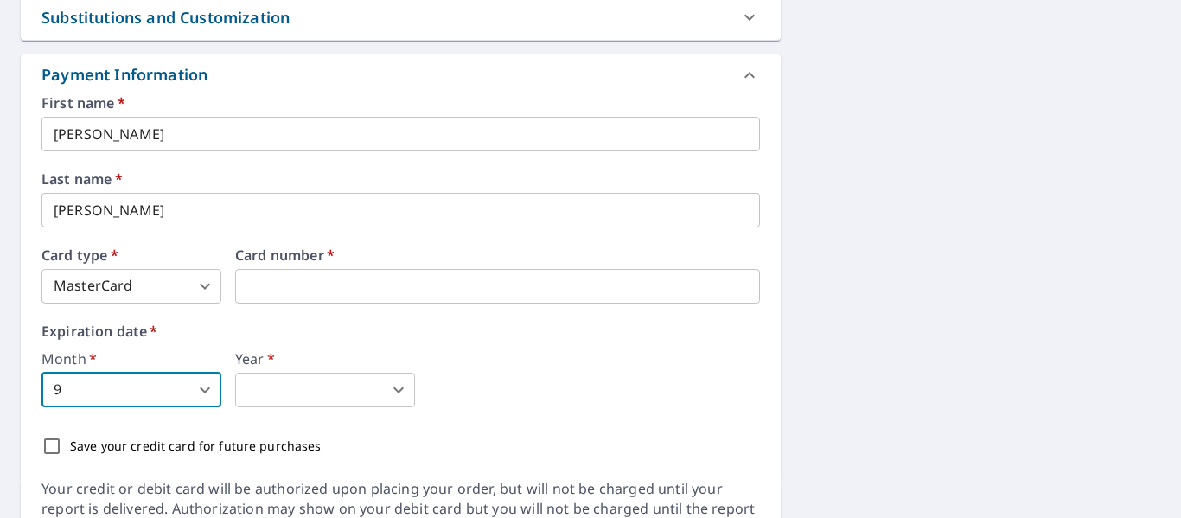
click at [393, 389] on body "GB GB Dashboard Order History Cancel Order GB Order History / Upgrade Report Up…" at bounding box center [590, 259] width 1181 height 518
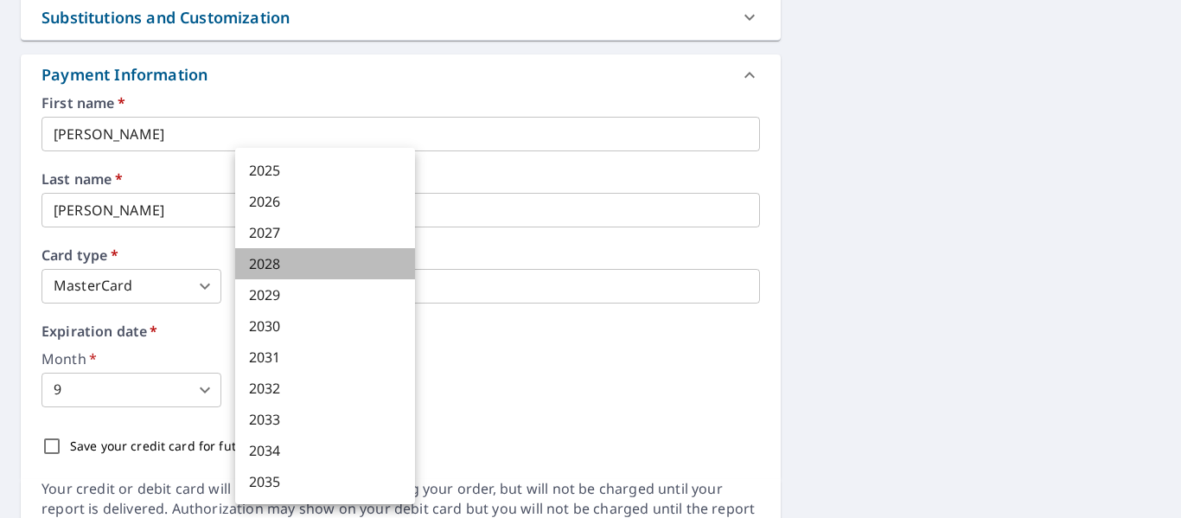
click at [311, 266] on li "2028" at bounding box center [325, 263] width 180 height 31
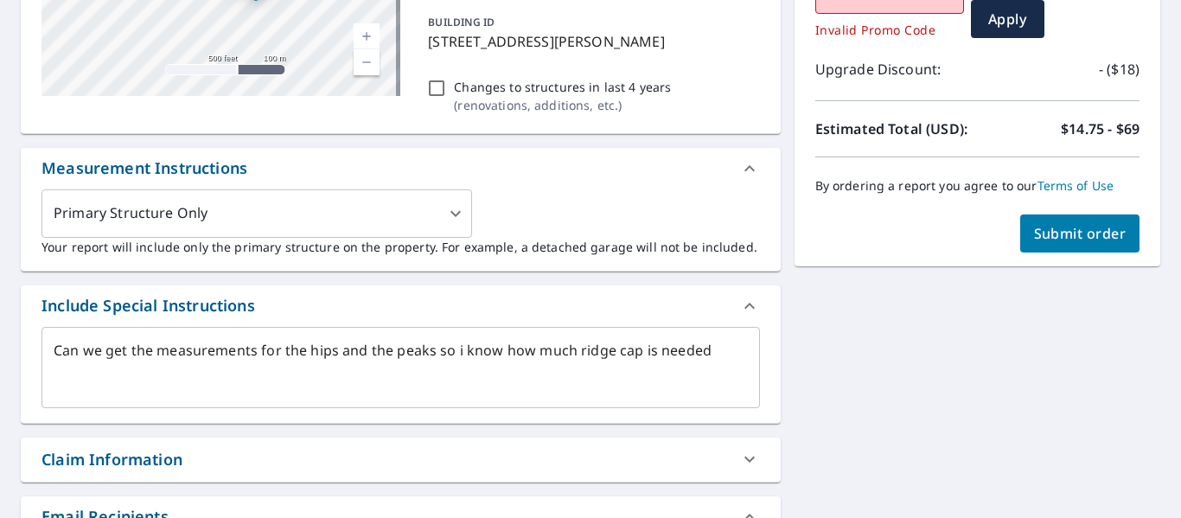
scroll to position [352, 0]
click at [1062, 231] on span "Submit order" at bounding box center [1080, 232] width 92 height 19
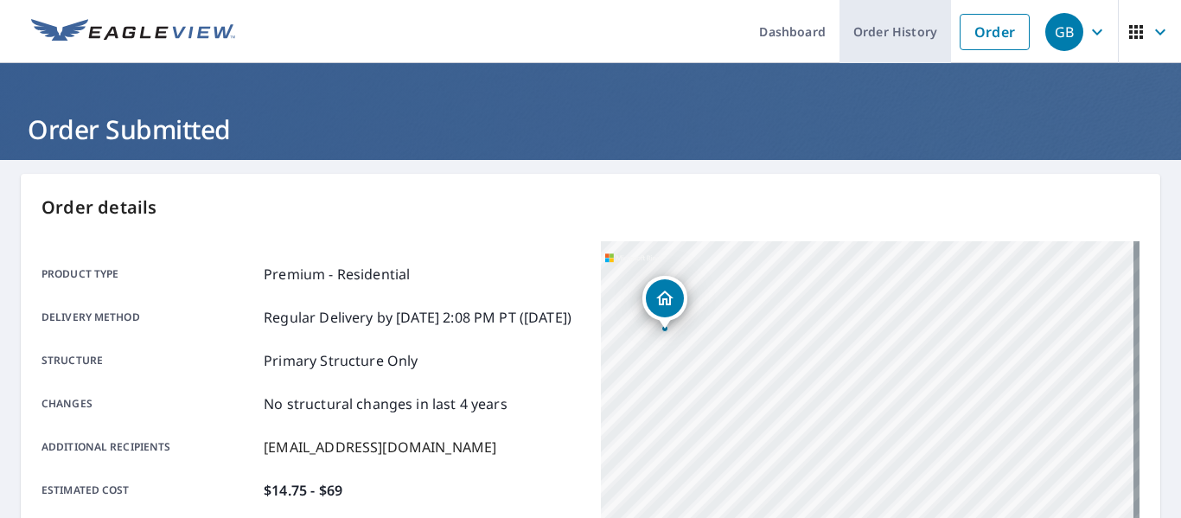
click at [925, 30] on link "Order History" at bounding box center [895, 31] width 112 height 63
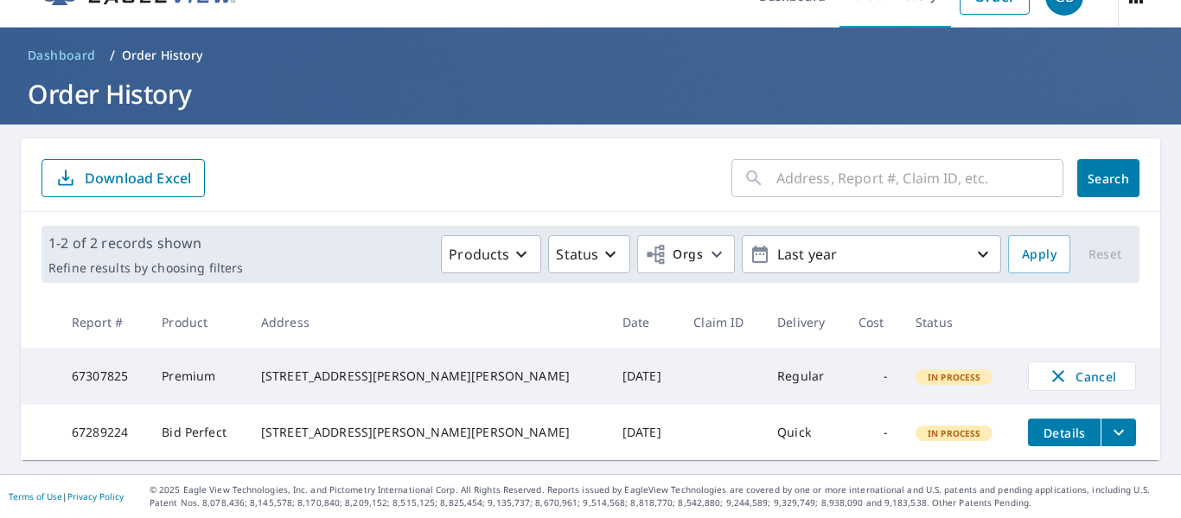
scroll to position [47, 0]
click at [1100, 433] on button "filesDropdownBtn-67289224" at bounding box center [1117, 432] width 35 height 28
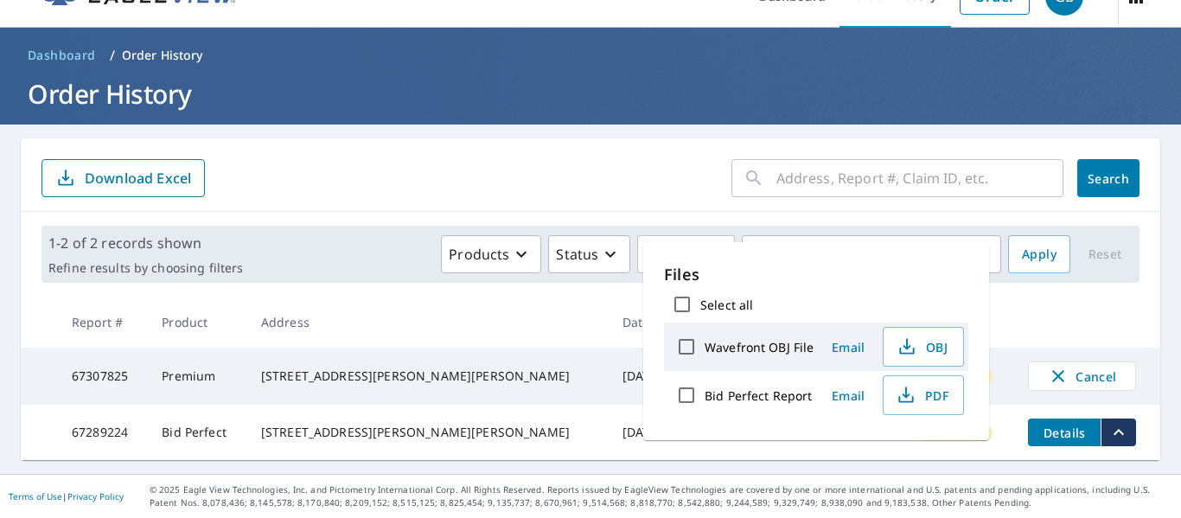
click at [652, 186] on div "​ Search Download Excel" at bounding box center [590, 174] width 1139 height 73
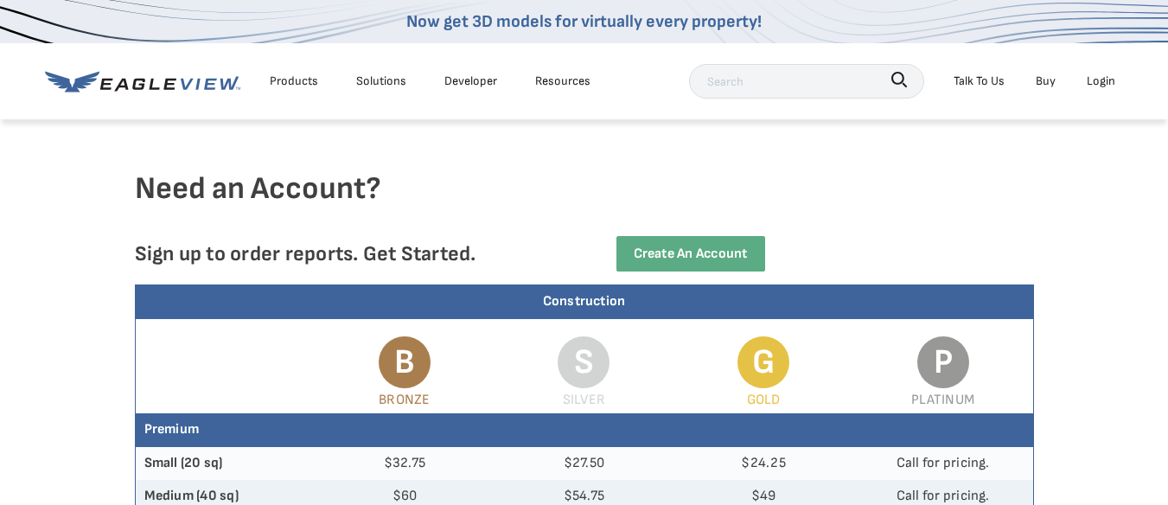
click at [298, 78] on div "Products" at bounding box center [294, 81] width 48 height 22
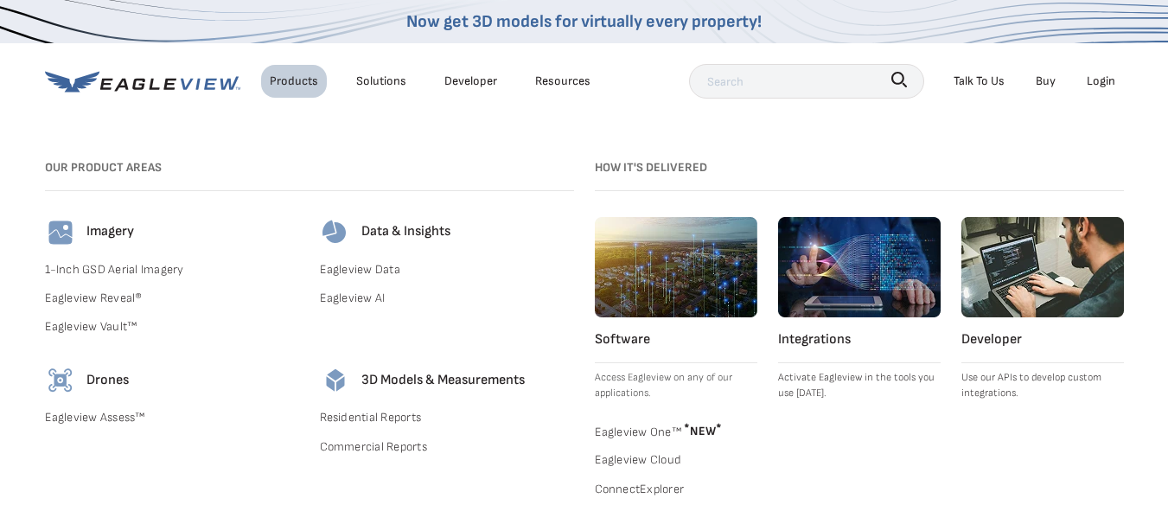
scroll to position [181, 0]
click at [369, 74] on div "Solutions" at bounding box center [381, 81] width 50 height 22
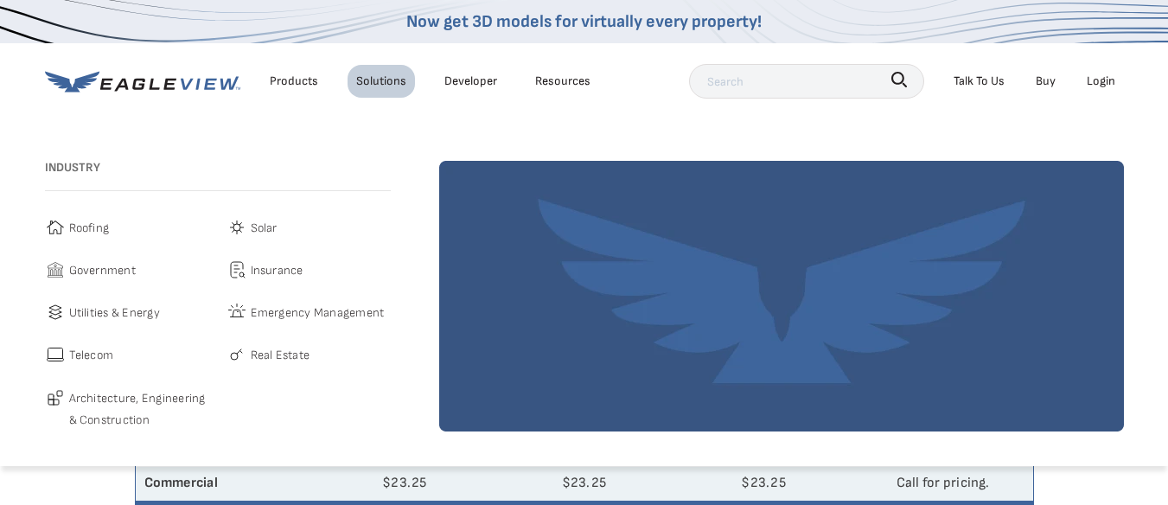
click at [460, 79] on link "Developer" at bounding box center [470, 81] width 53 height 22
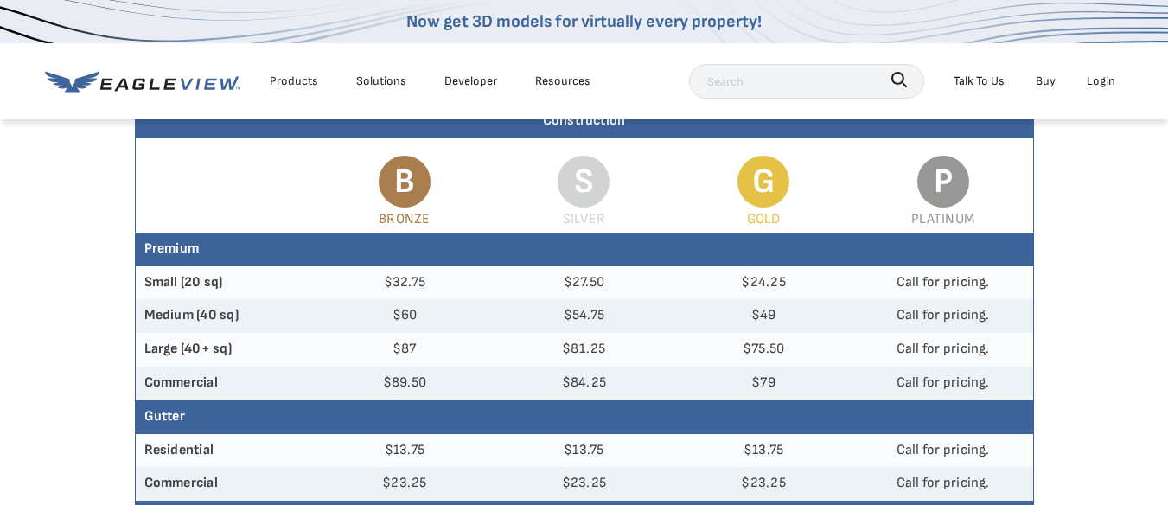
scroll to position [0, 0]
